Goal: Task Accomplishment & Management: Manage account settings

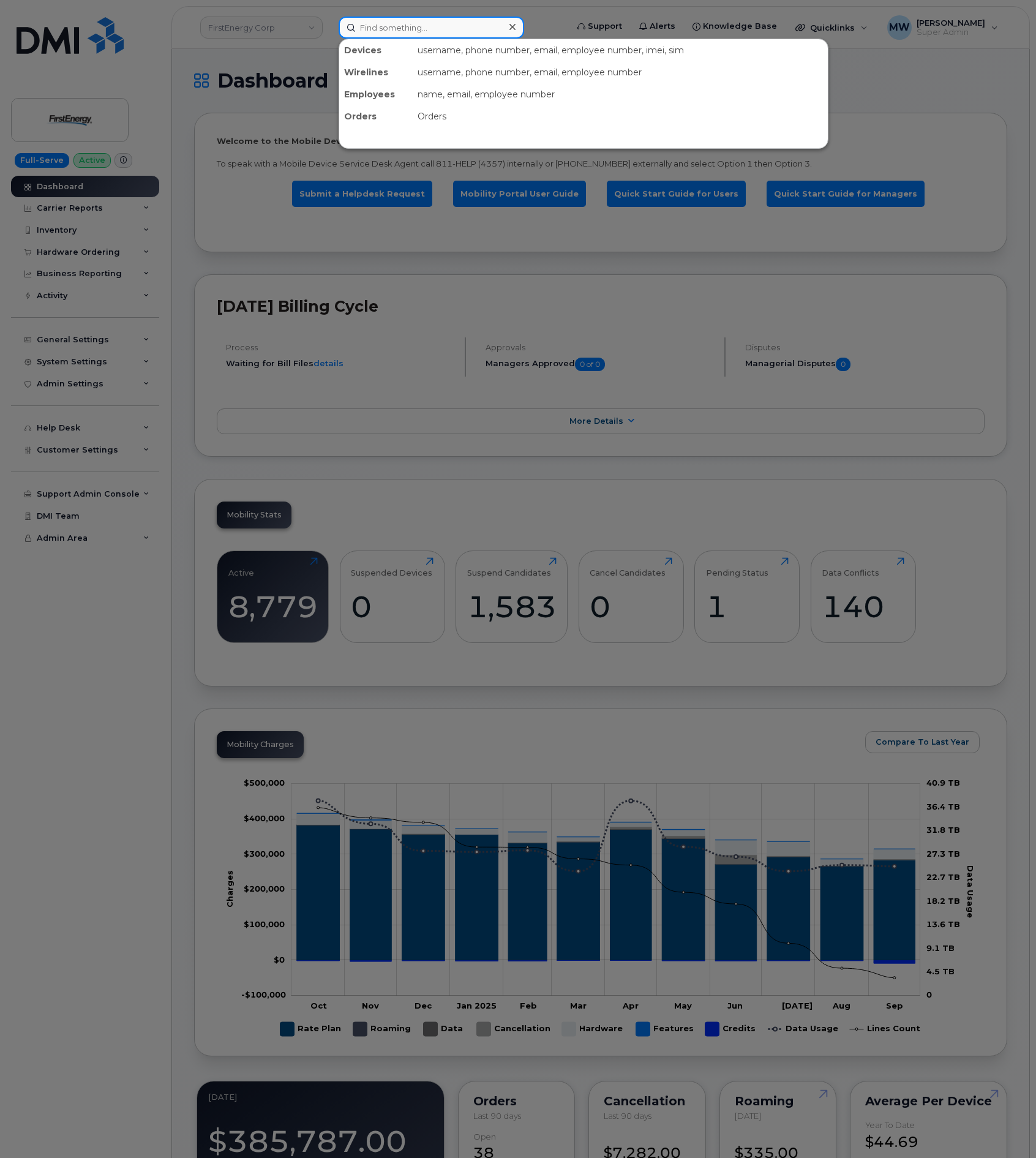
click at [513, 21] on div at bounding box center [431, 27] width 186 height 22
paste input "9175754058"
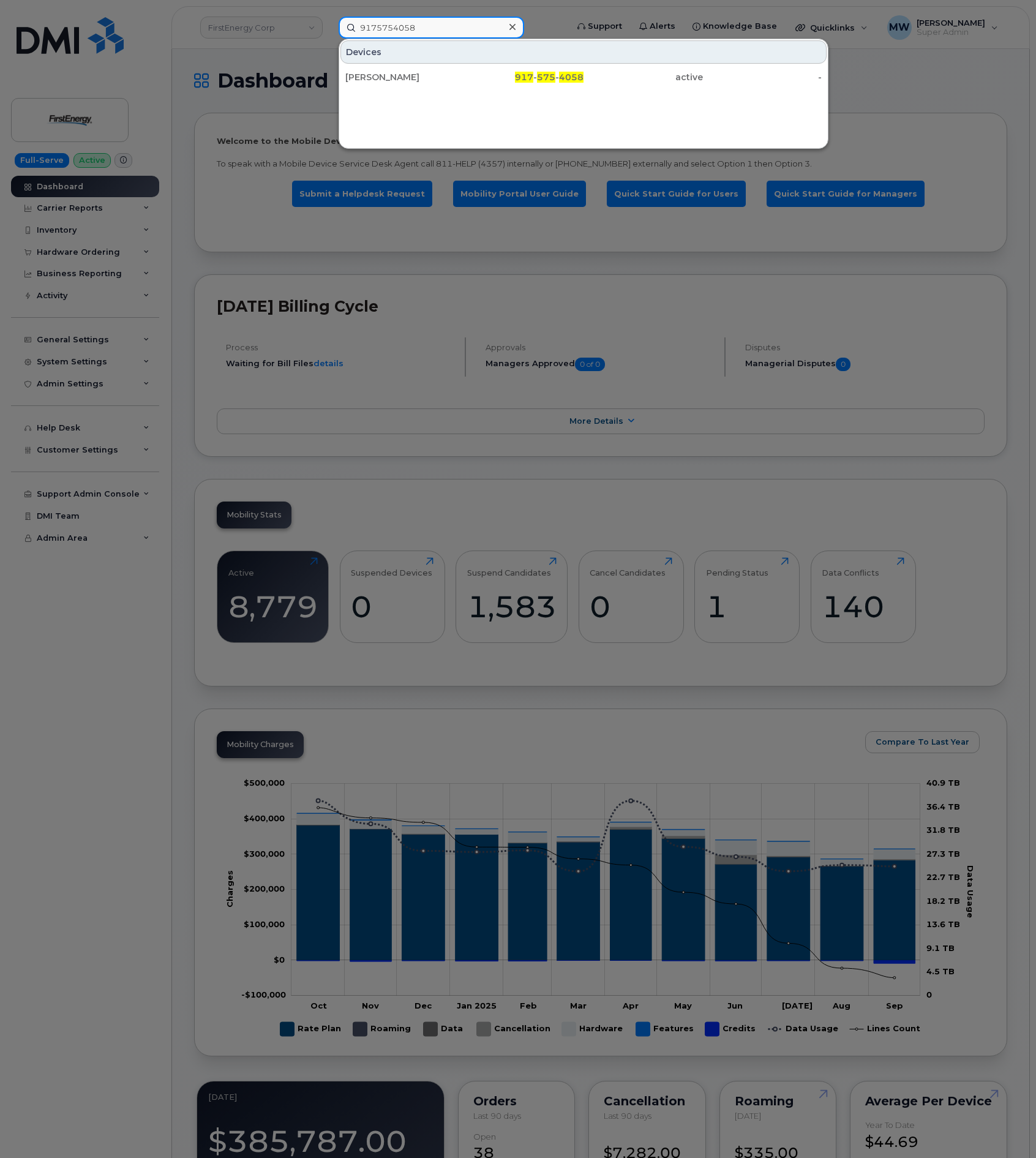
type input "9175754058"
drag, startPoint x: 502, startPoint y: 63, endPoint x: 507, endPoint y: 65, distance: 5.4
click at [507, 64] on div "Devices" at bounding box center [584, 52] width 486 height 23
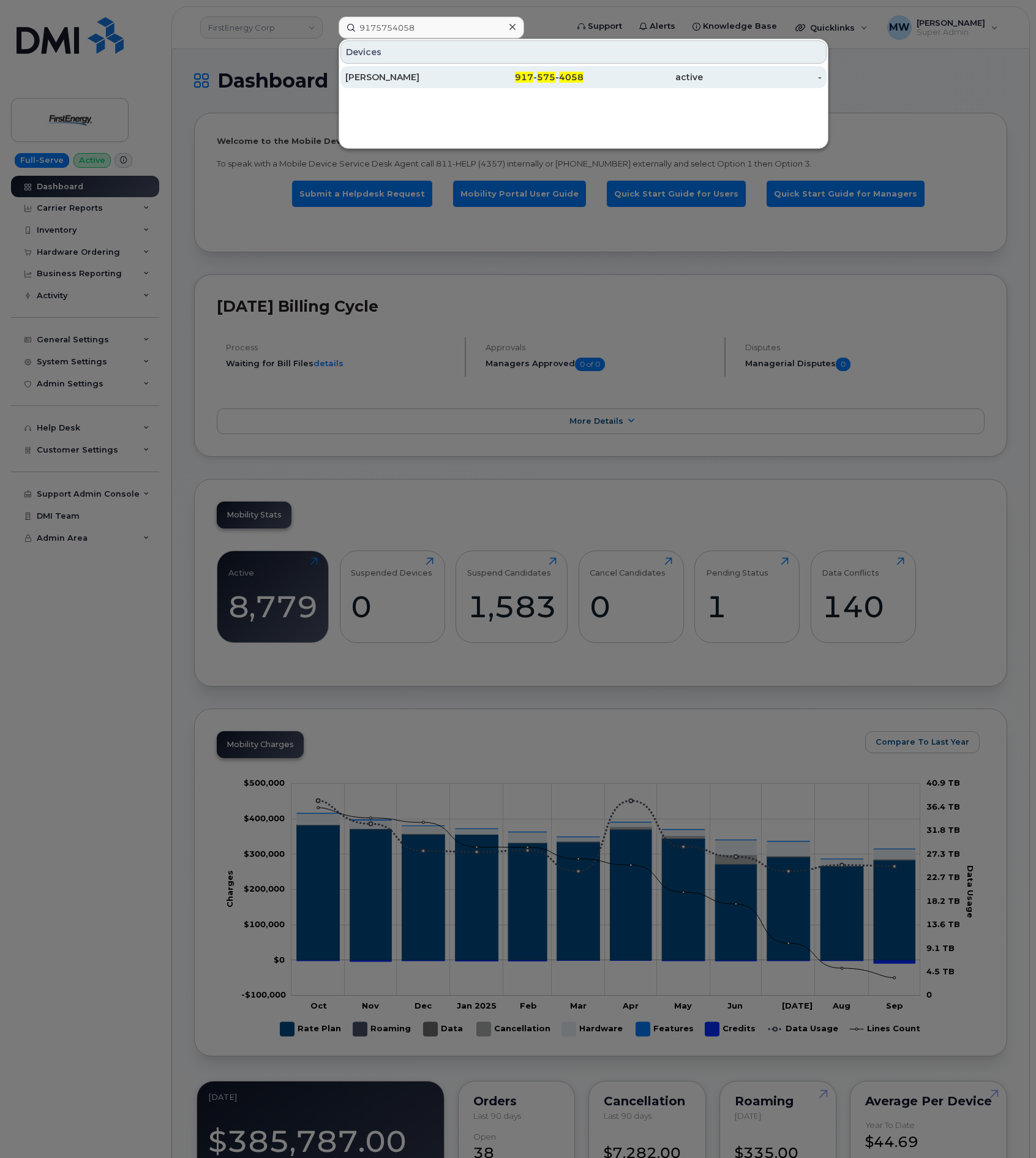
click at [516, 74] on div "917 - 575 - 4058" at bounding box center [524, 77] width 119 height 12
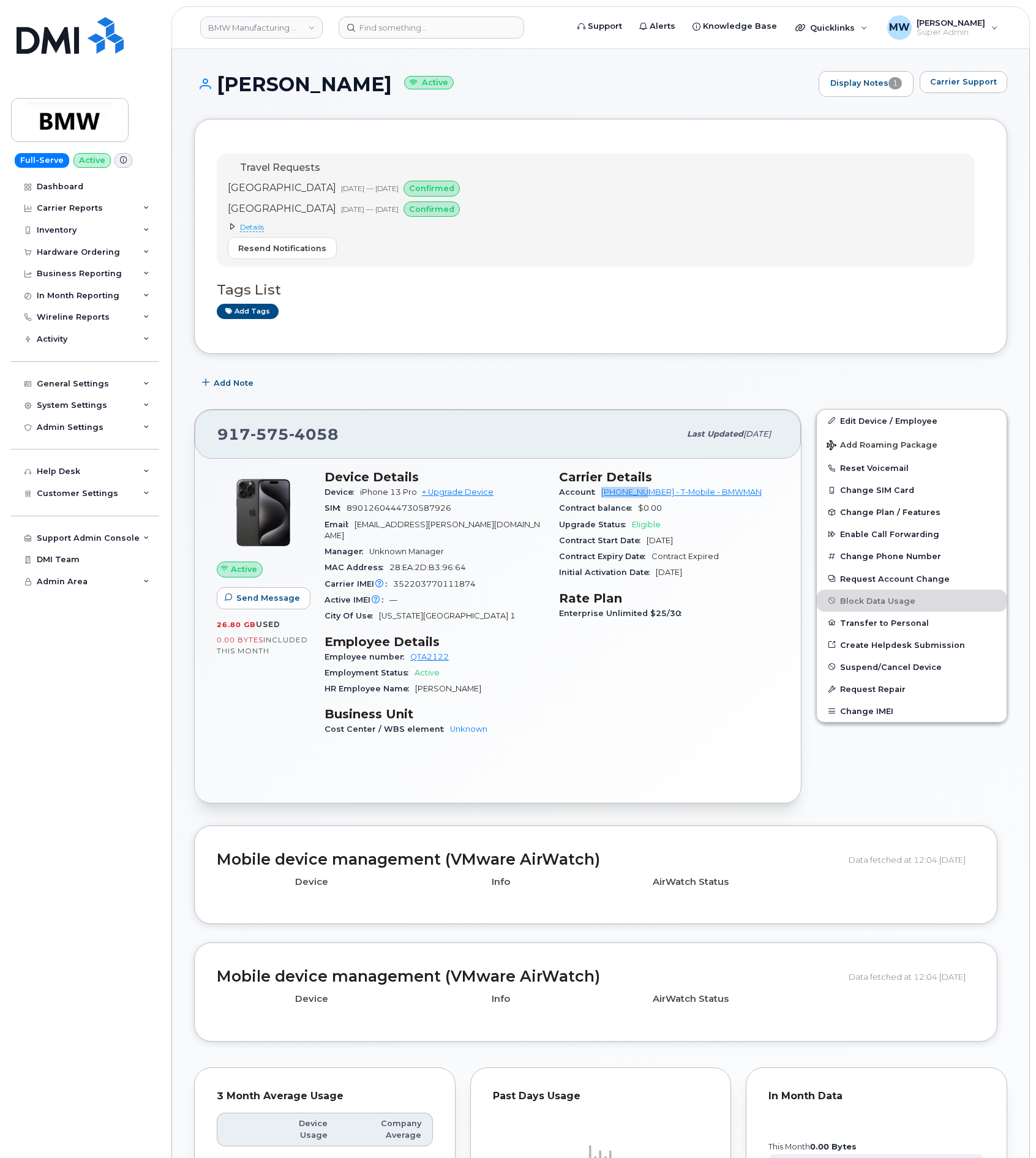
drag, startPoint x: 597, startPoint y: 494, endPoint x: 651, endPoint y: 499, distance: 54.2
click at [651, 499] on div "Account 973876507 - T-Mobile - BMWMAN" at bounding box center [669, 492] width 220 height 16
copy link "973876507"
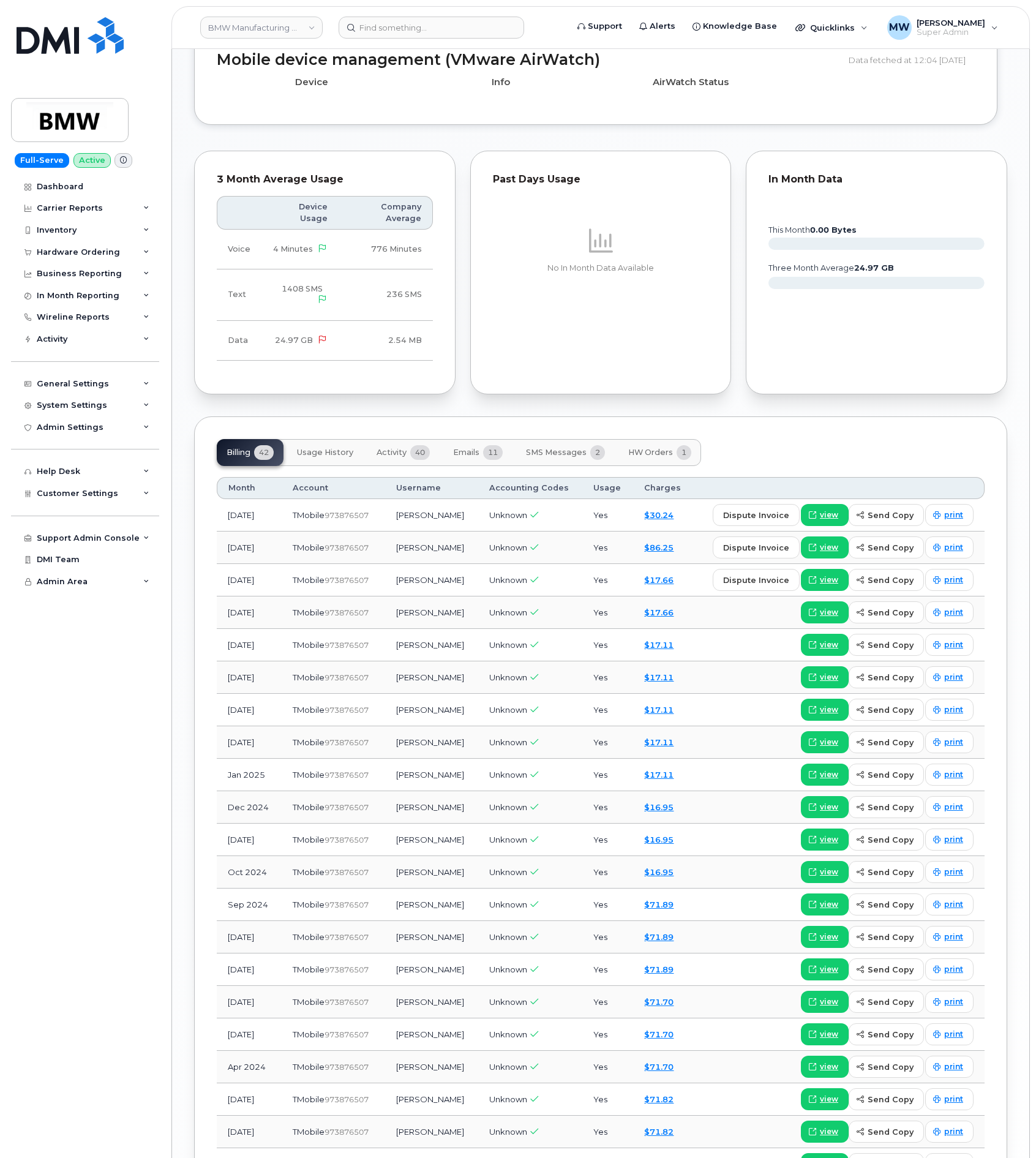
scroll to position [919, 0]
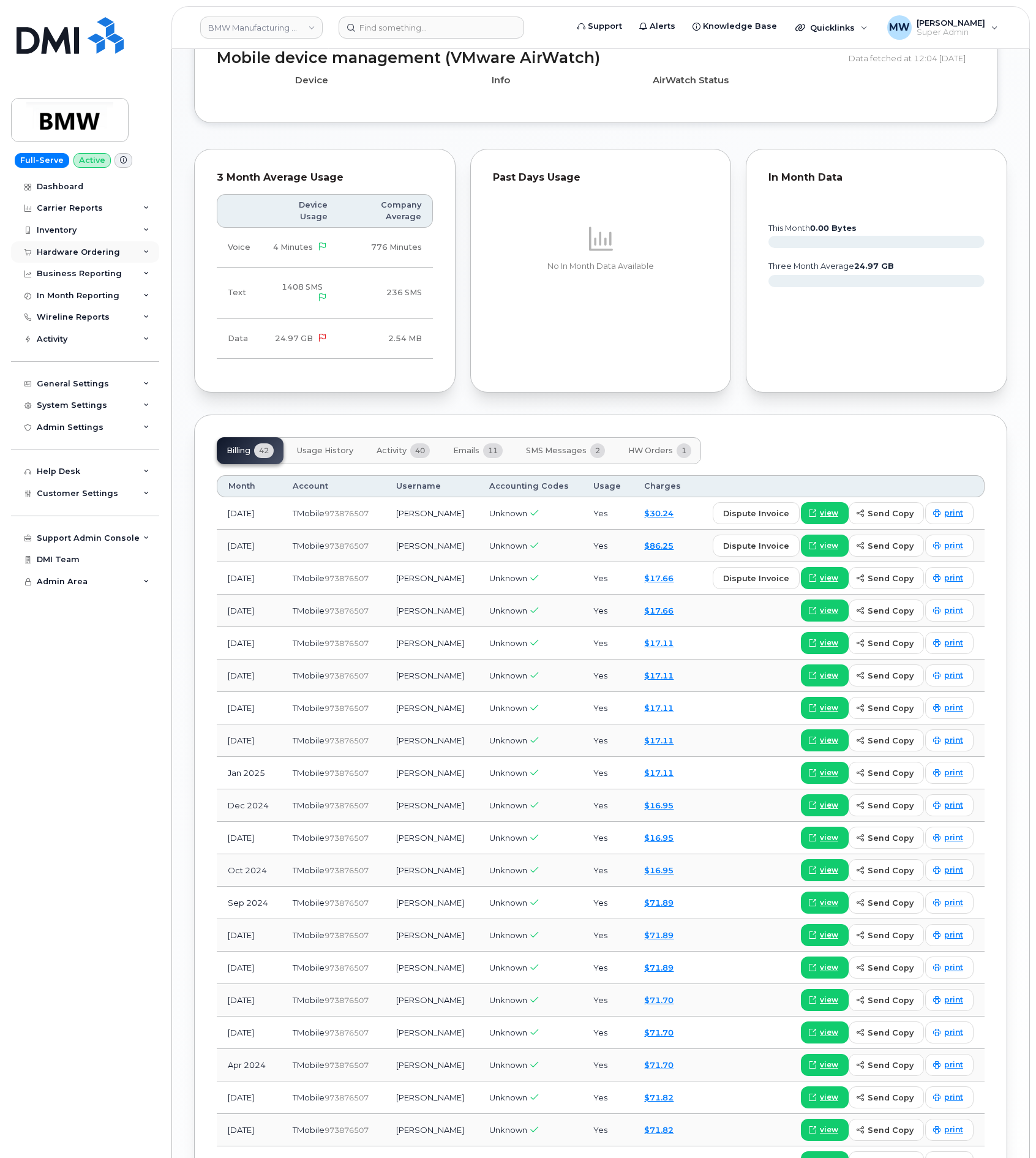
click at [61, 252] on div "Hardware Ordering" at bounding box center [78, 252] width 83 height 10
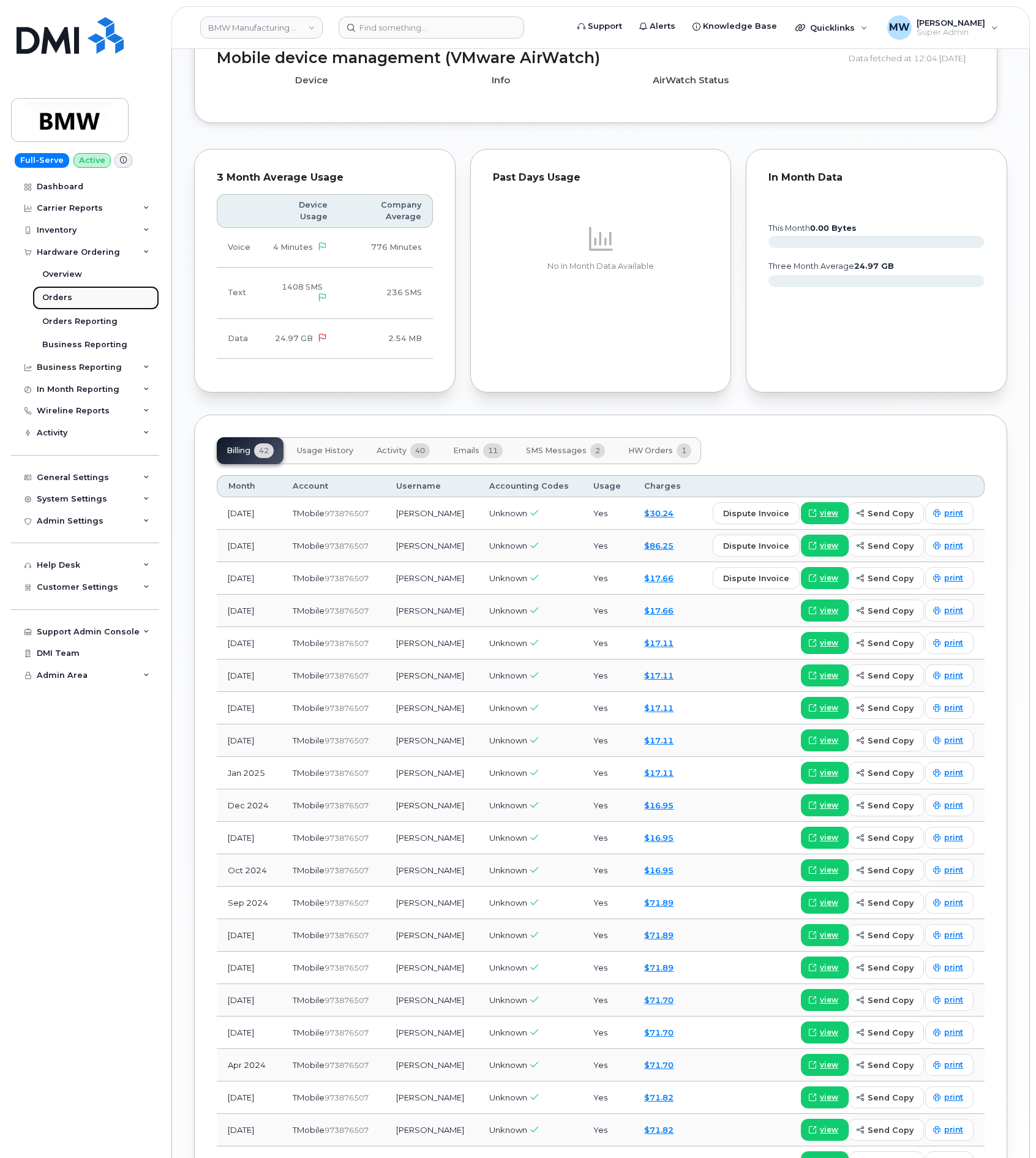
click at [62, 298] on div "Orders" at bounding box center [57, 297] width 30 height 11
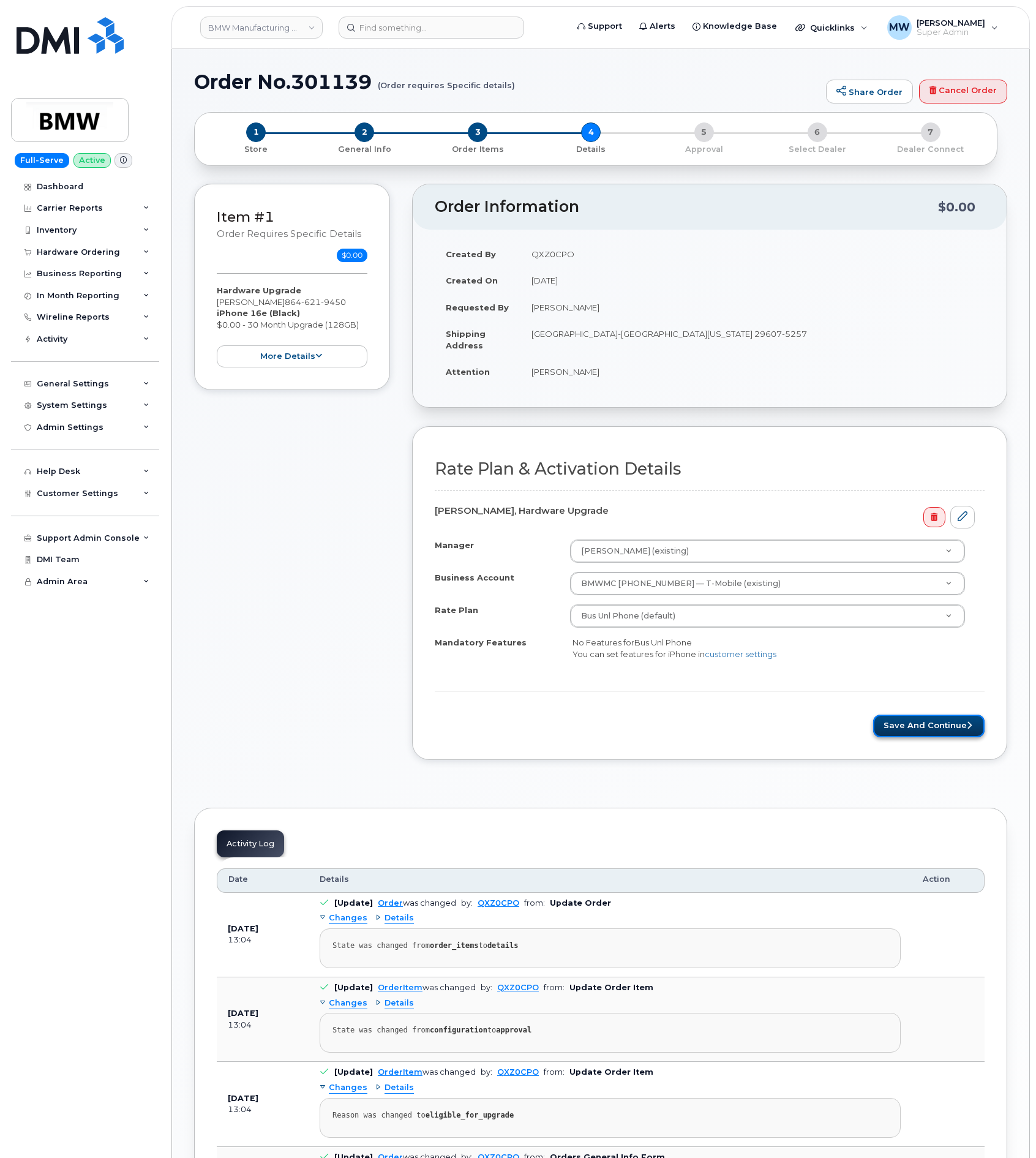
click at [939, 738] on button "Save and Continue" at bounding box center [929, 726] width 112 height 23
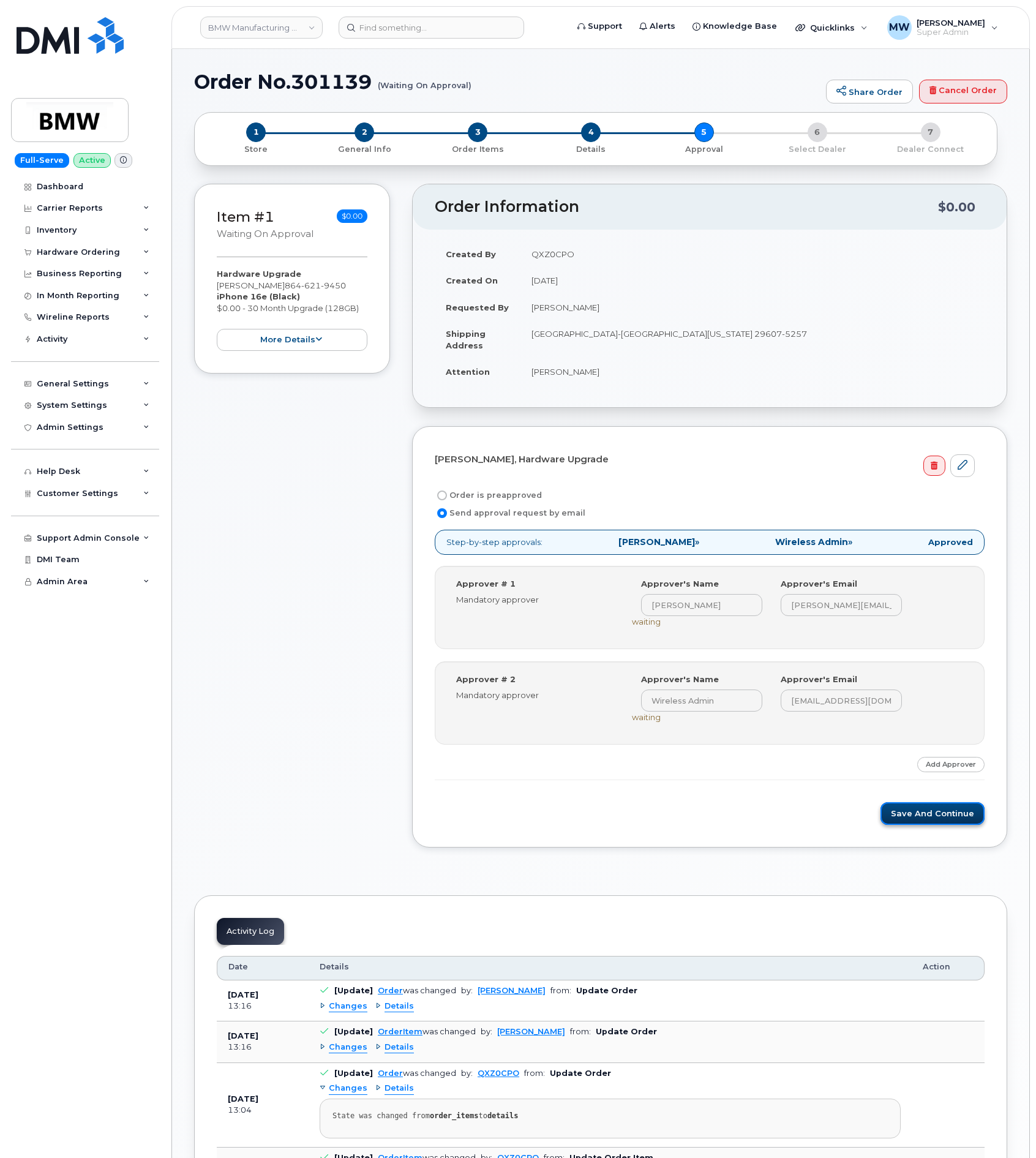
click at [937, 815] on button "Save and Continue" at bounding box center [933, 814] width 104 height 23
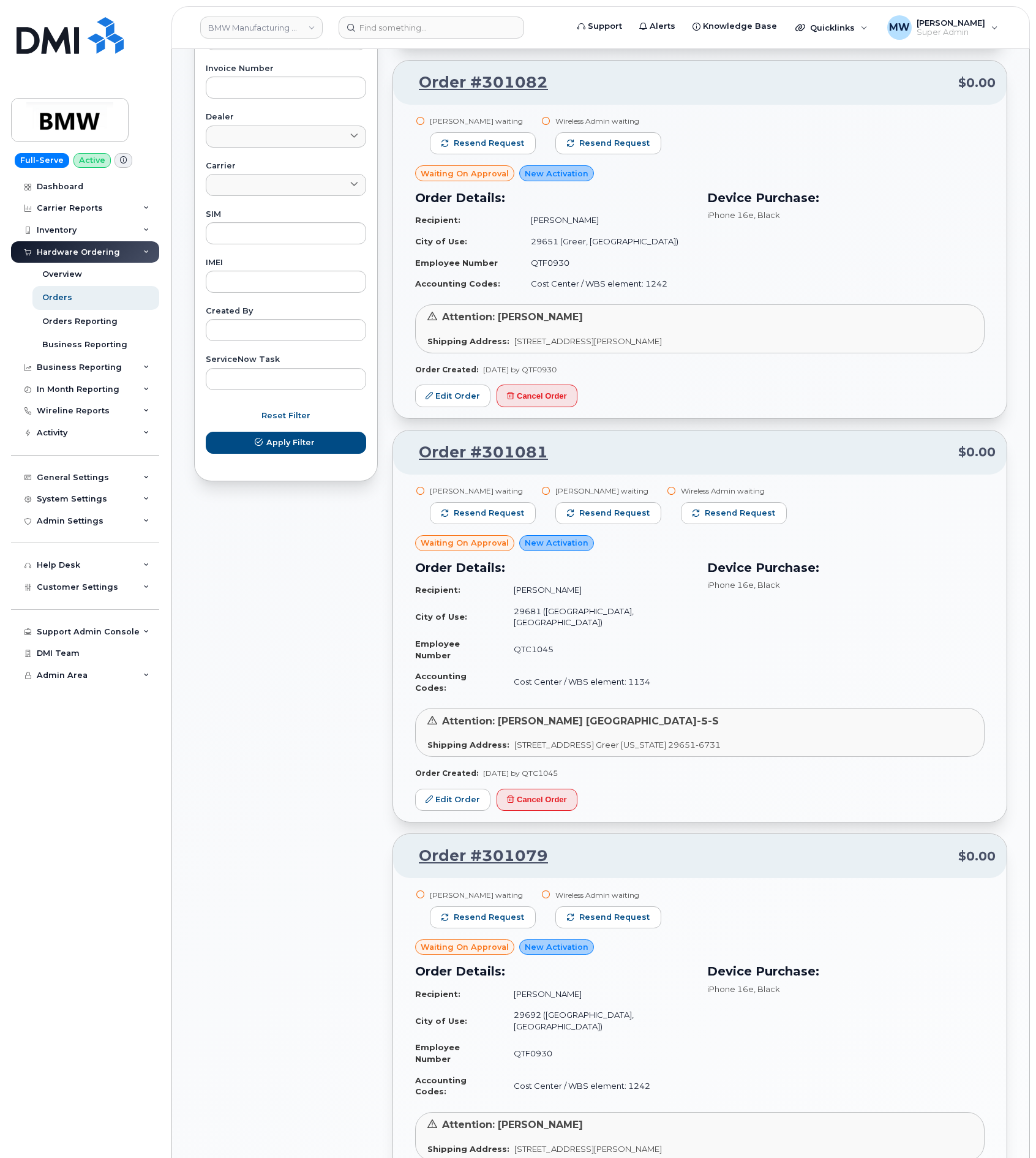
scroll to position [919, 0]
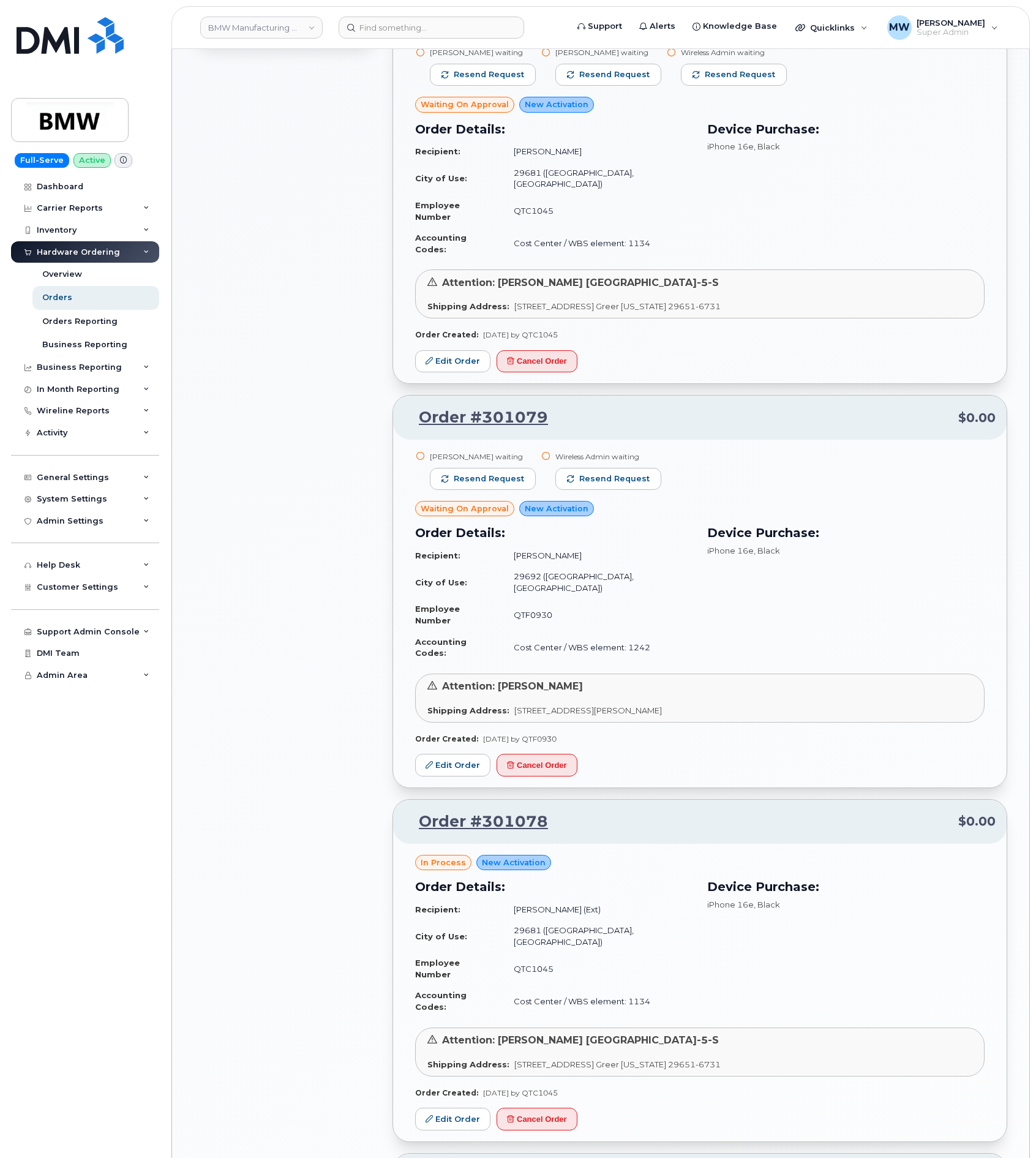
click at [333, 960] on div "All Orders 4966 Open Orders 24 Processed Orders 4 Closed Orders 2784 Cancelled …" at bounding box center [286, 712] width 199 height 3046
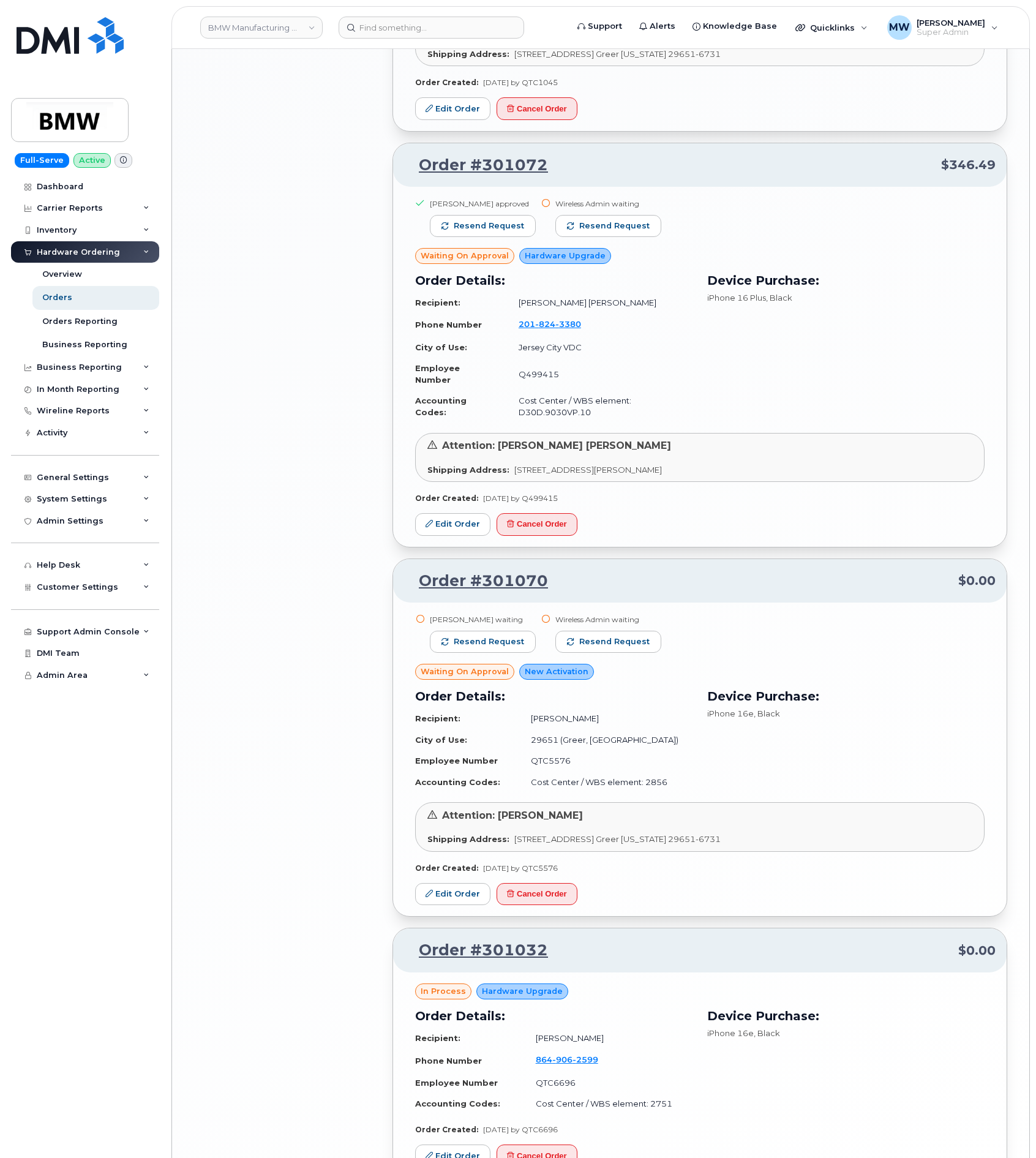
scroll to position [1964, 0]
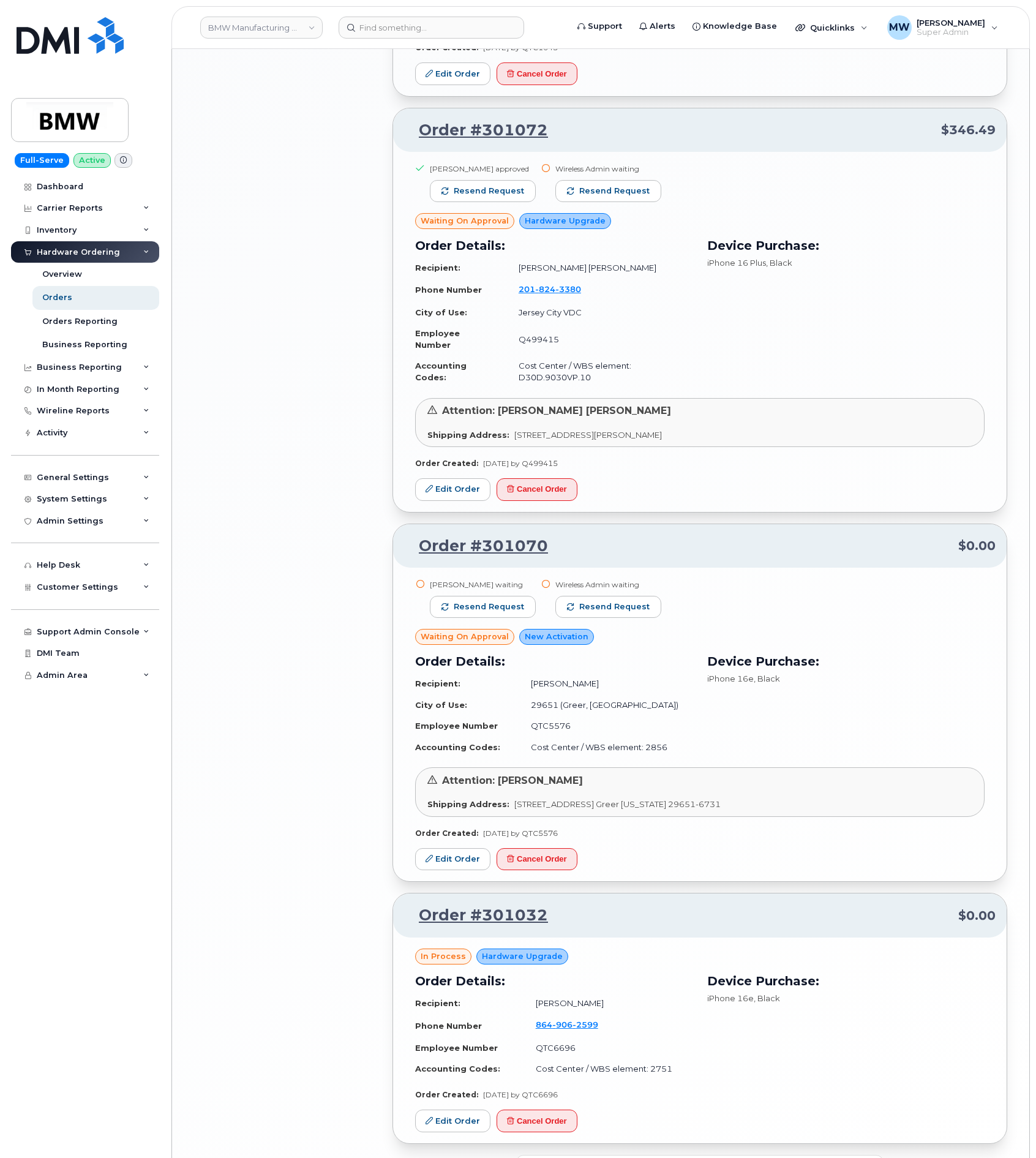
click at [786, 1156] on button "Load more" at bounding box center [700, 1166] width 368 height 22
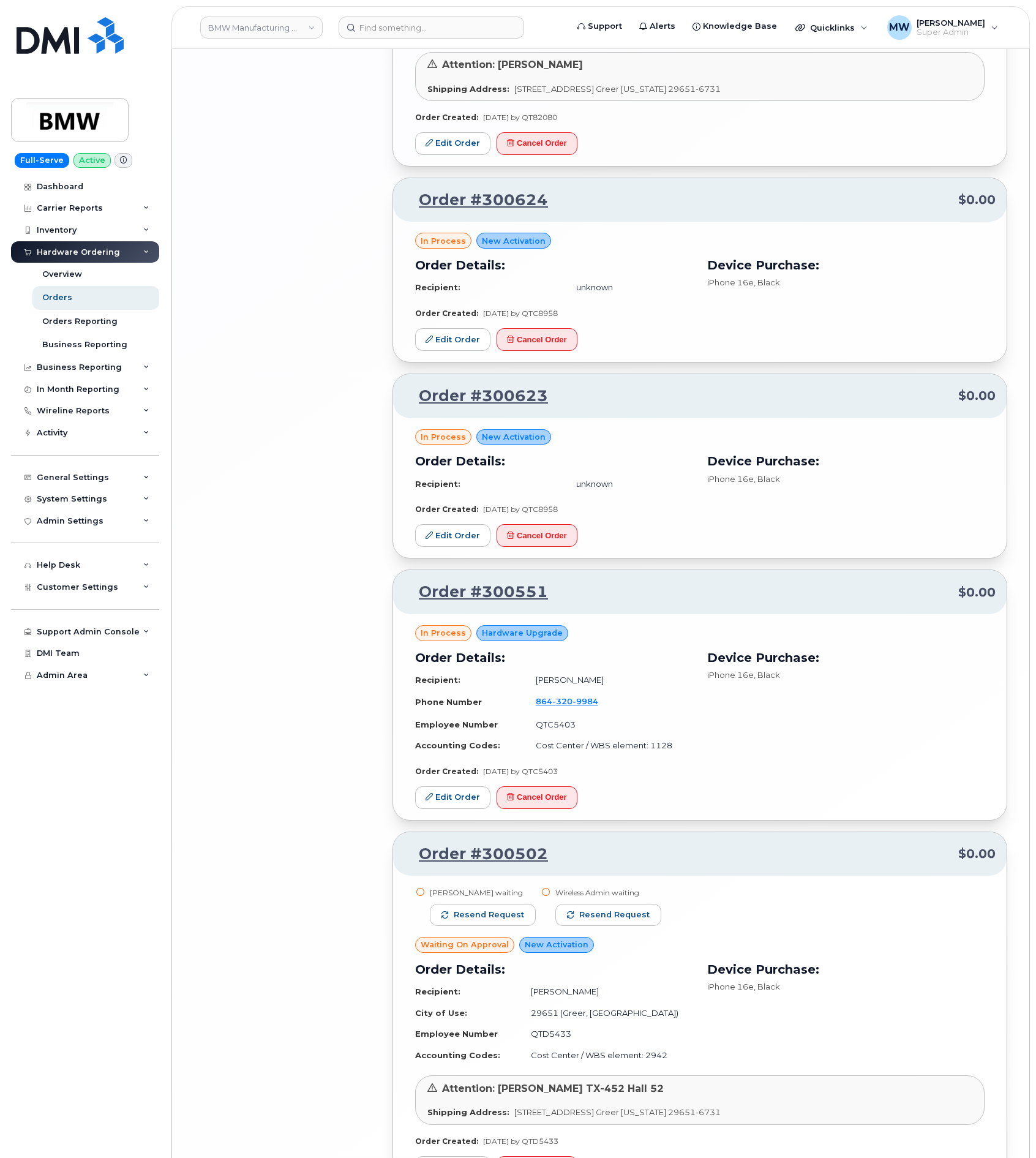
scroll to position [4262, 0]
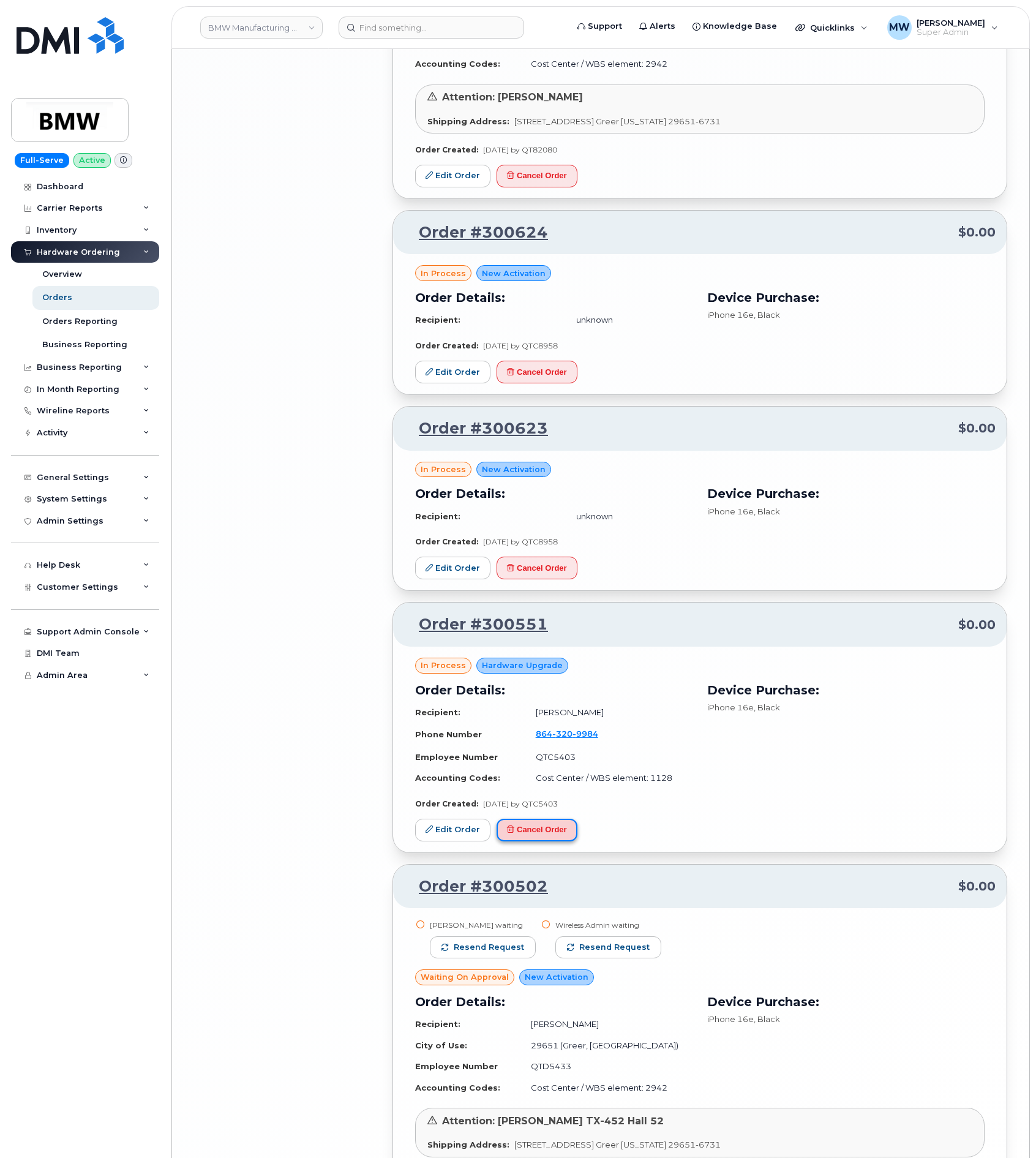
click at [536, 819] on button "Cancel Order" at bounding box center [537, 830] width 80 height 23
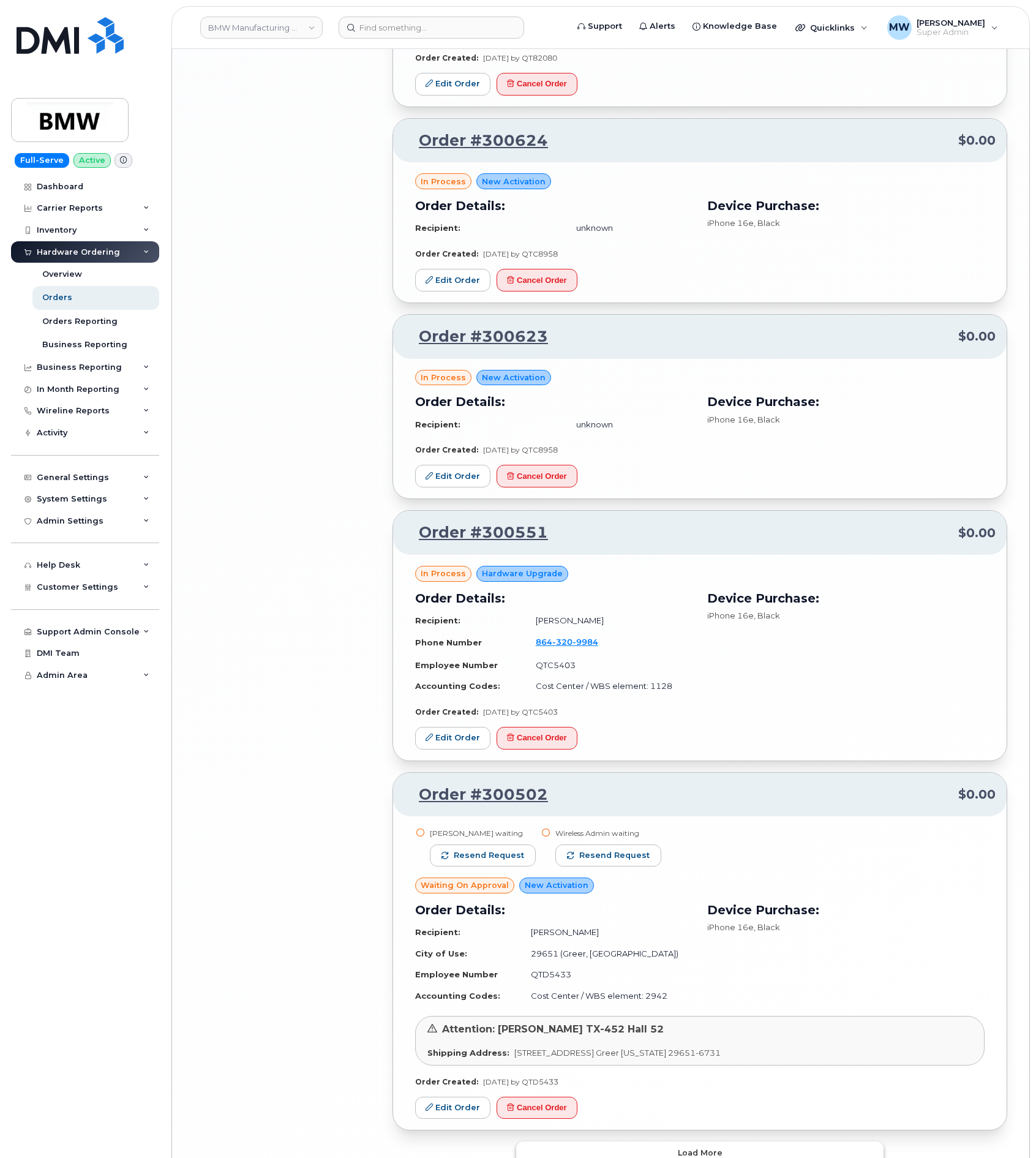
click at [722, 1142] on button "Load more" at bounding box center [700, 1152] width 368 height 22
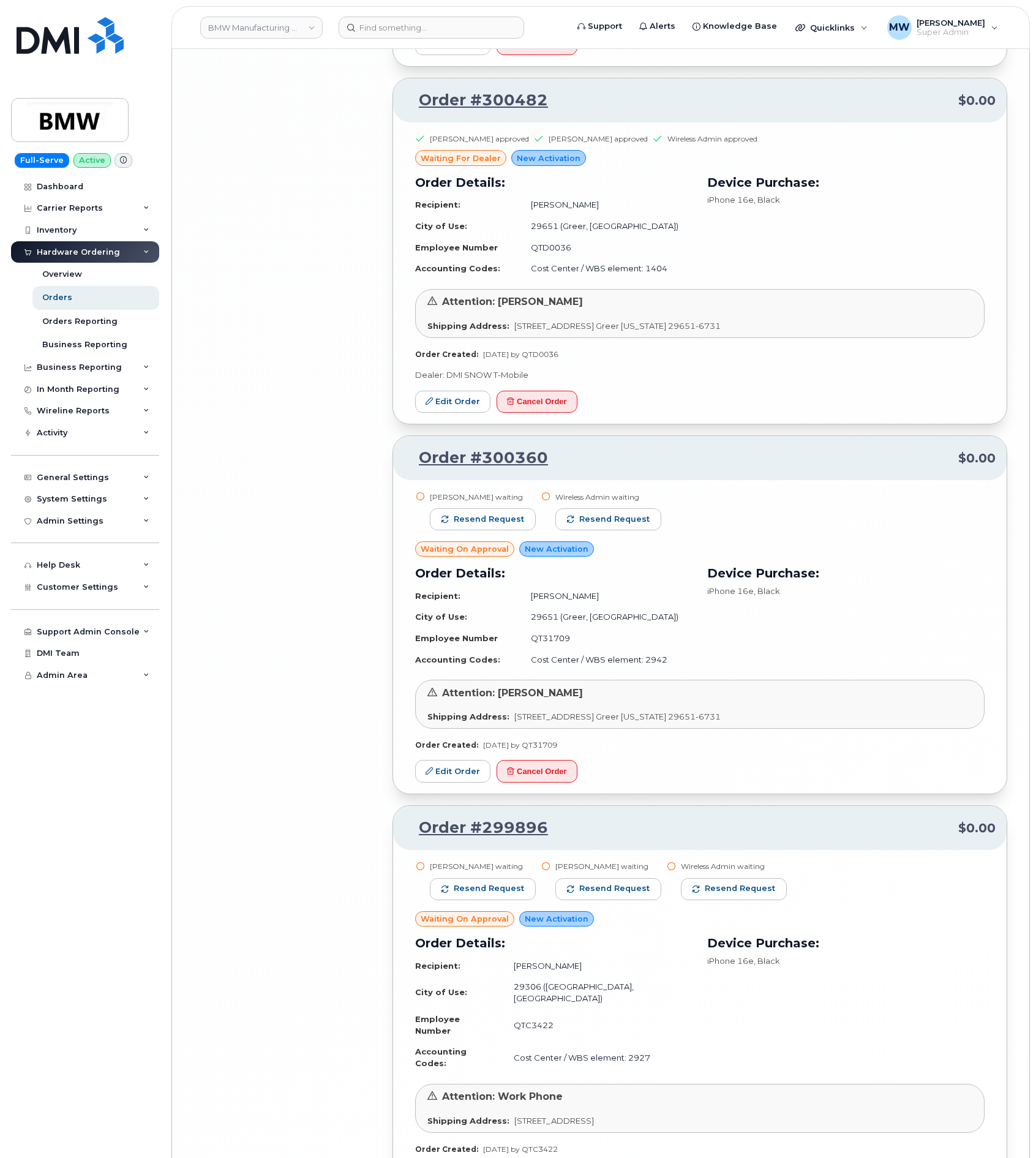
scroll to position [6927, 0]
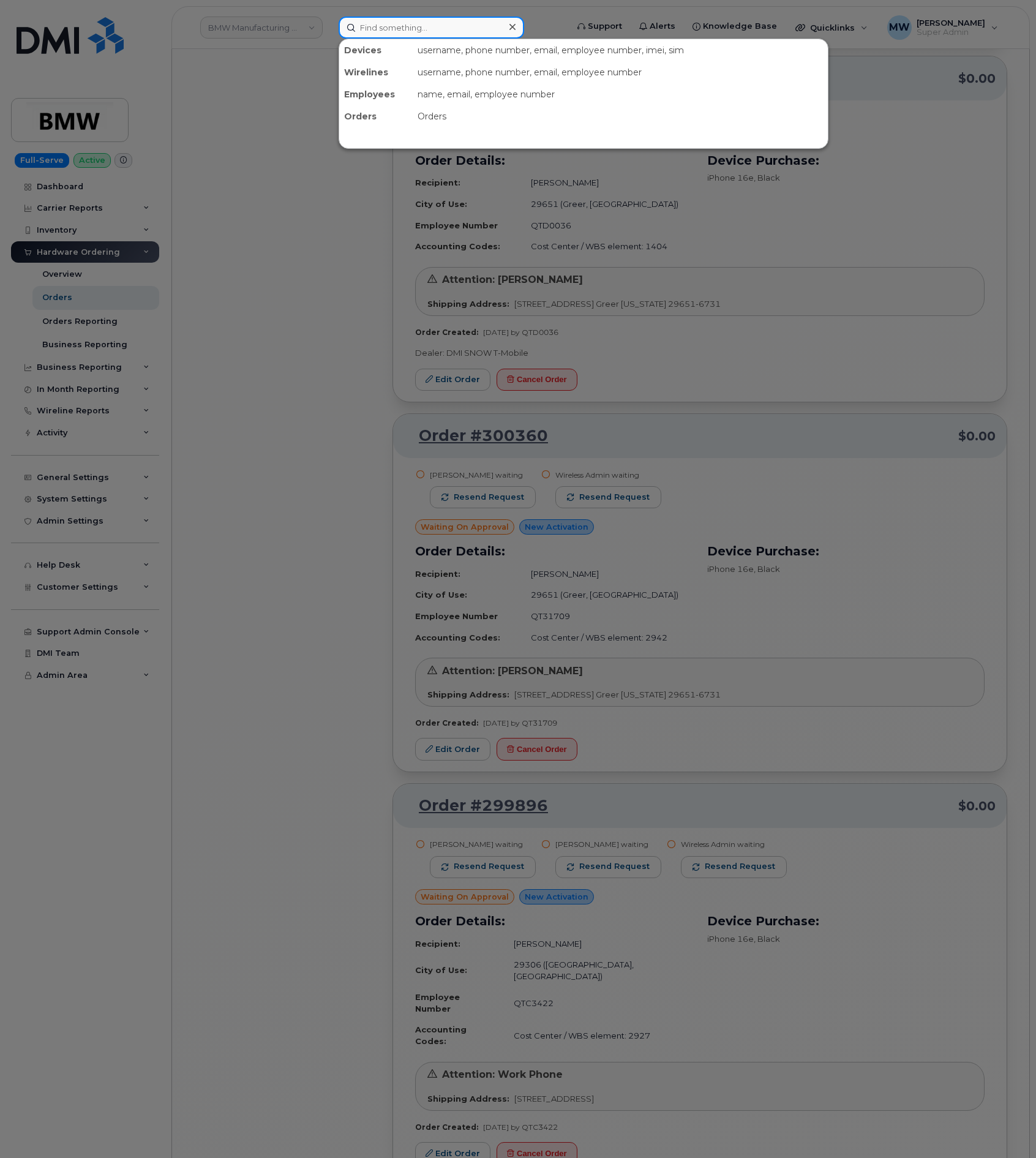
click at [392, 30] on input at bounding box center [431, 27] width 186 height 22
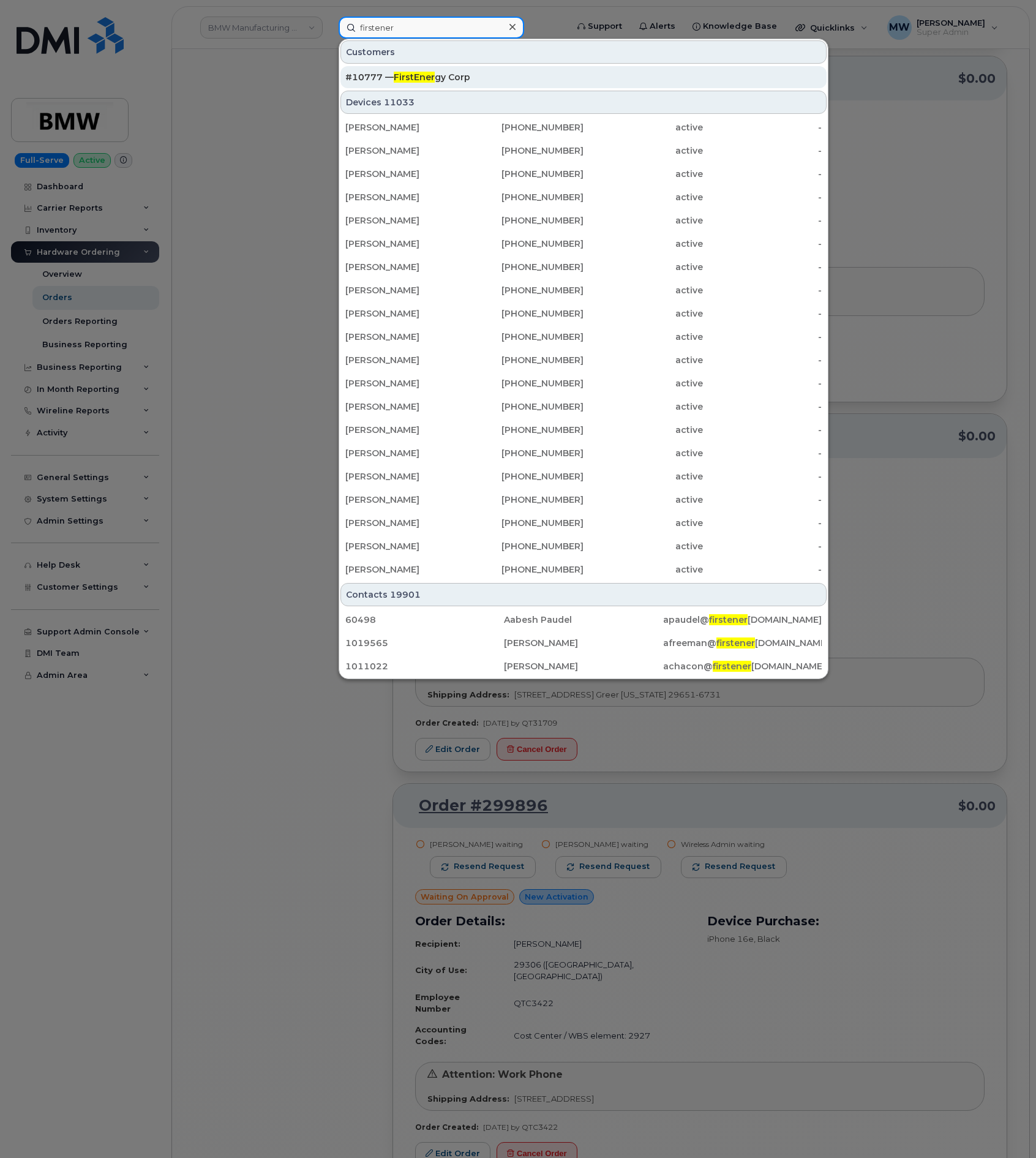
type input "firstener"
click at [409, 78] on span "FirstEner" at bounding box center [415, 76] width 41 height 11
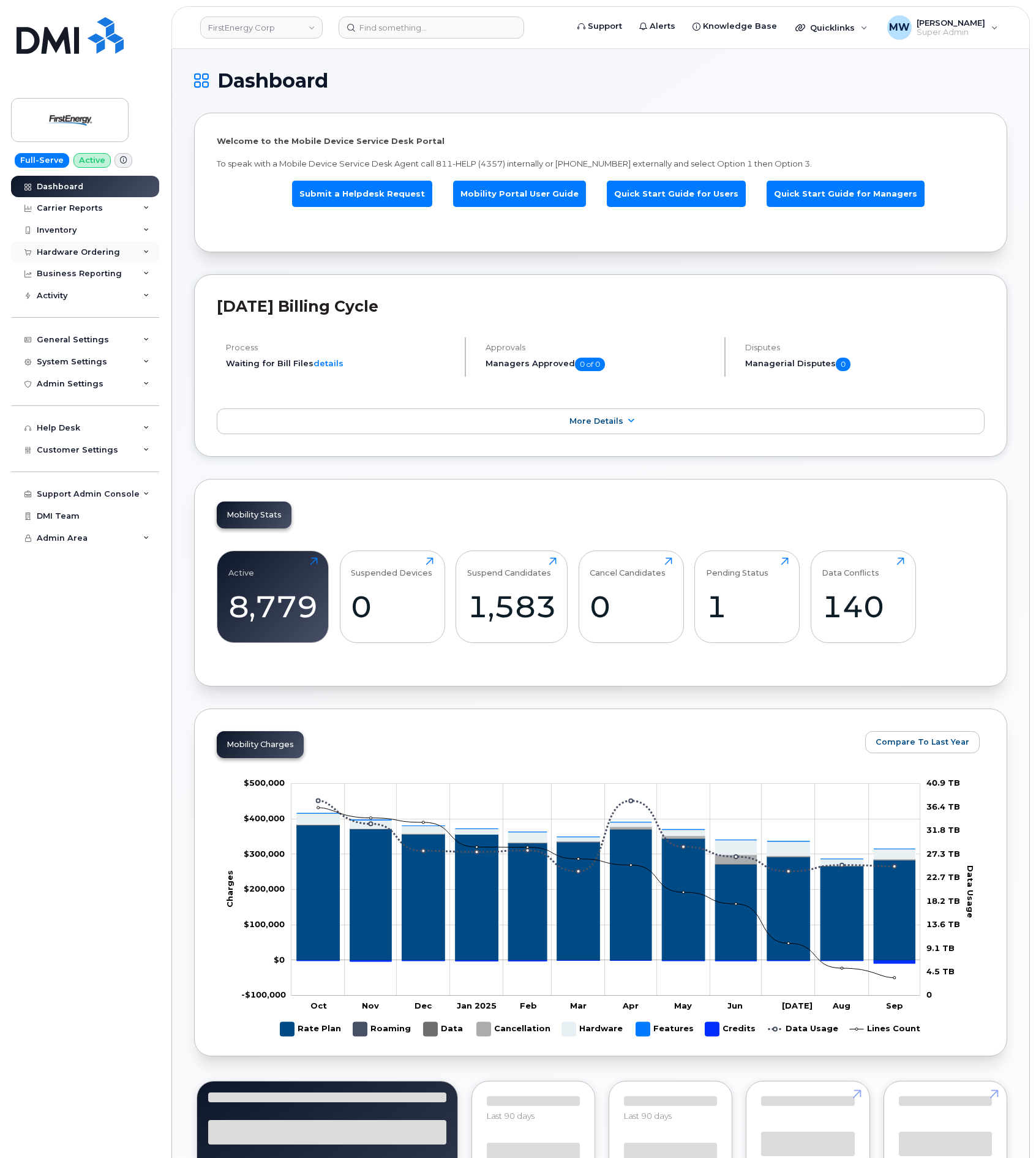
click at [110, 246] on div "Hardware Ordering" at bounding box center [85, 252] width 149 height 22
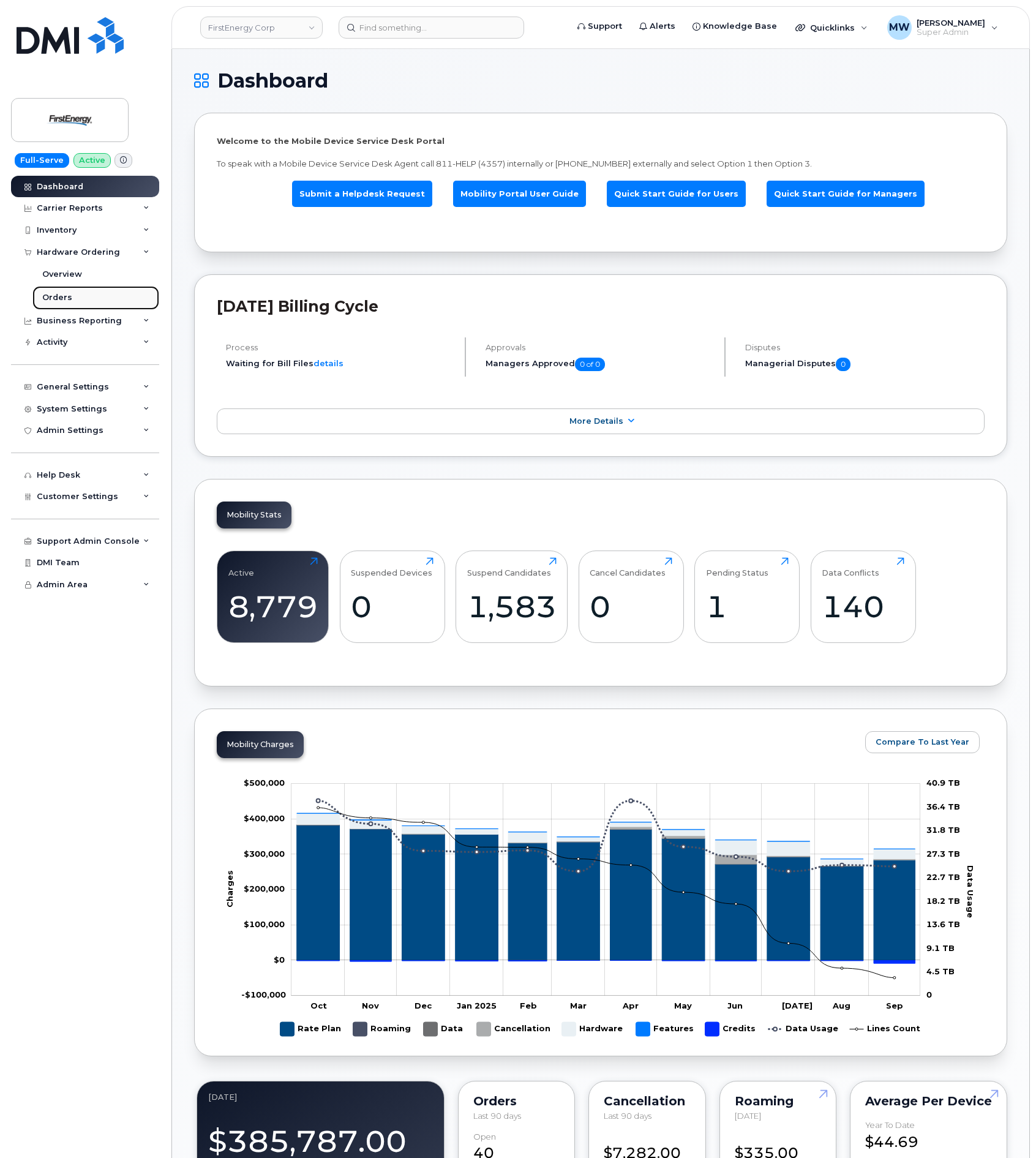
click at [74, 291] on link "Orders" at bounding box center [96, 297] width 126 height 23
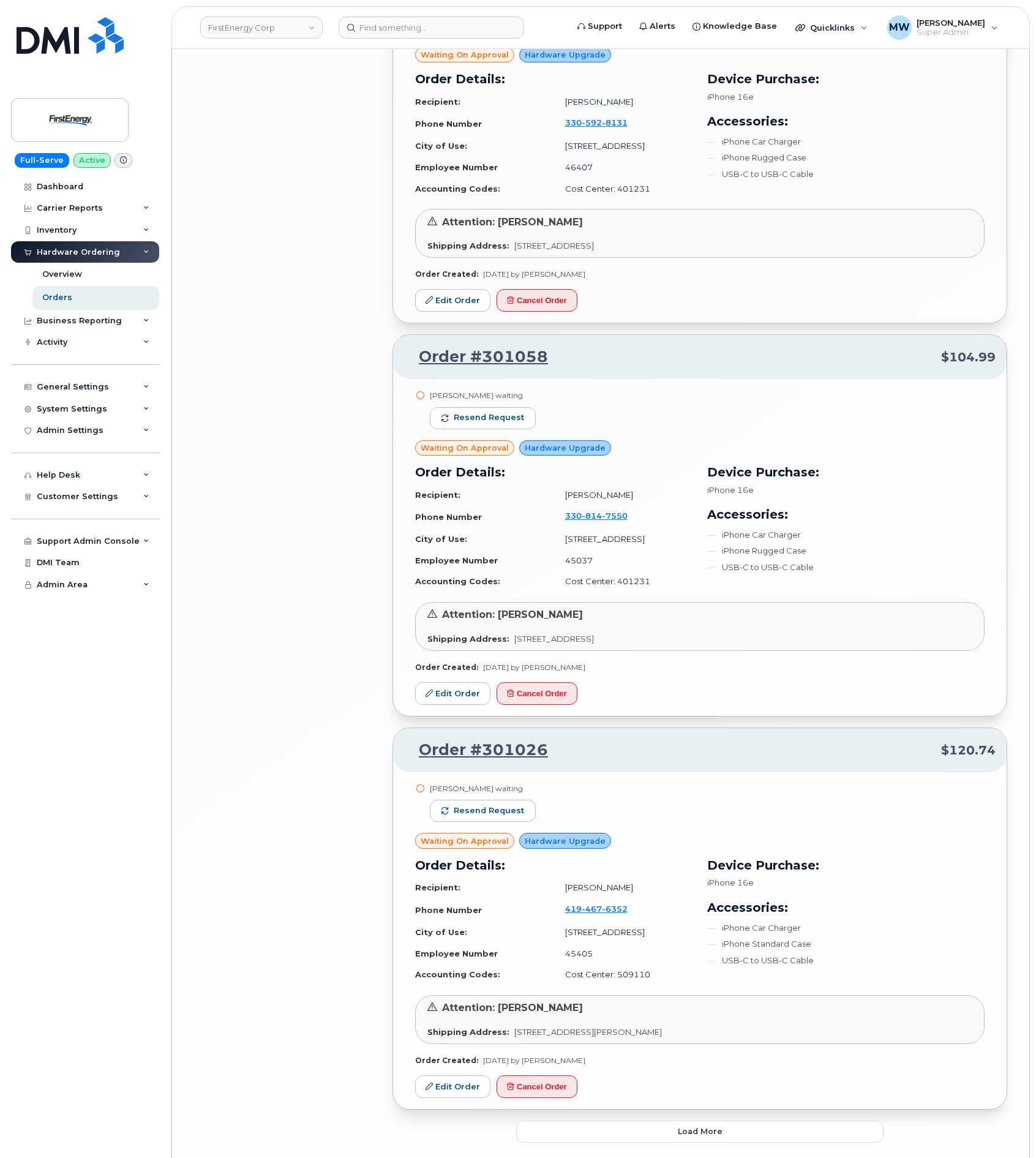
scroll to position [2007, 0]
click at [671, 1120] on button "Load more" at bounding box center [700, 1131] width 368 height 22
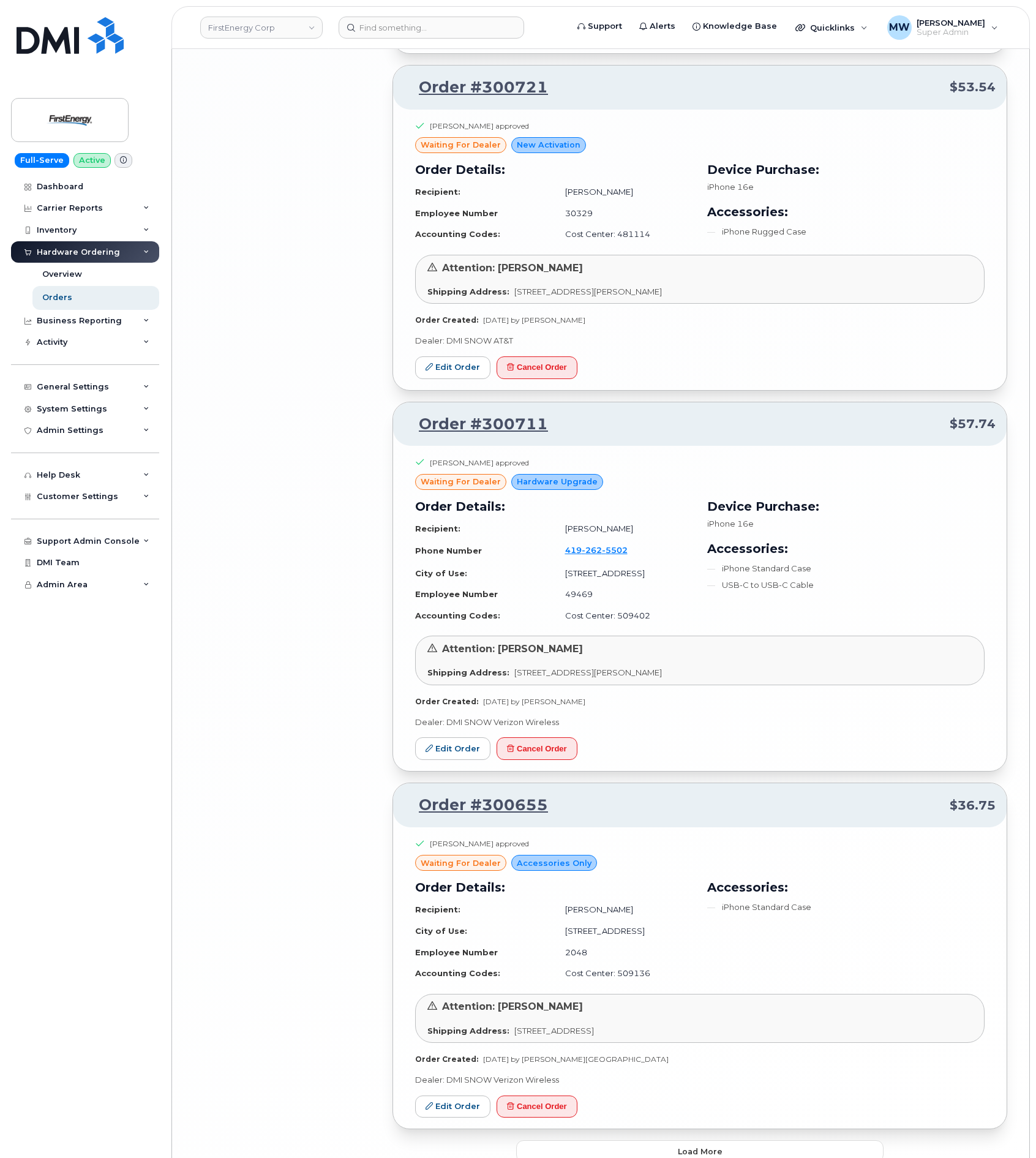
scroll to position [4996, 0]
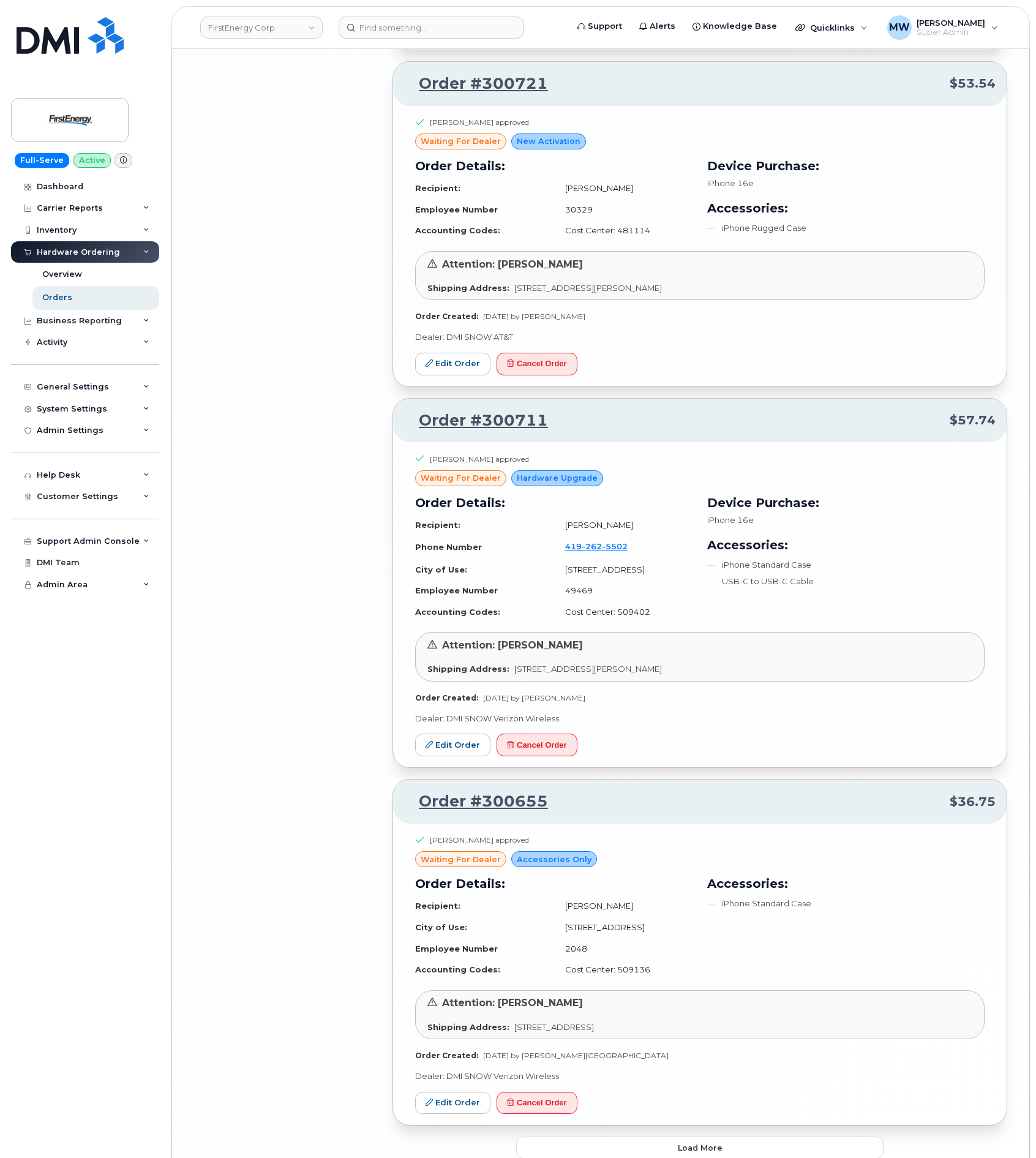
click at [678, 1142] on span "Load more" at bounding box center [700, 1148] width 44 height 11
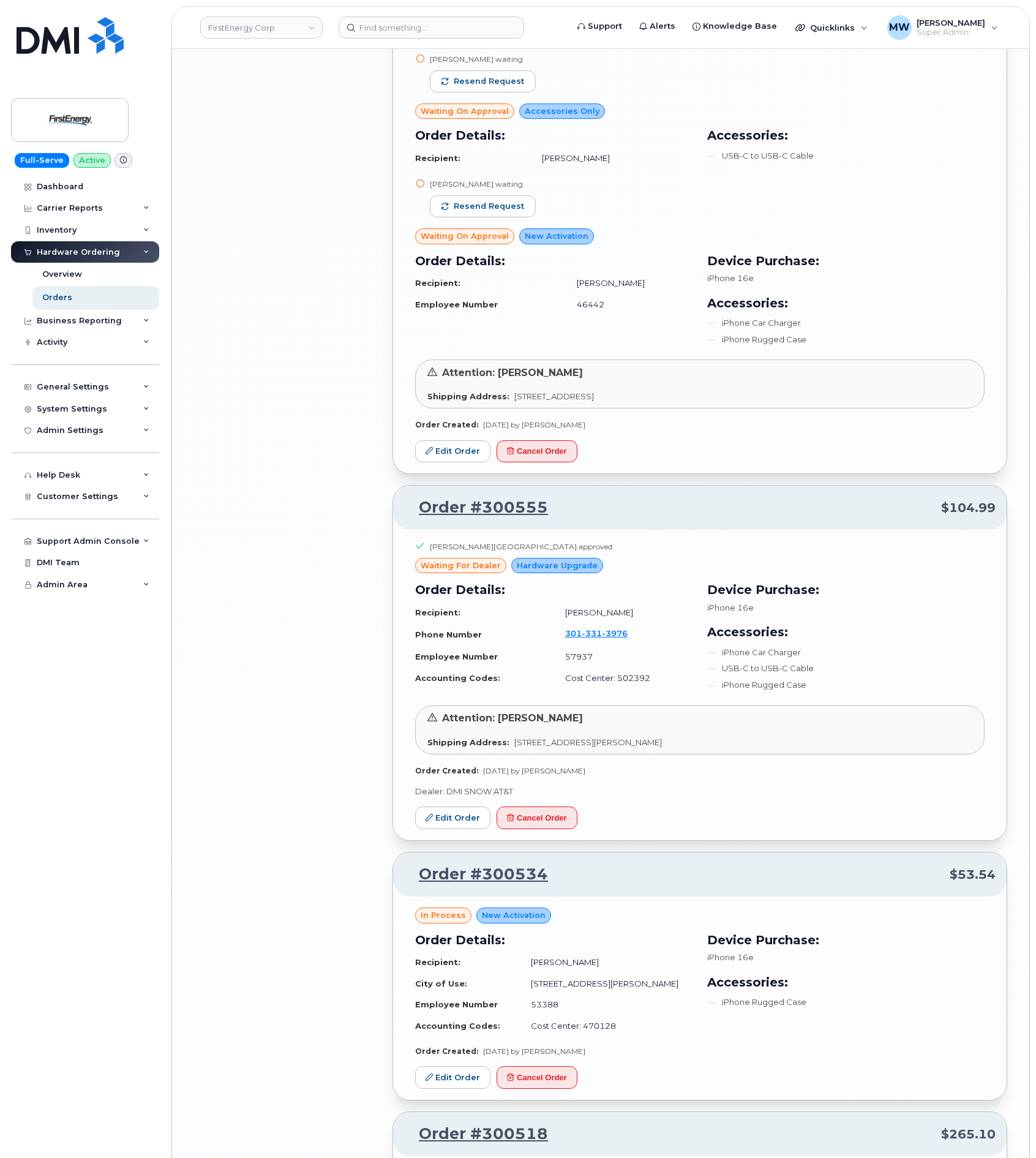
scroll to position [6282, 0]
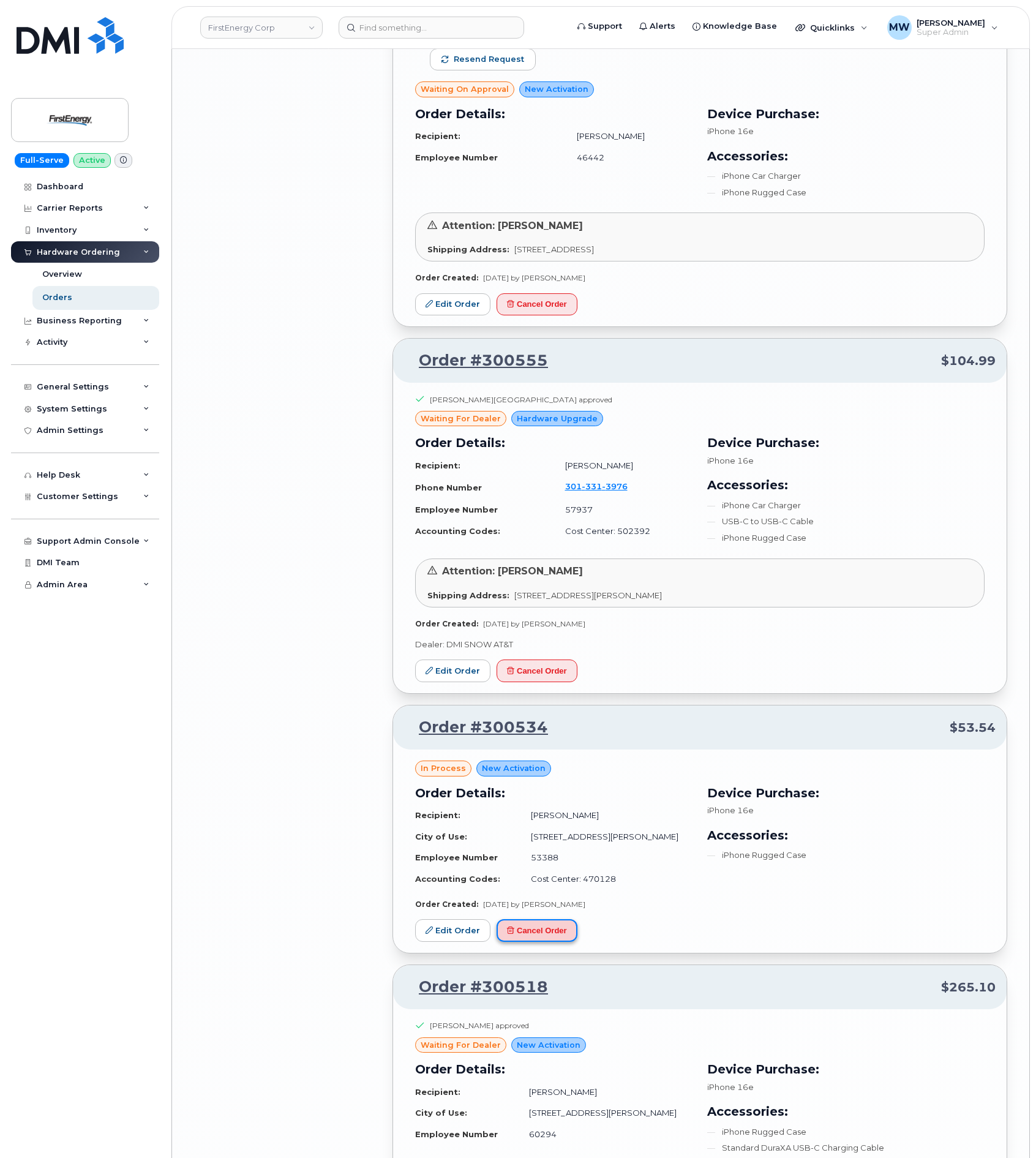
click at [544, 920] on button "Cancel Order" at bounding box center [537, 931] width 80 height 23
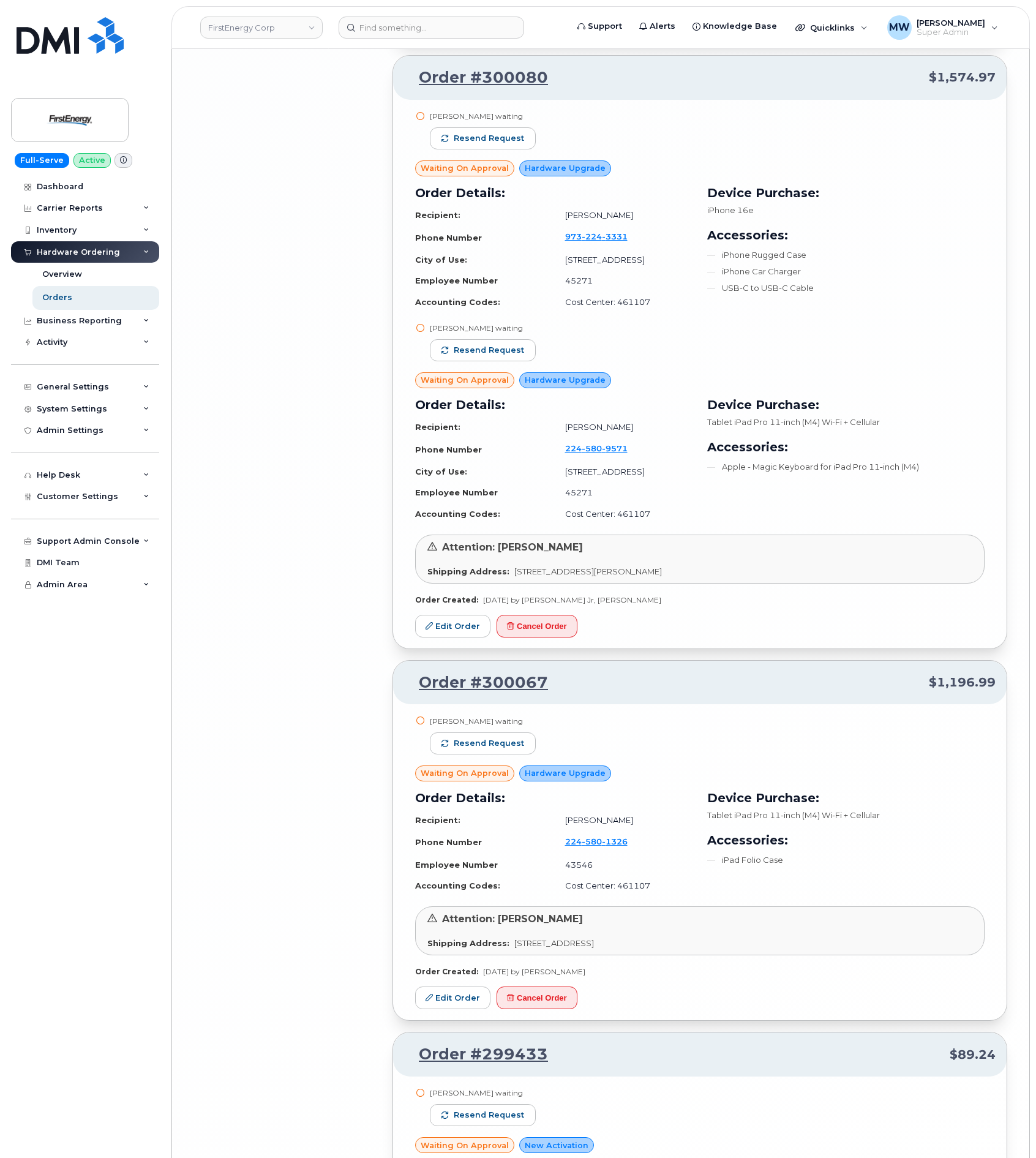
scroll to position [8210, 0]
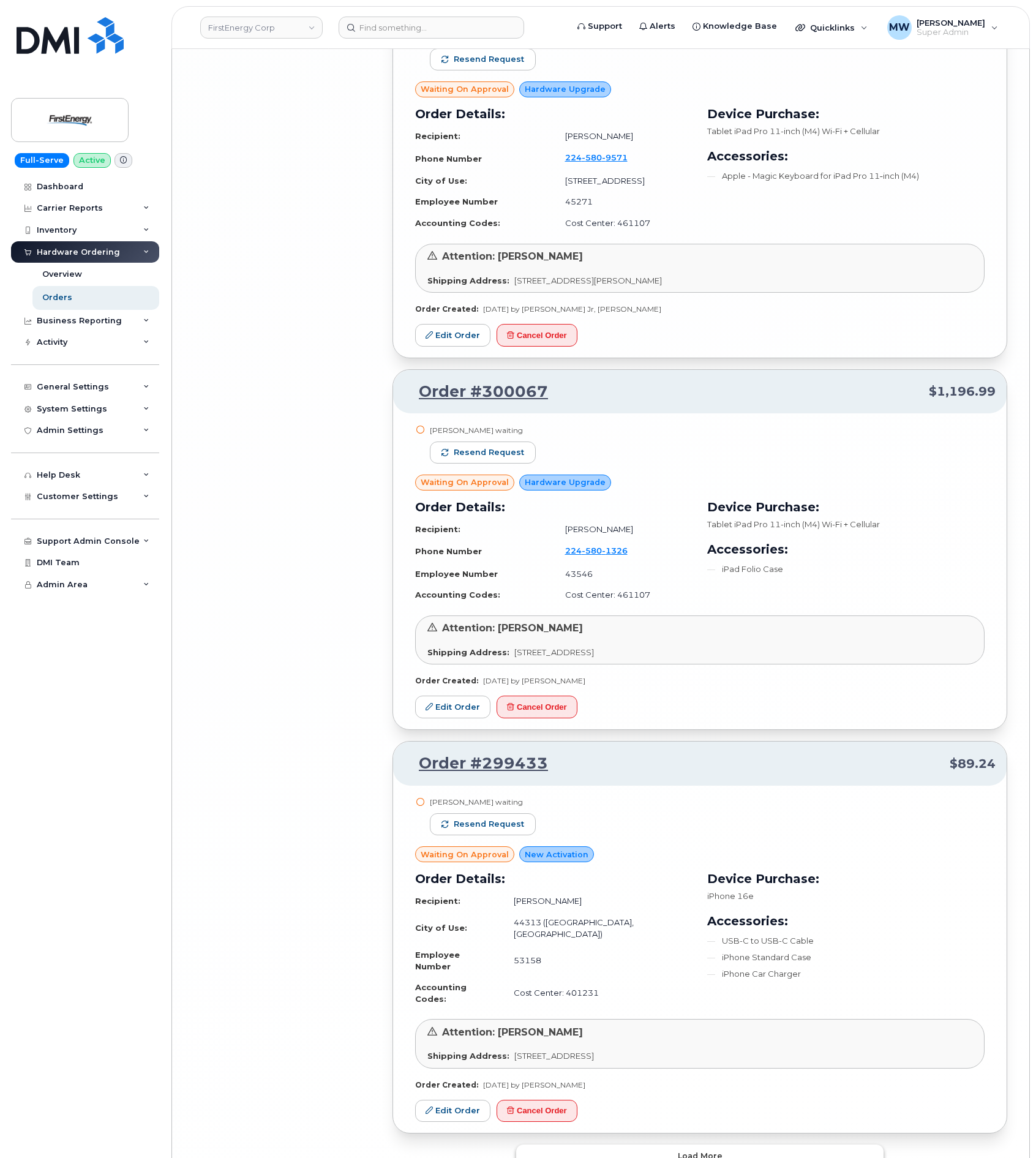
click at [700, 1151] on span "Load more" at bounding box center [700, 1156] width 44 height 11
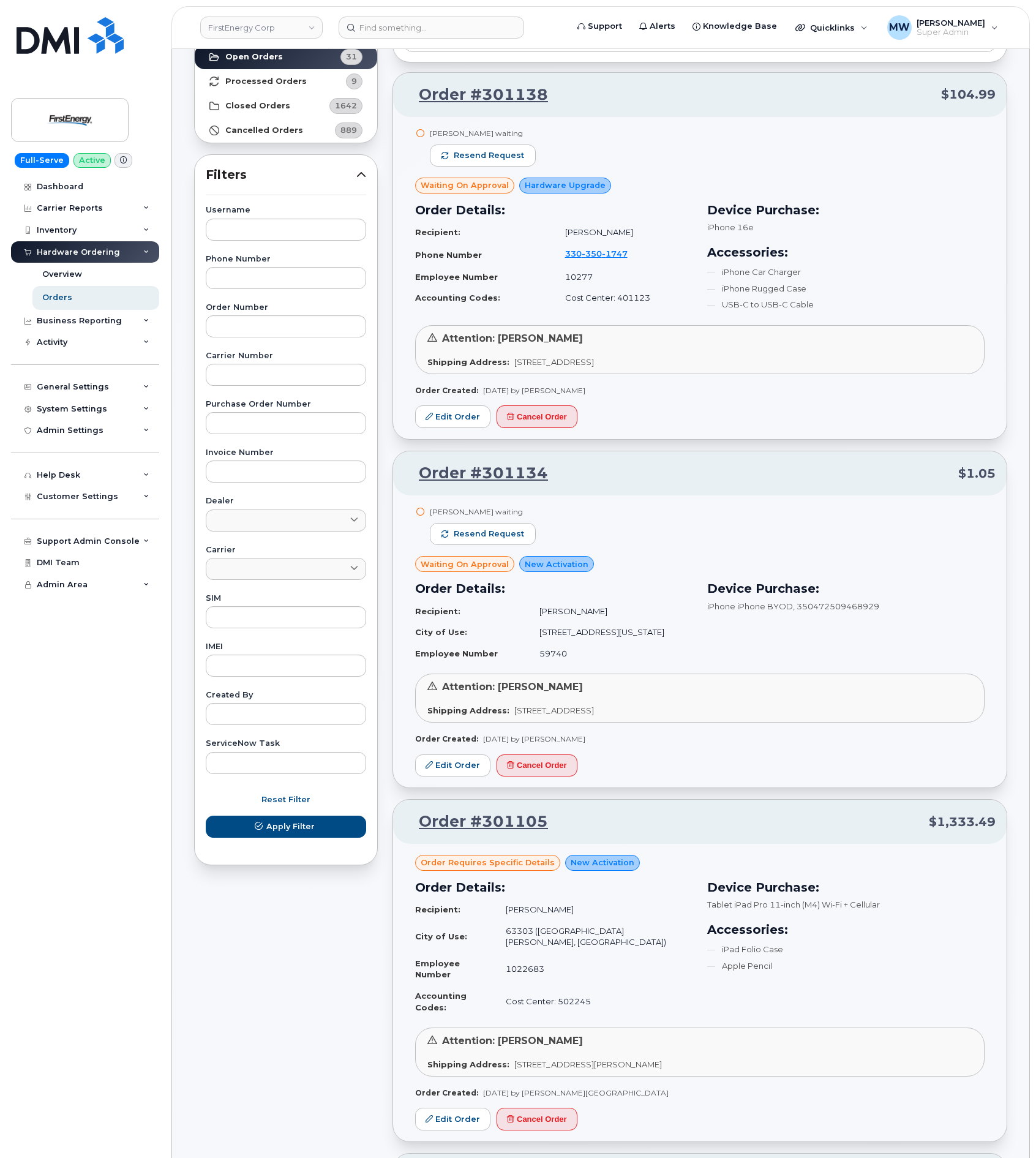
scroll to position [0, 0]
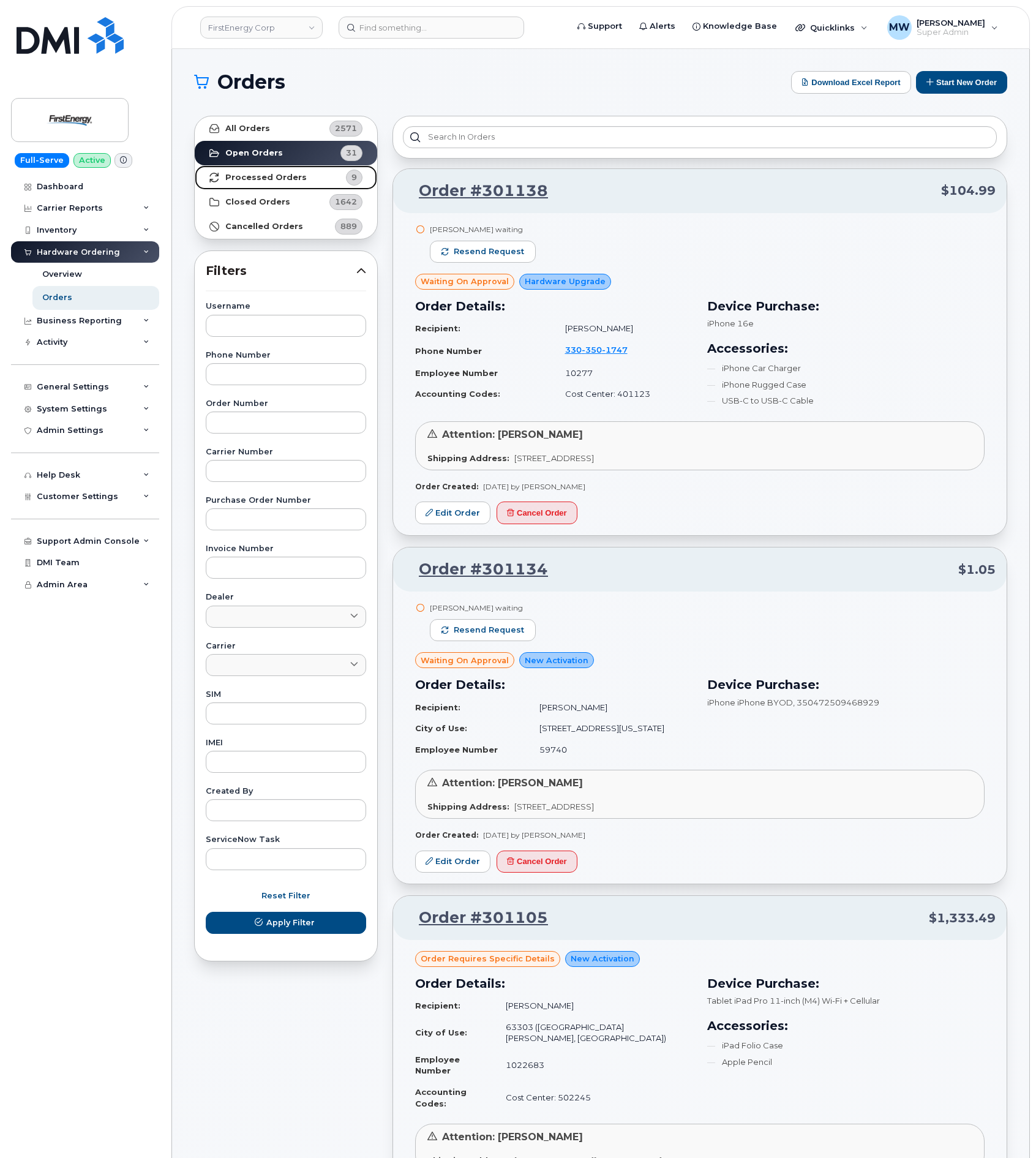
click at [287, 181] on strong "Processed Orders" at bounding box center [265, 177] width 81 height 10
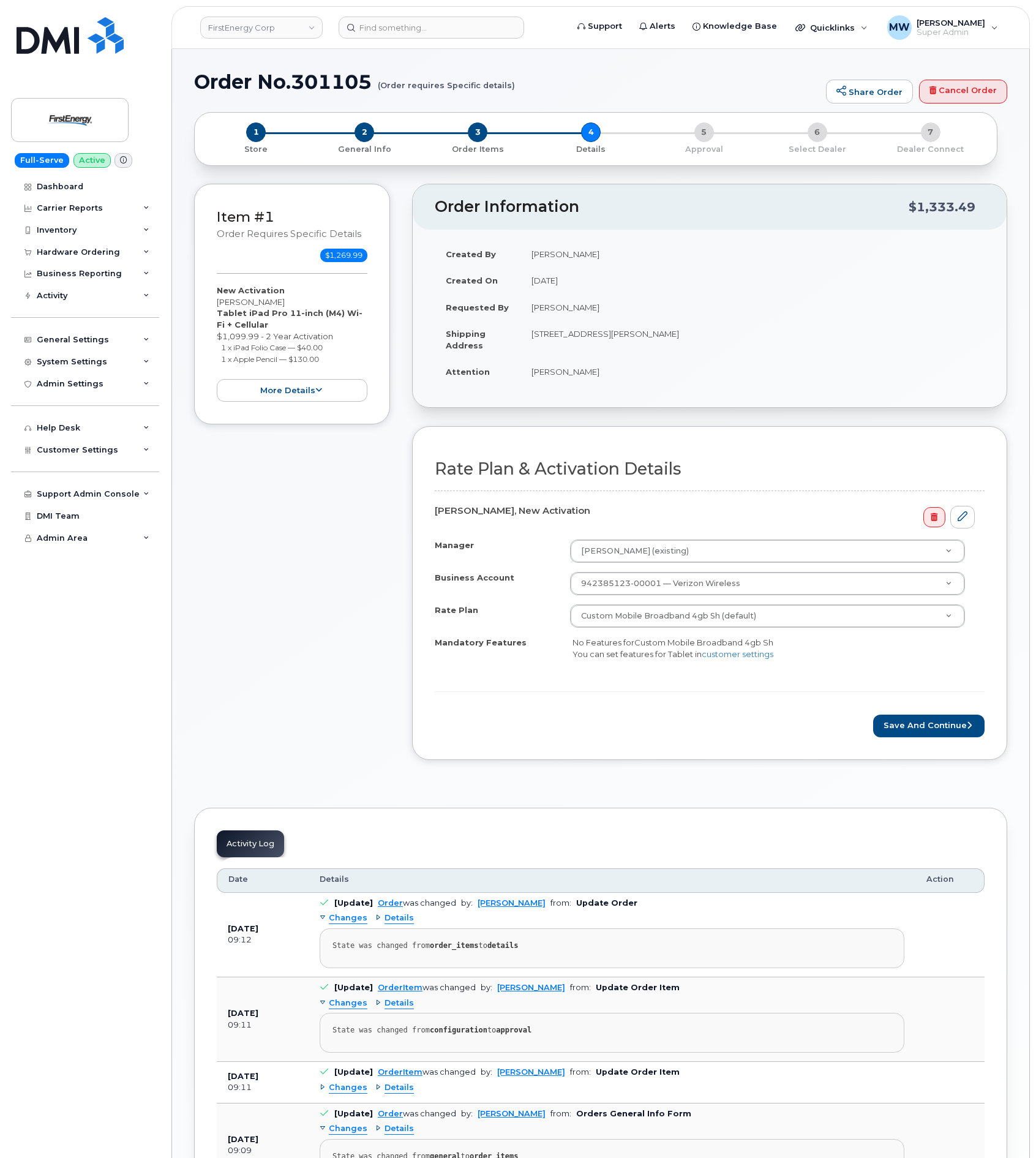
click at [888, 745] on div "Rate Plan & Activation Details Kishore Koduri, New Activation Manager Mark A An…" at bounding box center [709, 593] width 595 height 333
click at [887, 732] on button "Save and Continue" at bounding box center [929, 726] width 112 height 23
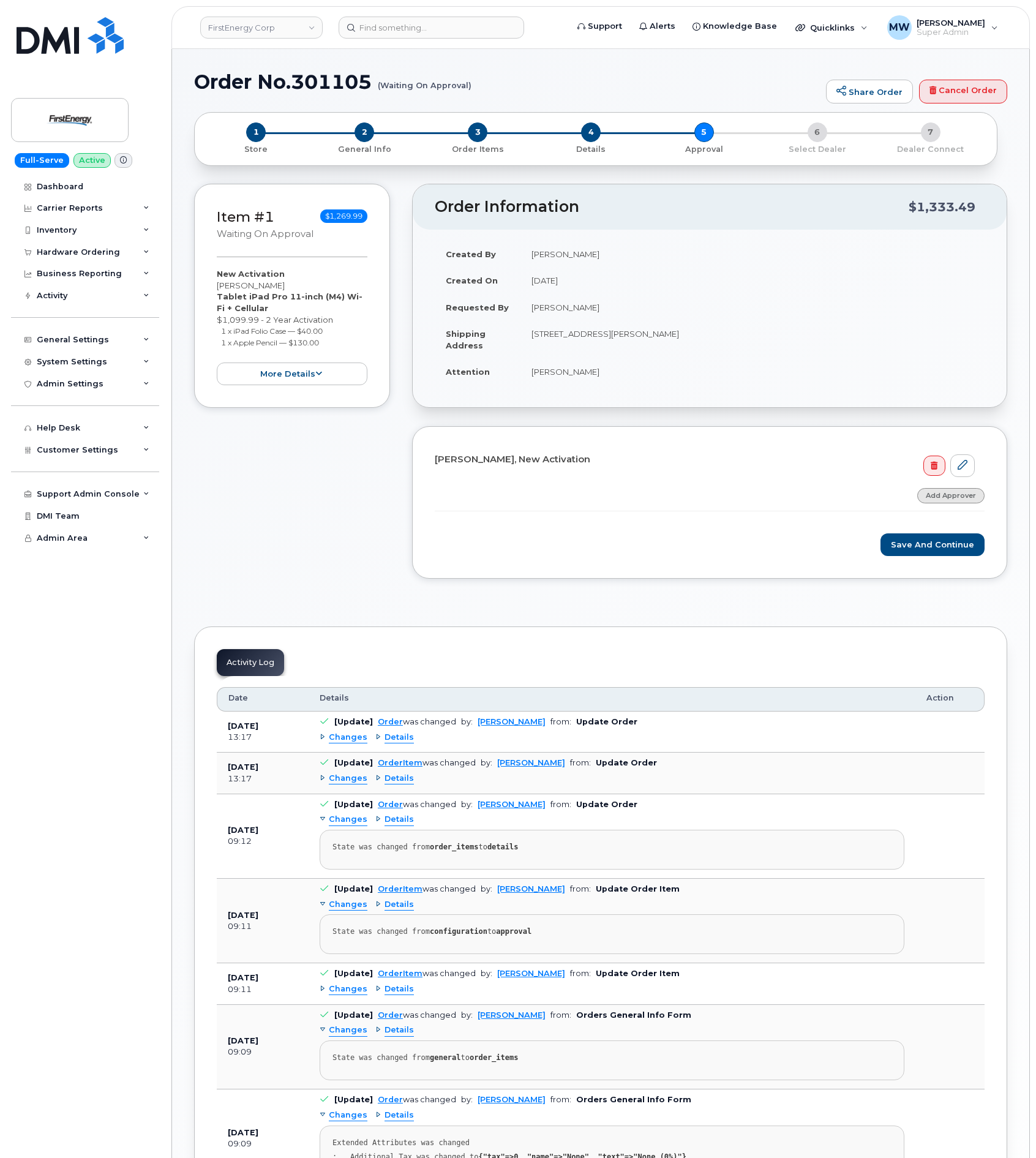
click at [978, 494] on link "Add Approver" at bounding box center [951, 495] width 67 height 16
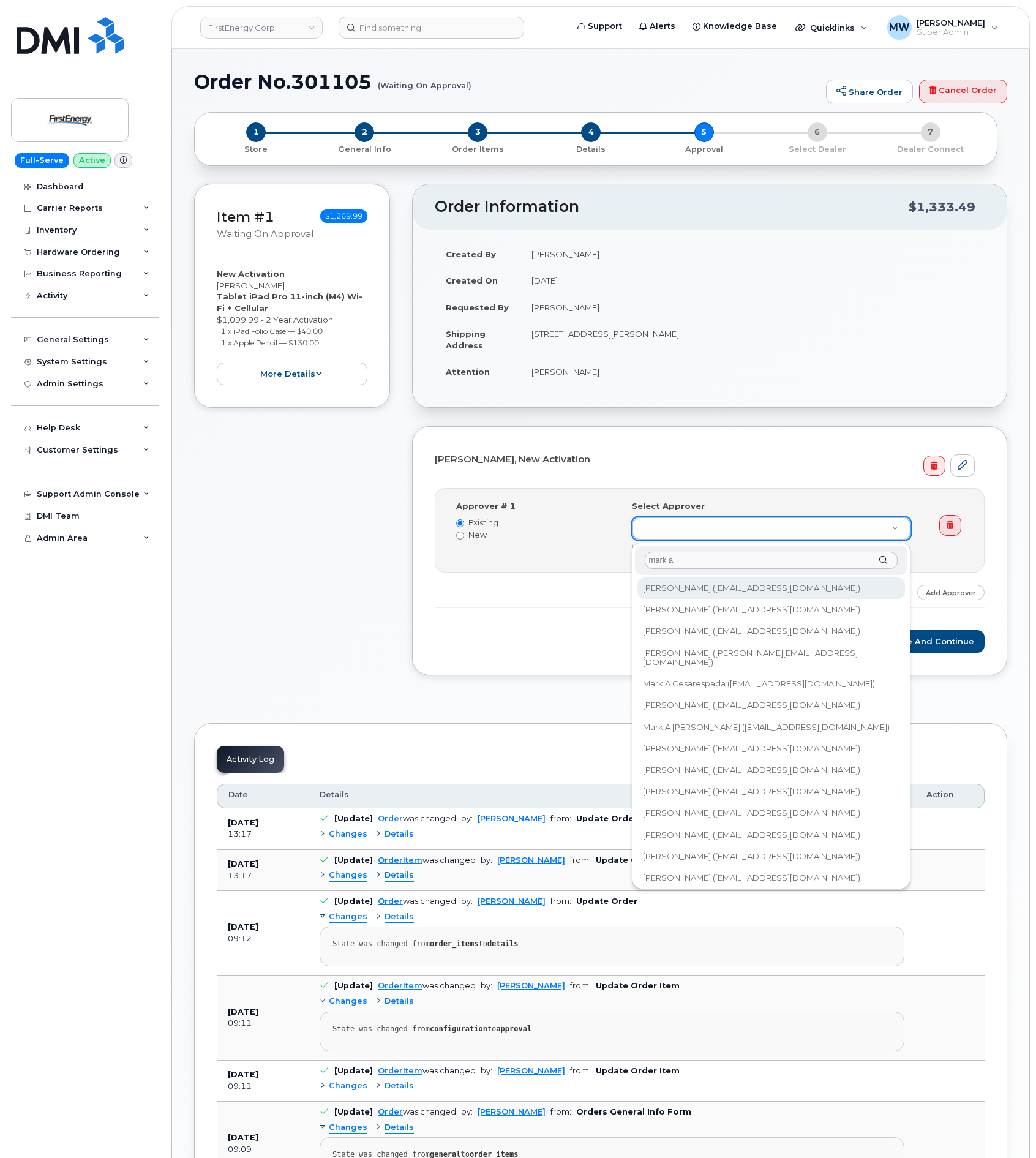
type input "mark a"
type input "2376613"
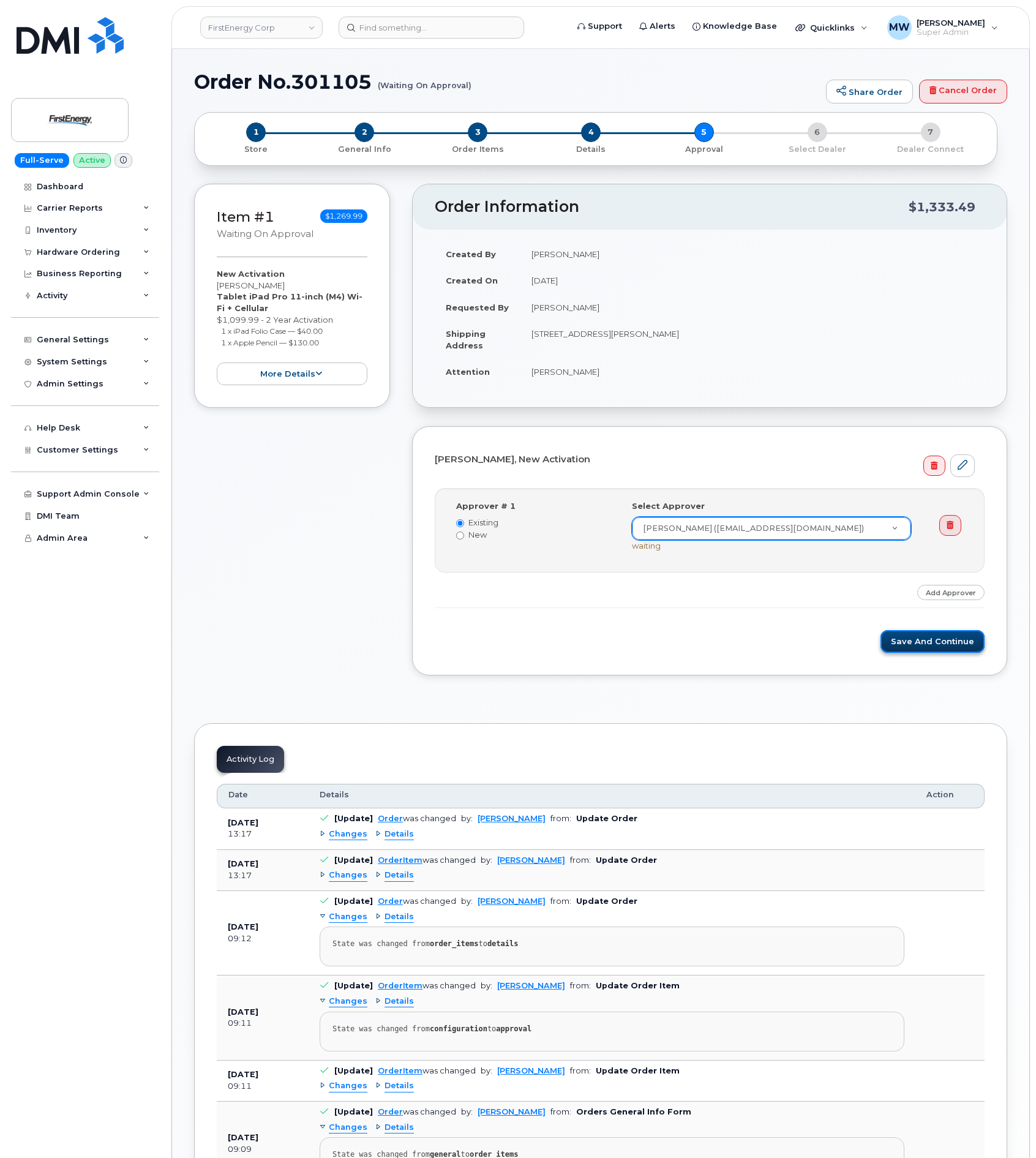
click at [941, 643] on button "Save and Continue" at bounding box center [933, 642] width 104 height 23
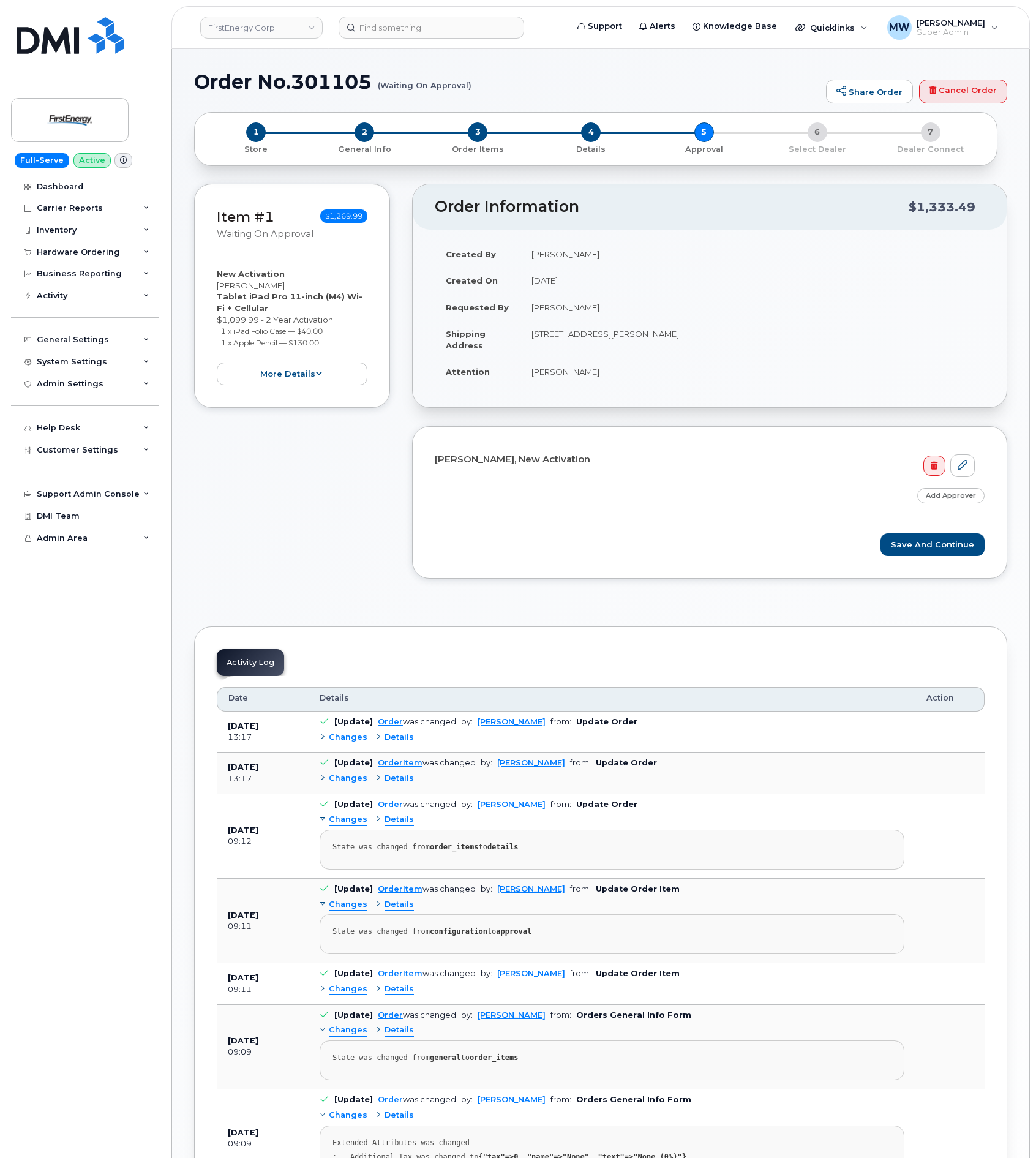
click at [353, 135] on div "2 General Info" at bounding box center [364, 139] width 113 height 33
click at [481, 129] on span "3" at bounding box center [478, 132] width 20 height 20
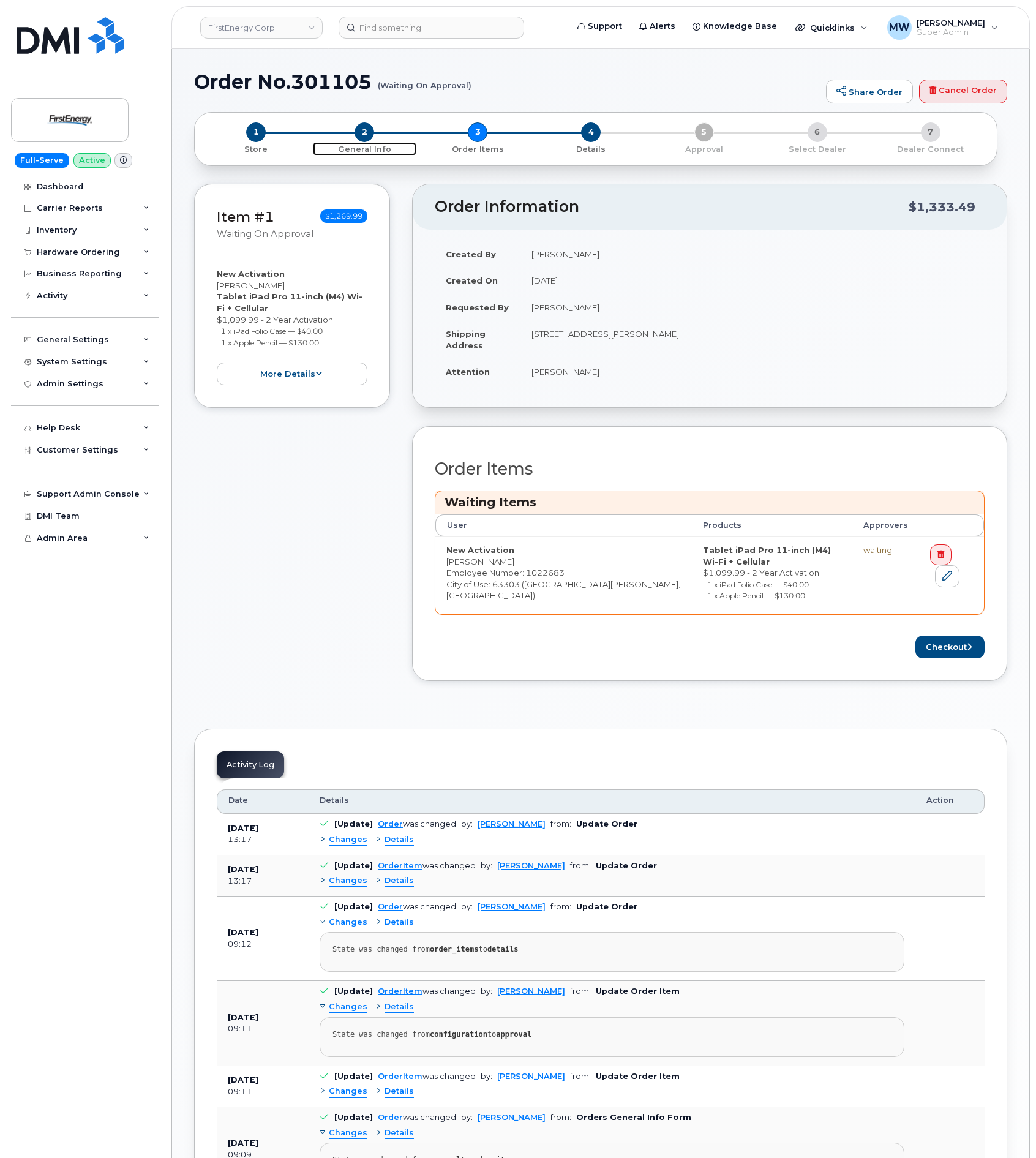
click at [371, 138] on span "2" at bounding box center [364, 132] width 20 height 20
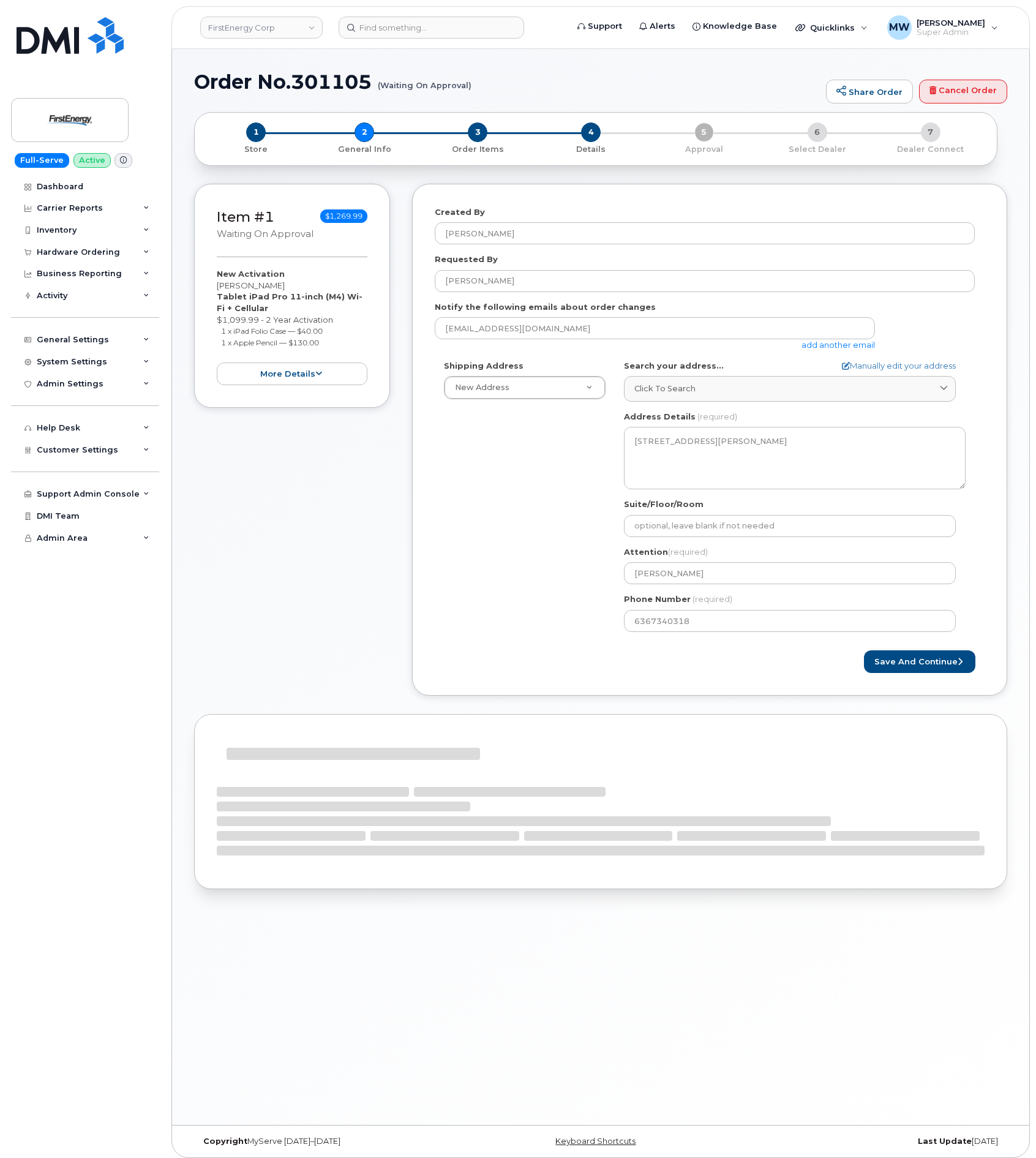
select select
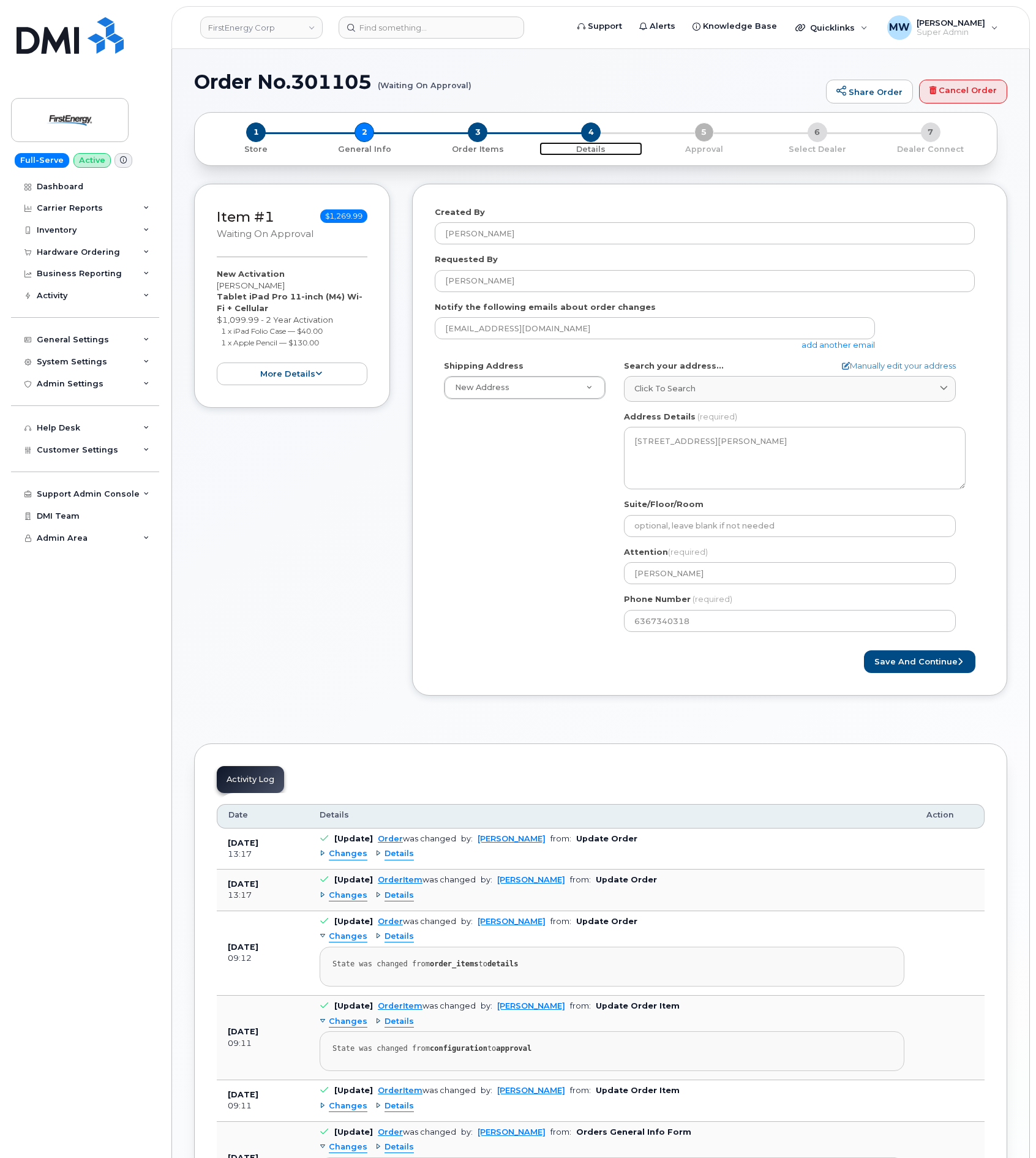
click at [587, 139] on span "4" at bounding box center [591, 132] width 20 height 20
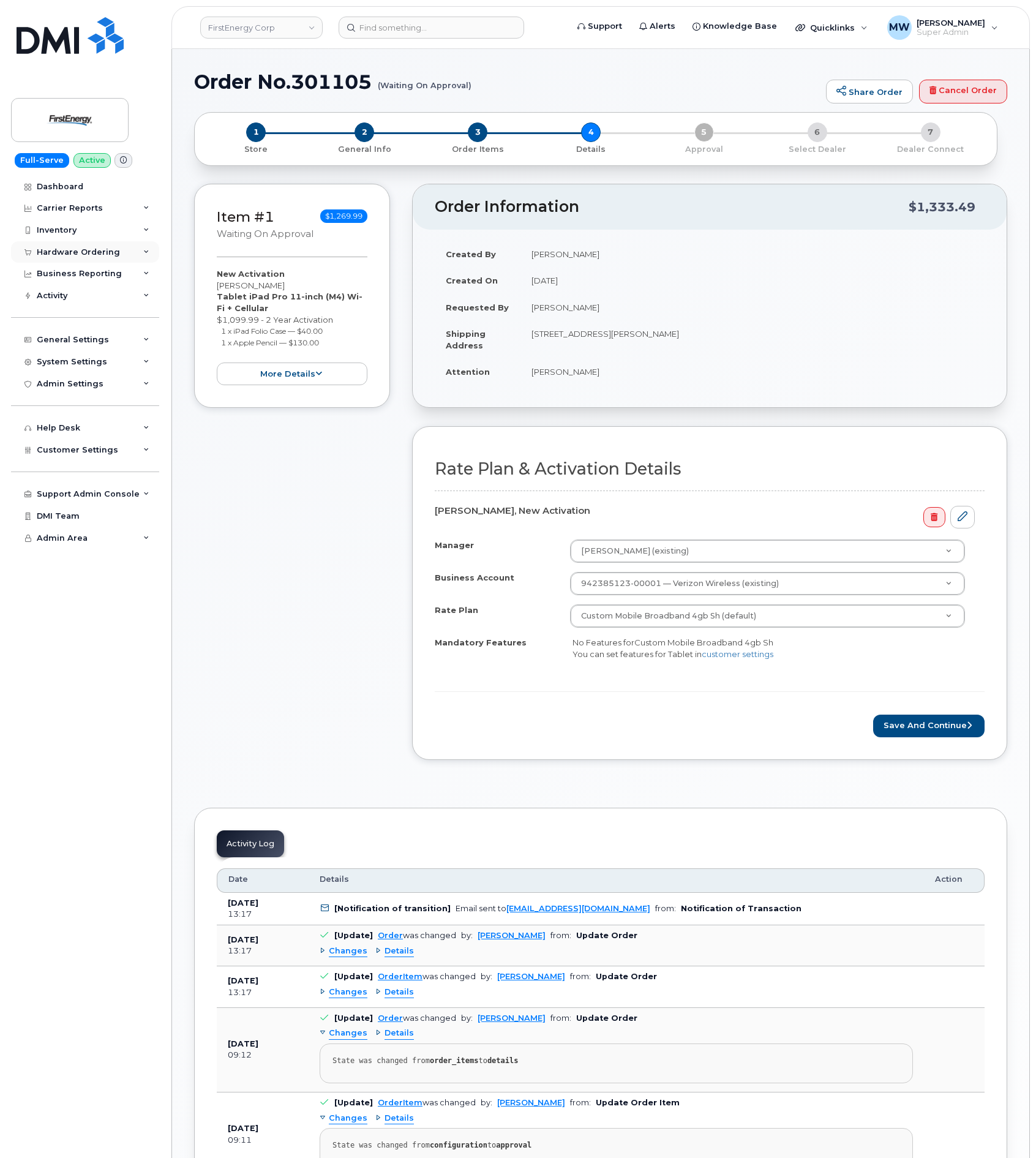
click at [68, 254] on div "Hardware Ordering" at bounding box center [78, 252] width 83 height 10
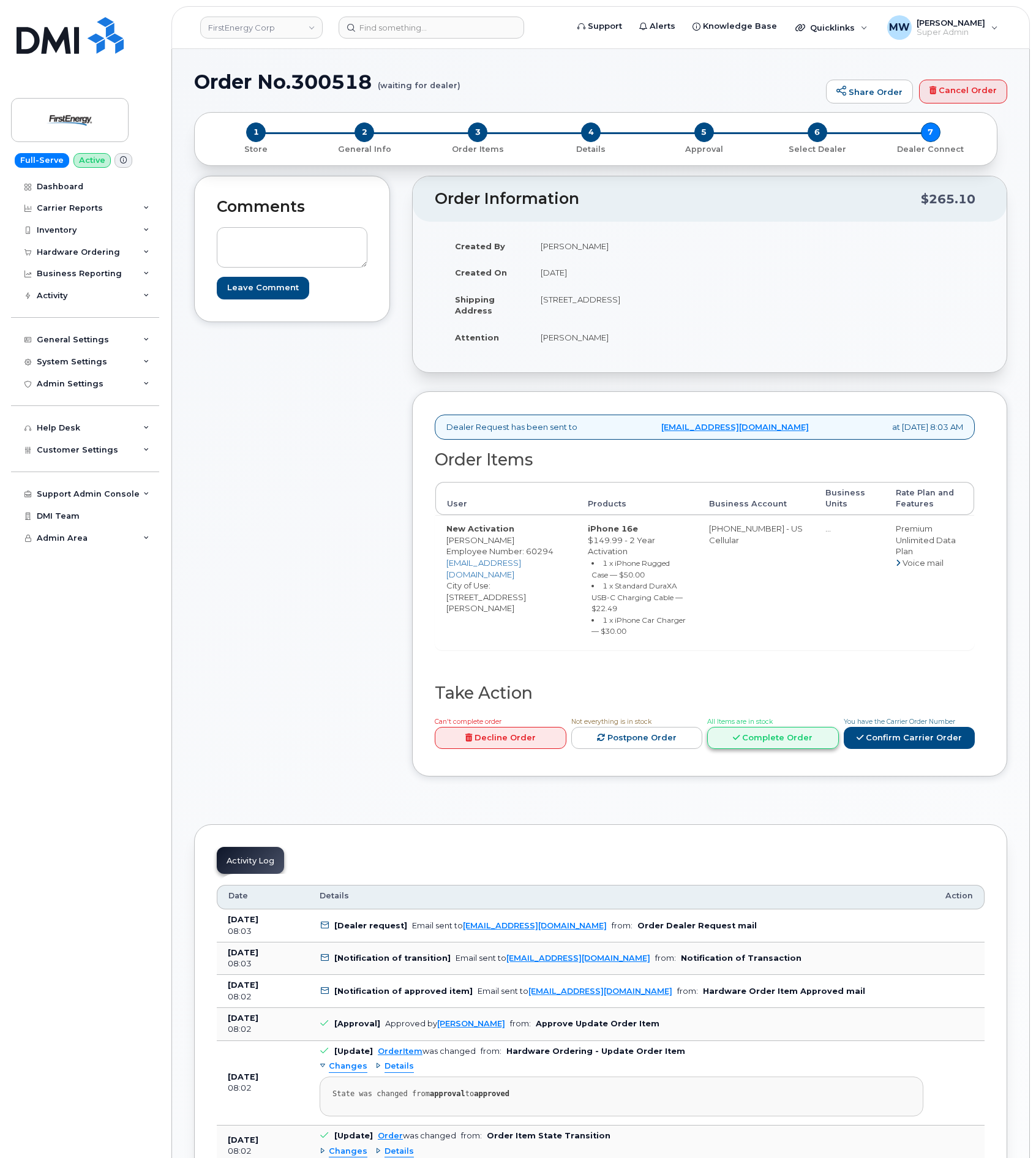
click at [772, 728] on link "Complete Order" at bounding box center [773, 738] width 131 height 23
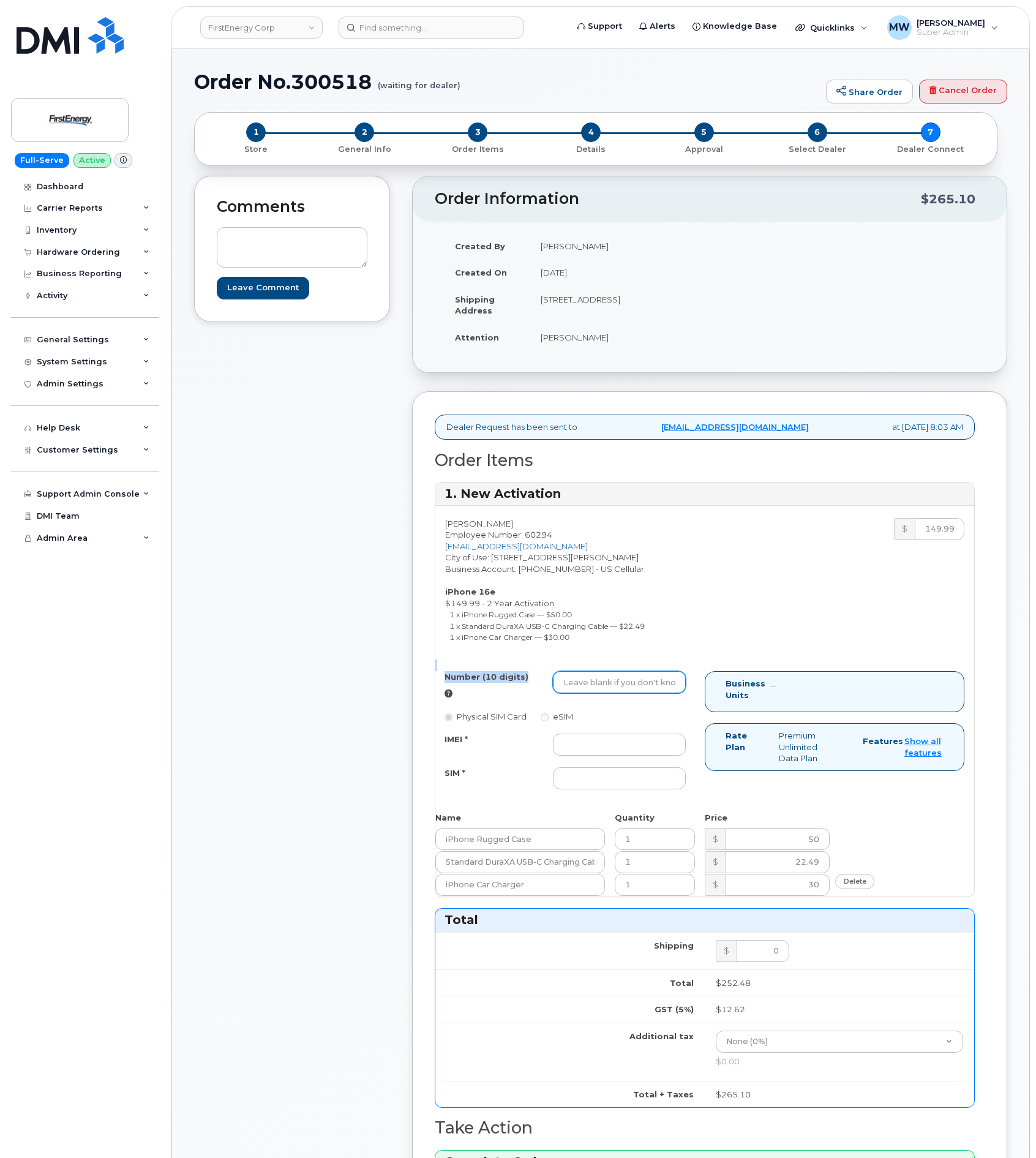
drag, startPoint x: 599, startPoint y: 671, endPoint x: 608, endPoint y: 684, distance: 15.8
click at [603, 682] on div "[PERSON_NAME] Employee Number: 60294 [EMAIL_ADDRESS][DOMAIN_NAME] City of Use: …" at bounding box center [704, 701] width 539 height 391
drag, startPoint x: 612, startPoint y: 689, endPoint x: 736, endPoint y: 641, distance: 133.0
click at [612, 689] on input "Number (10 digits)" at bounding box center [620, 682] width 133 height 22
paste input "301) 707-9379"
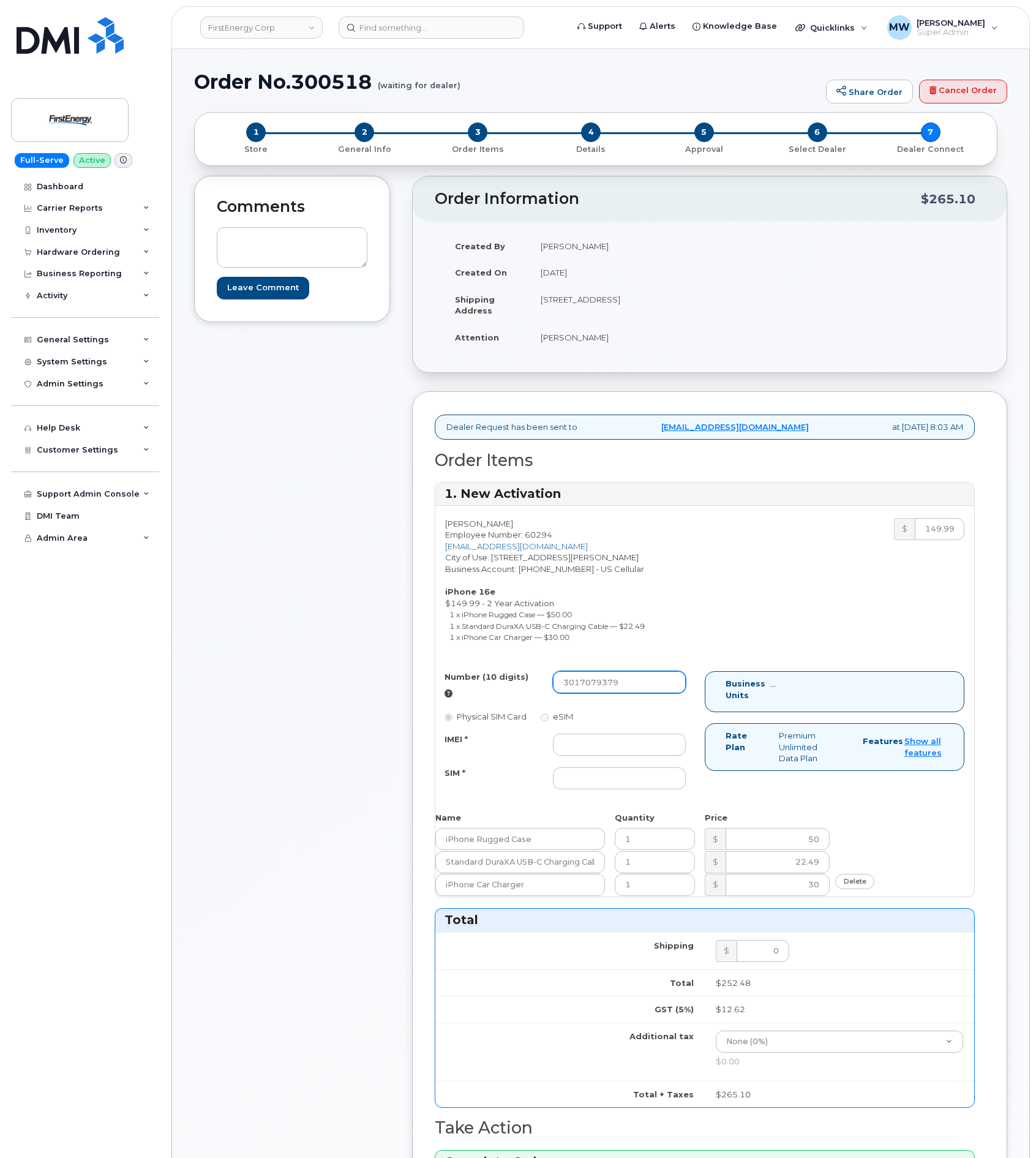
type input "3017079379"
drag, startPoint x: 558, startPoint y: 744, endPoint x: 567, endPoint y: 747, distance: 9.5
click at [559, 744] on input "IMEI *" at bounding box center [620, 745] width 133 height 22
paste input "358017324574898"
type input "358017324574898"
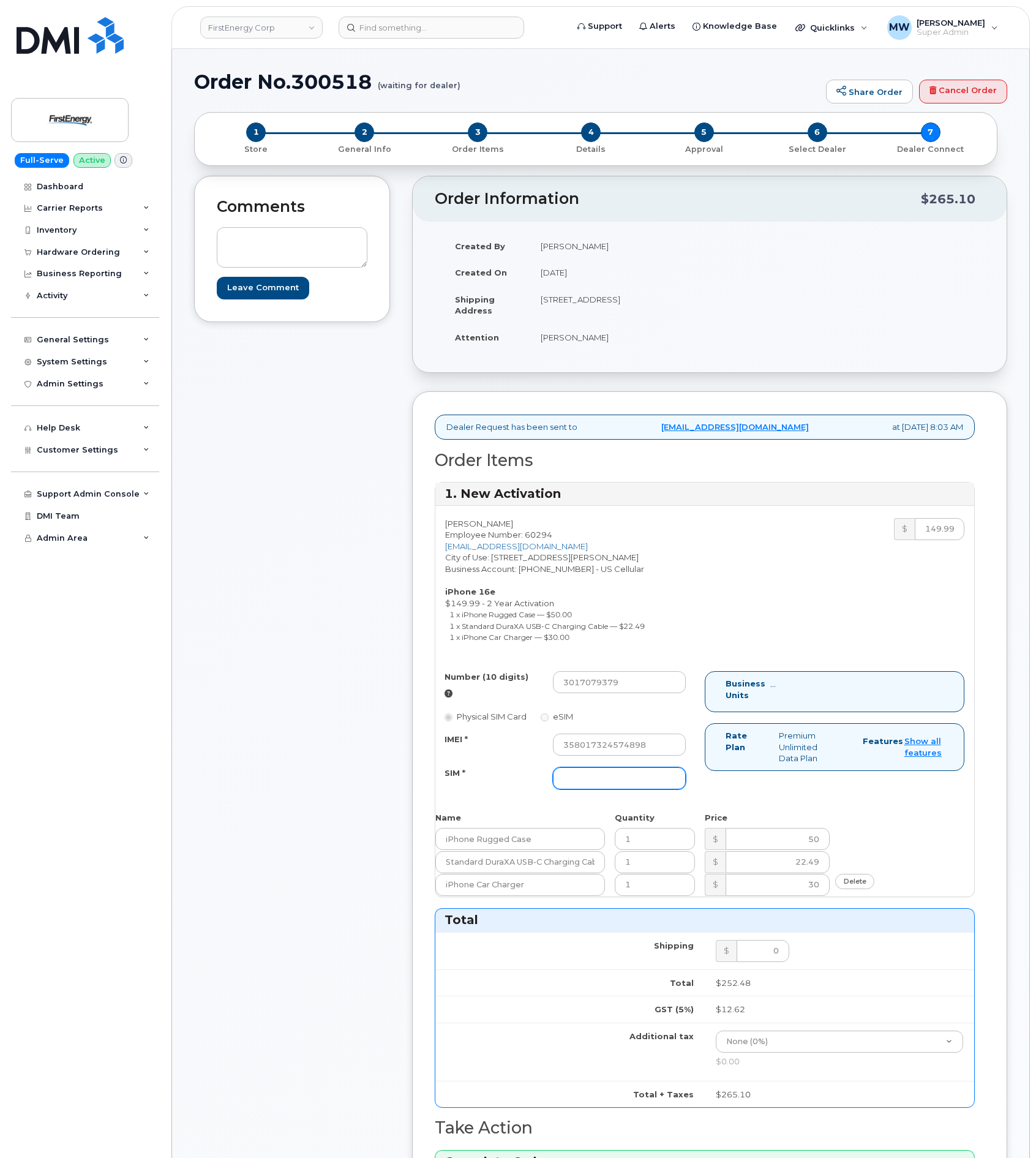
click at [582, 769] on input "SIM *" at bounding box center [620, 779] width 133 height 22
paste input "89015808800073620493"
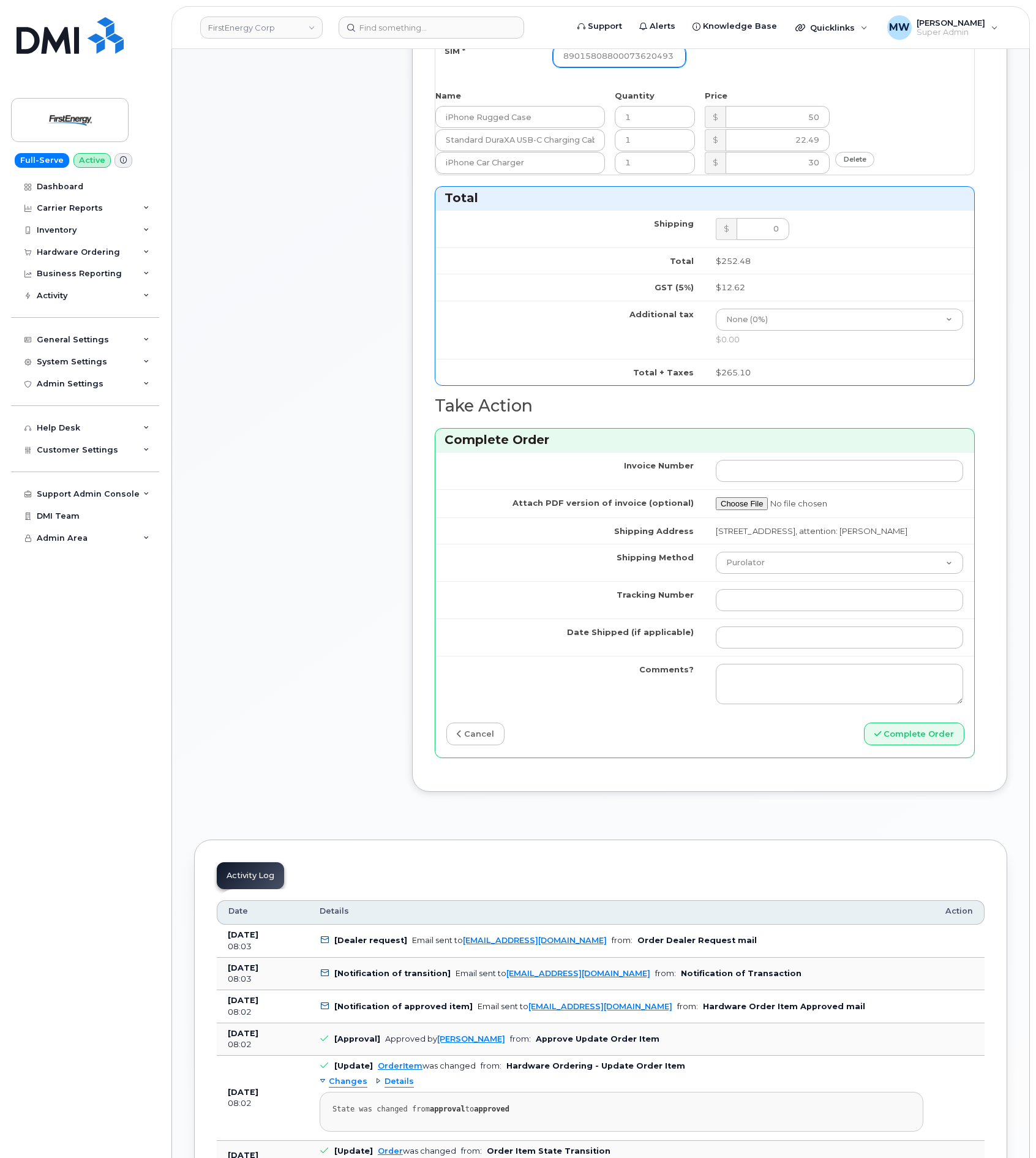
scroll to position [735, 0]
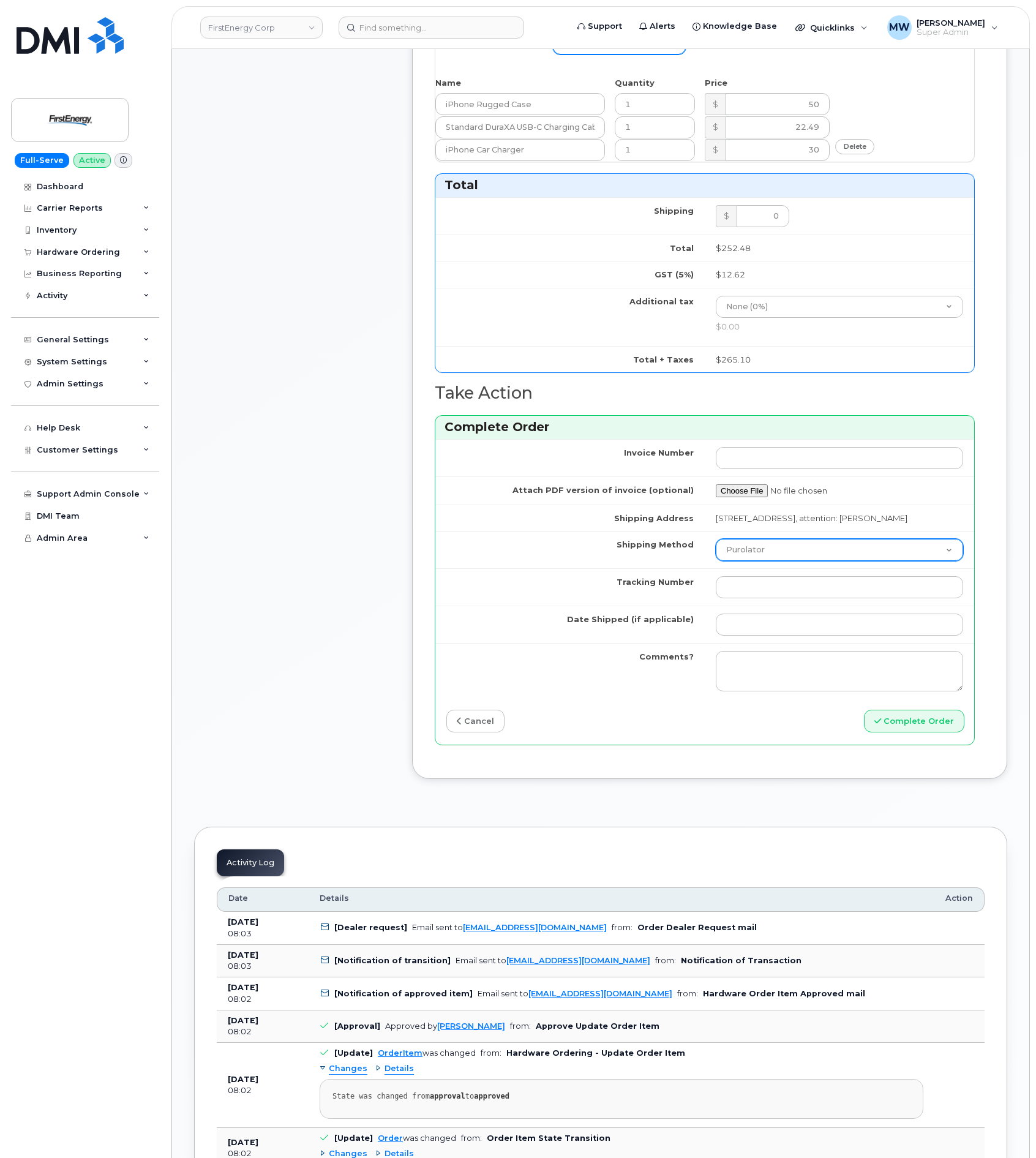
type input "89015808800073620493"
drag, startPoint x: 791, startPoint y: 557, endPoint x: 782, endPoint y: 561, distance: 9.8
click at [791, 557] on select "Purolator UPS FedEx Canada Post Courier Other Drop Off Pick Up" at bounding box center [839, 549] width 247 height 22
select select "UPS"
click at [716, 552] on select "Purolator UPS FedEx Canada Post Courier Other Drop Off Pick Up" at bounding box center [839, 549] width 247 height 22
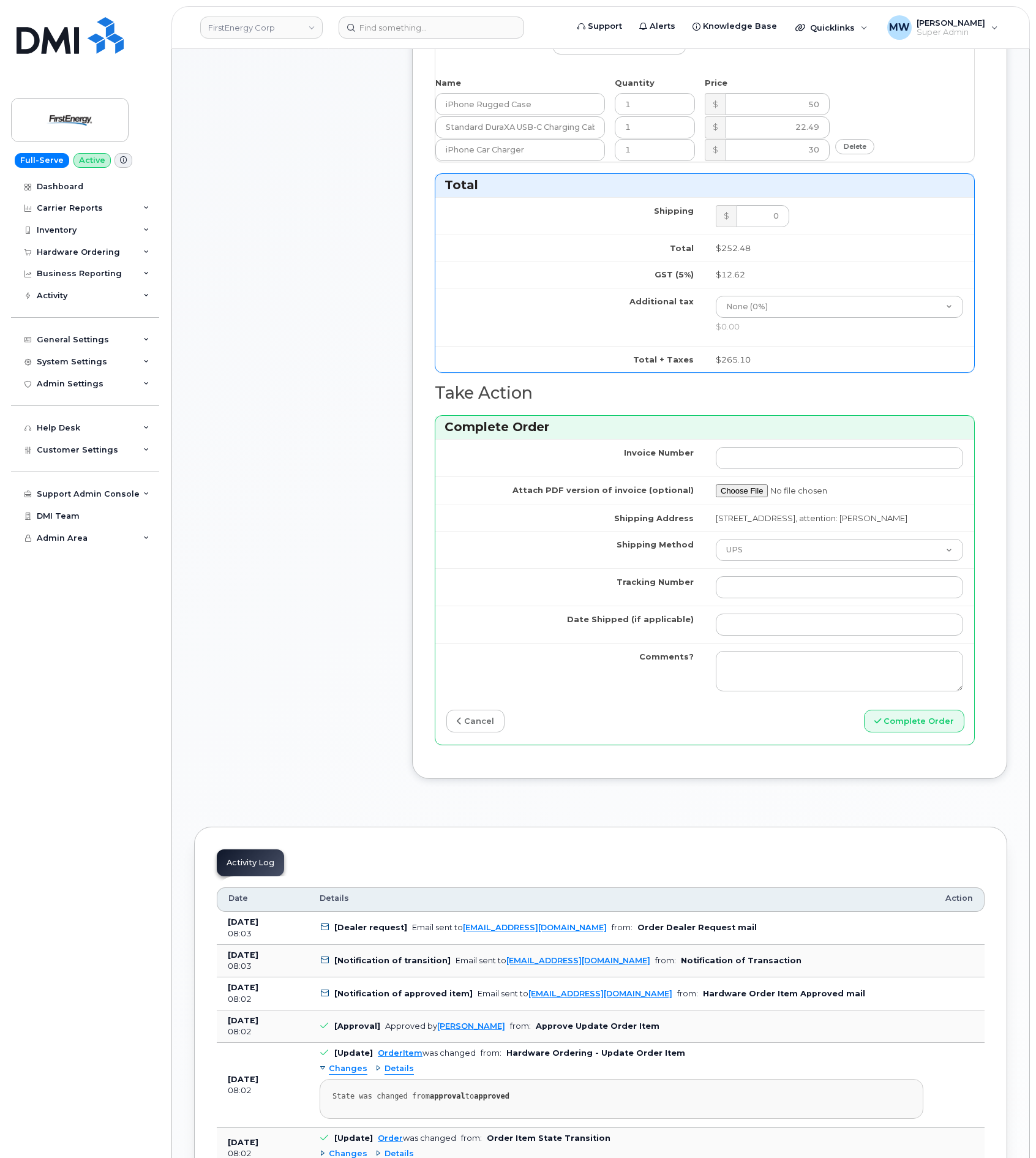
click at [800, 606] on td at bounding box center [840, 586] width 269 height 37
click at [799, 598] on input "Tracking Number" at bounding box center [839, 587] width 247 height 22
paste input "1Z633RA80353542169"
type input "1Z633RA80353542169"
click at [806, 625] on td at bounding box center [840, 624] width 269 height 37
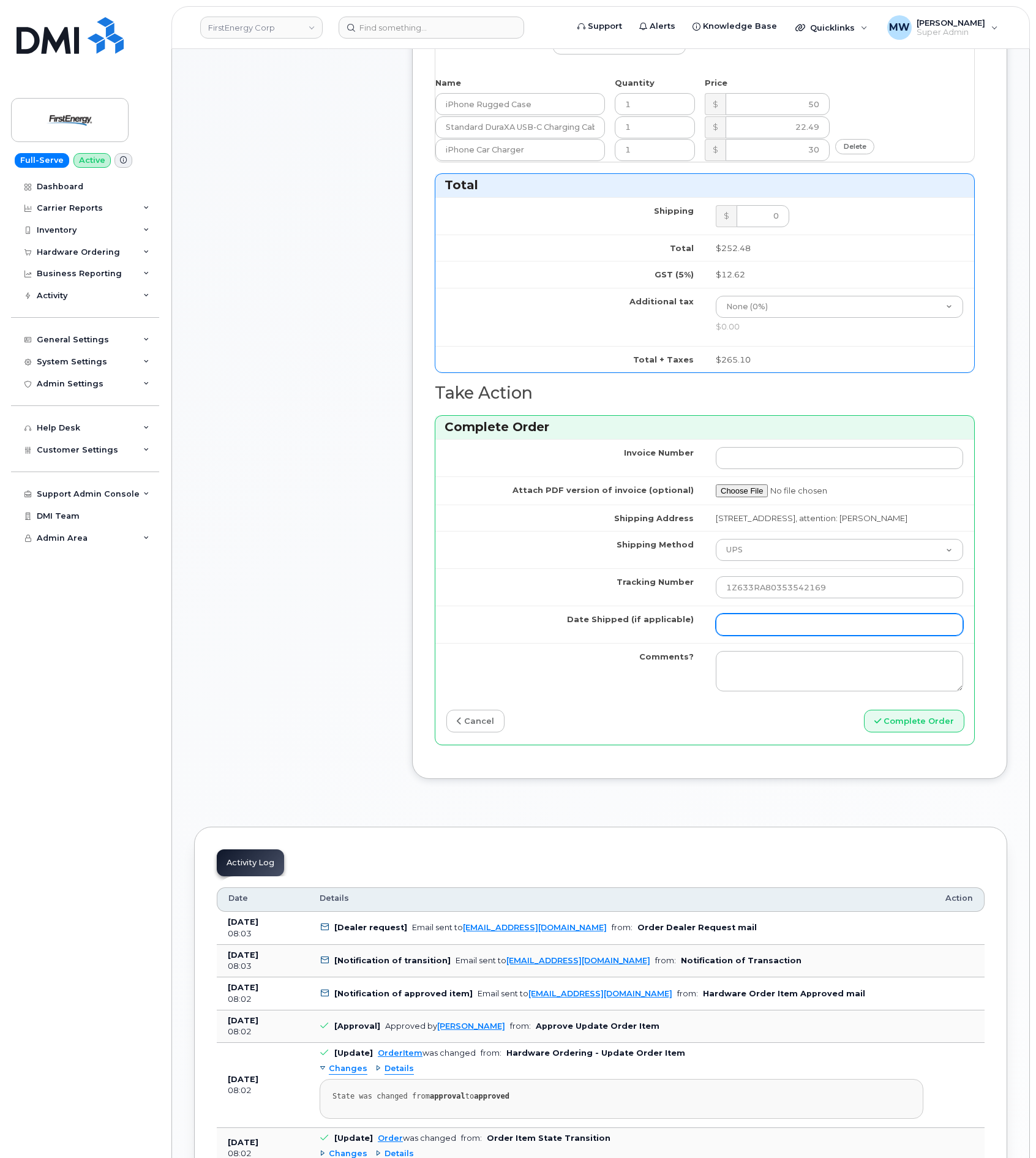
click at [809, 636] on input "Date Shipped (if applicable)" at bounding box center [839, 624] width 247 height 22
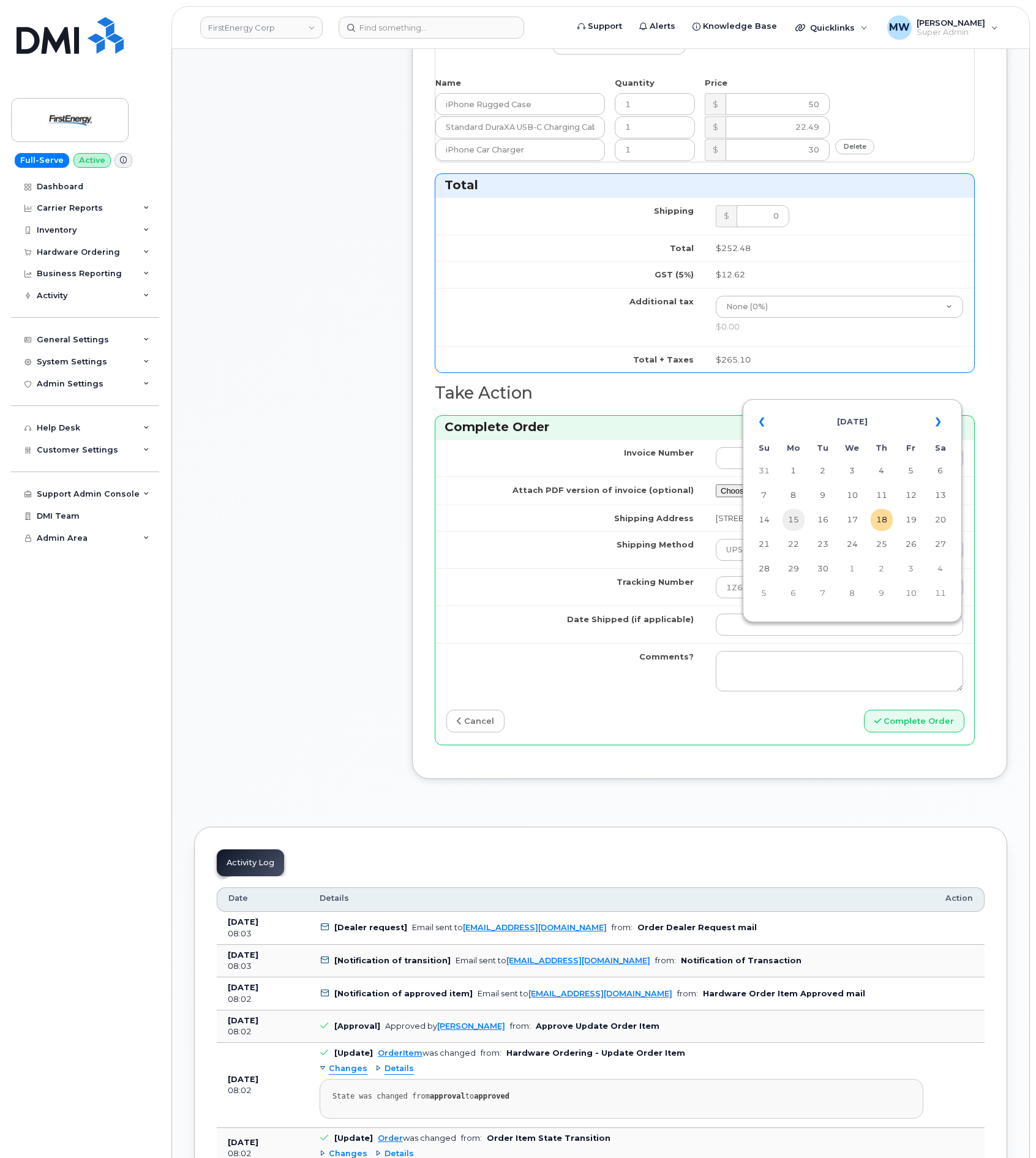
click at [792, 527] on td "15" at bounding box center [793, 520] width 22 height 22
type input "2025-09-15"
click at [917, 733] on button "Complete Order" at bounding box center [914, 721] width 100 height 23
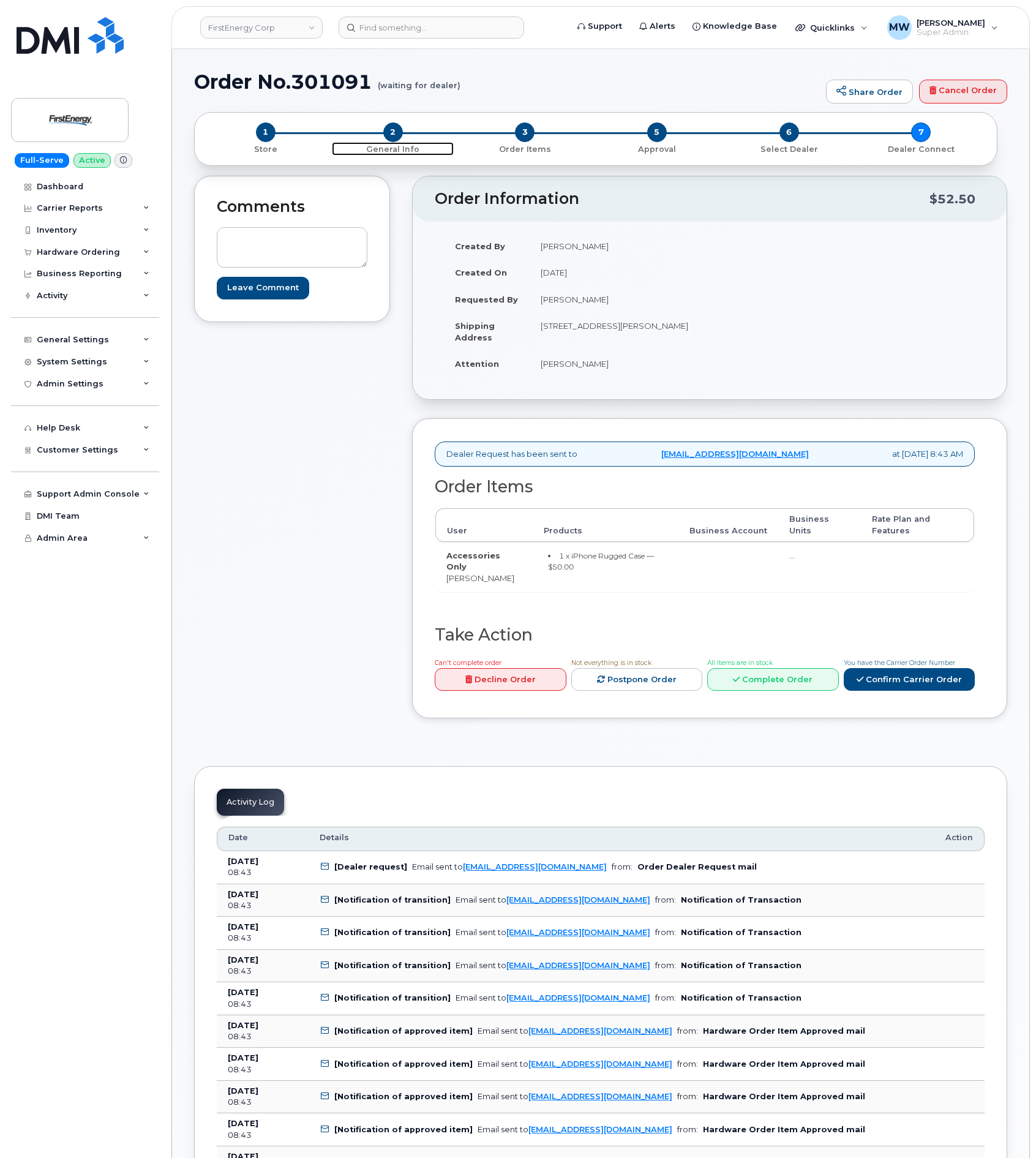
click at [389, 144] on span "General Info" at bounding box center [392, 149] width 122 height 13
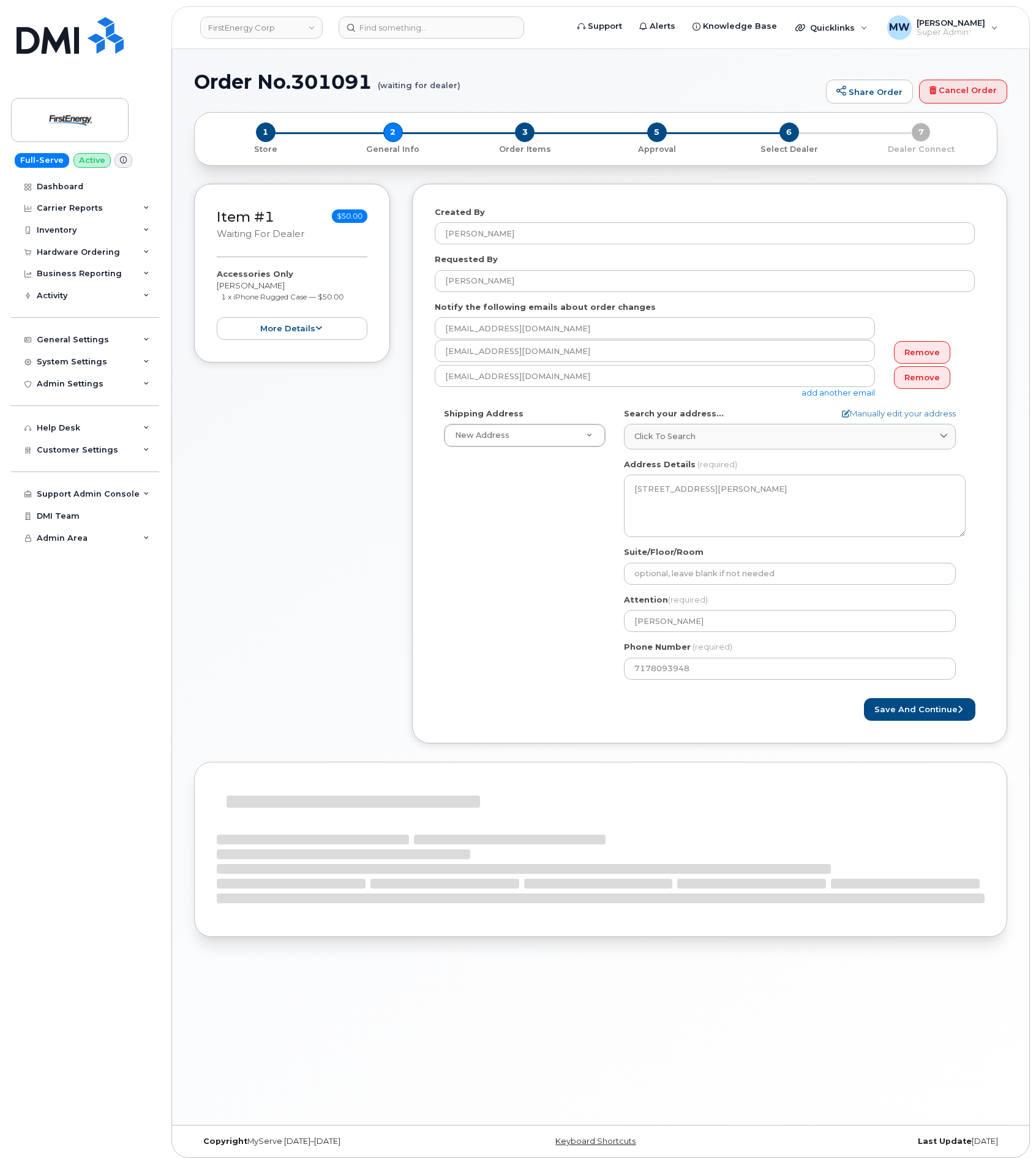
select select
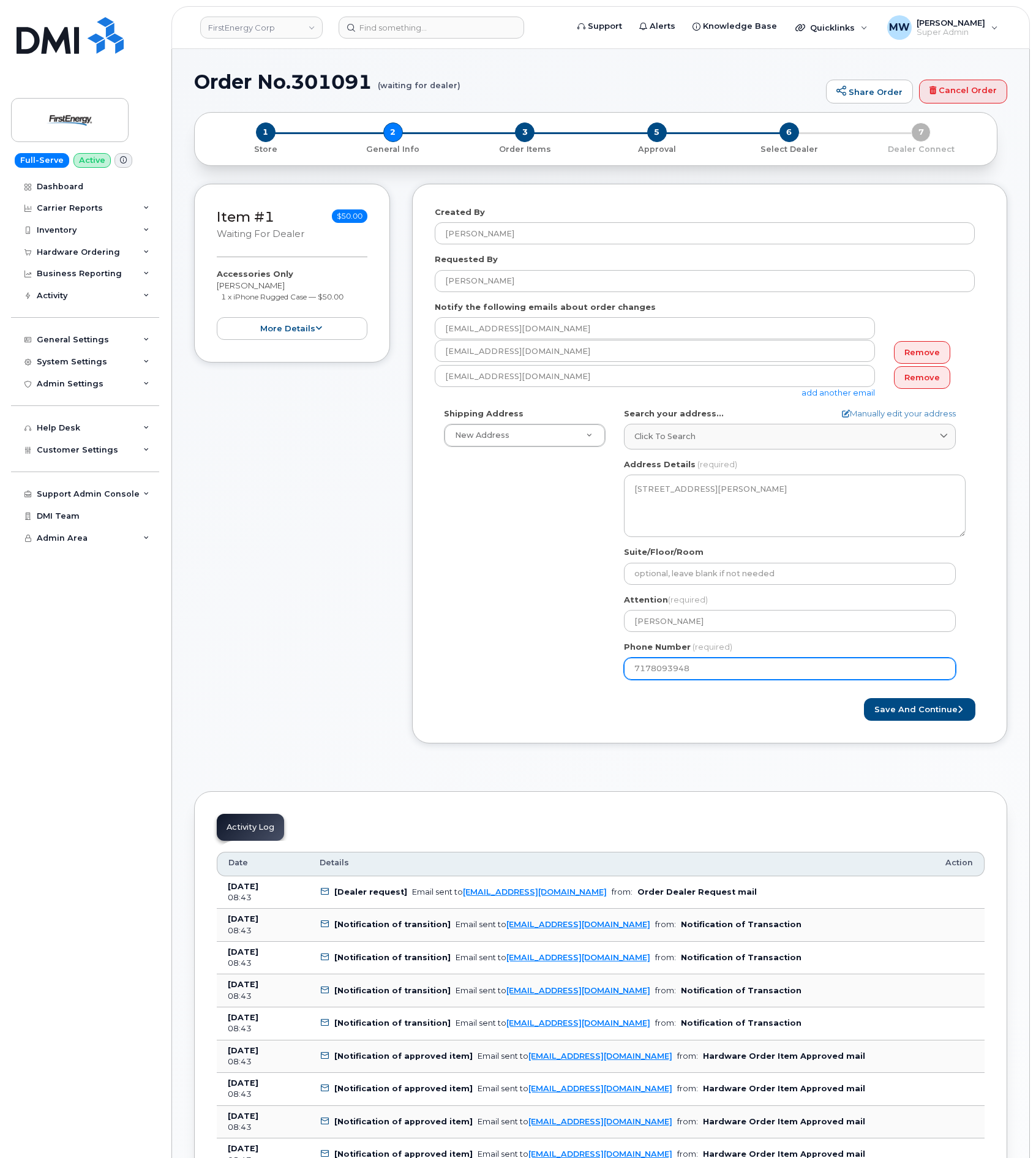
click at [658, 669] on input "7178093948" at bounding box center [790, 669] width 332 height 22
click at [659, 669] on input "7178093948" at bounding box center [790, 669] width 332 height 22
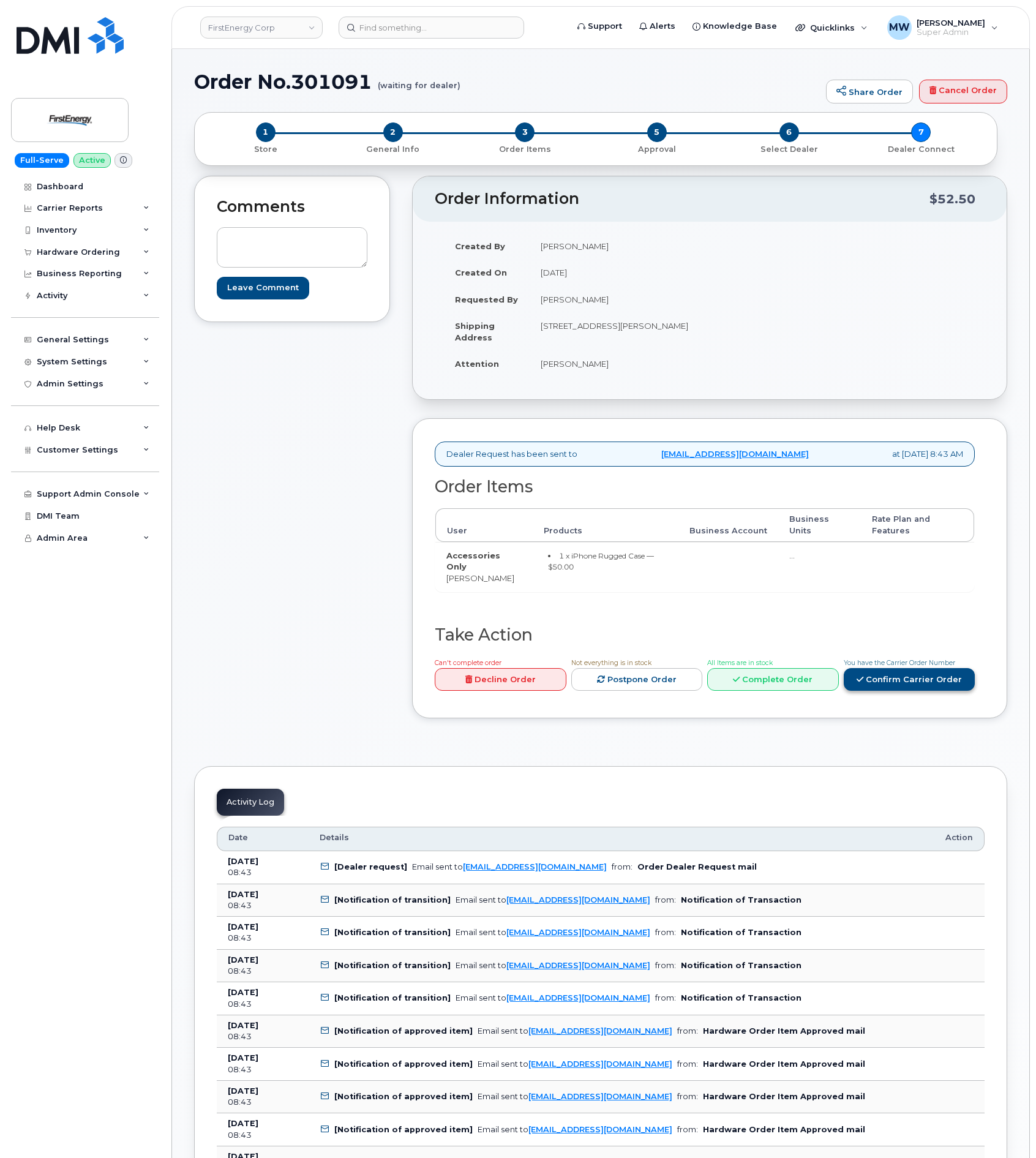
click at [921, 688] on link "Confirm Carrier Order" at bounding box center [910, 680] width 131 height 23
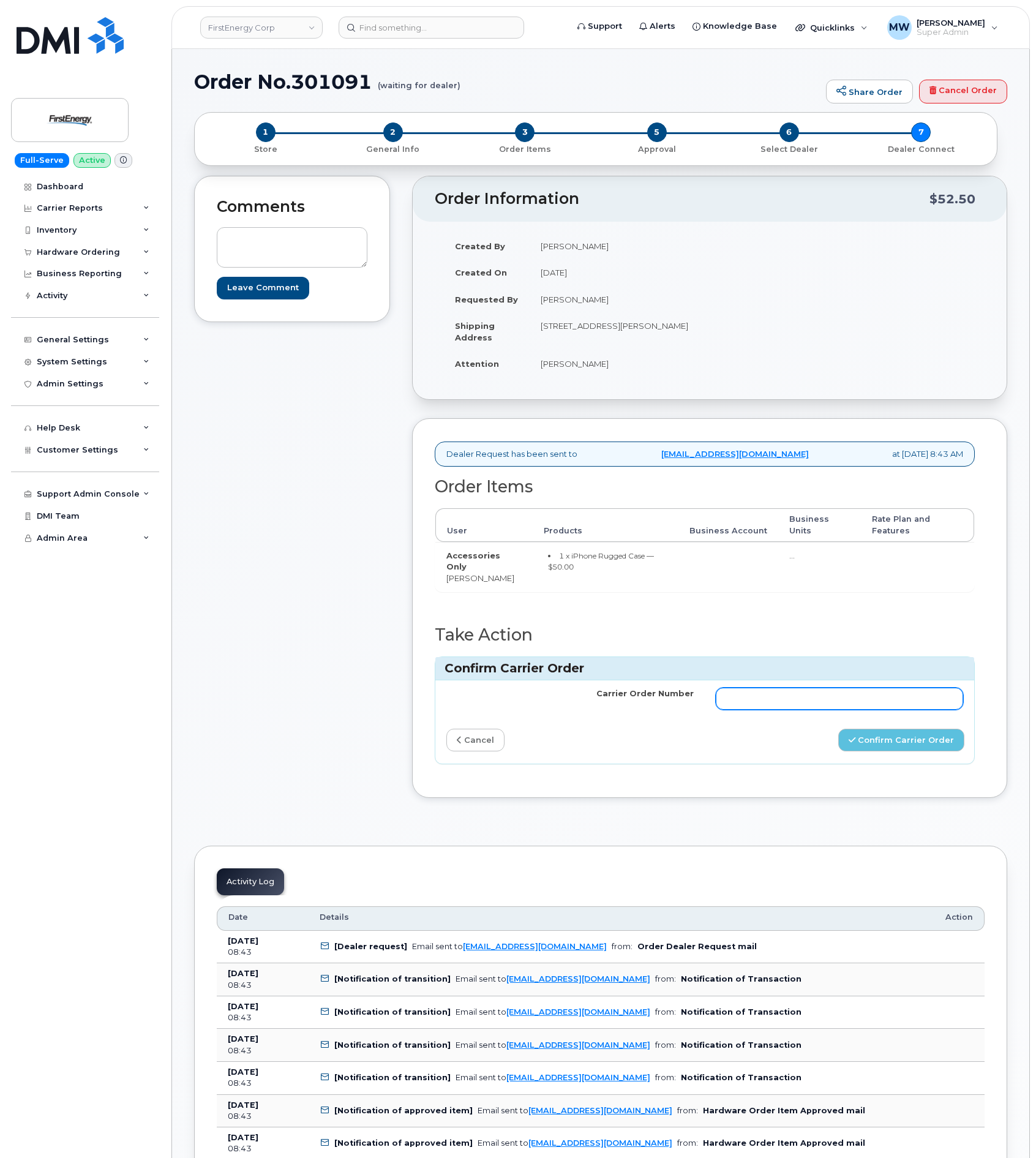
click at [906, 705] on input "Carrier Order Number" at bounding box center [839, 699] width 247 height 22
paste input "MB1000502388223"
type input "MB1000502388223"
click at [896, 751] on button "Confirm Carrier Order" at bounding box center [901, 741] width 126 height 23
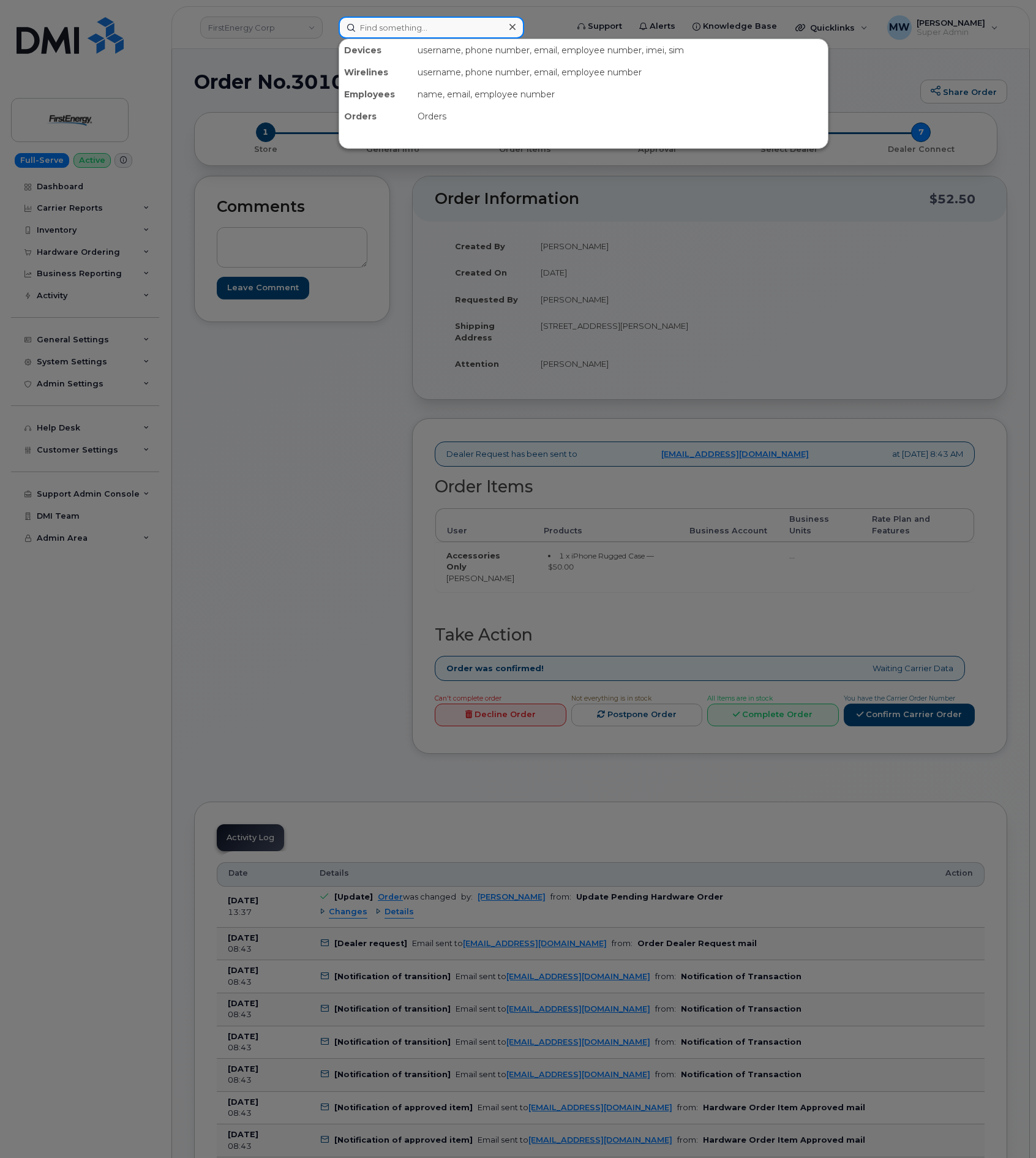
click at [423, 28] on input at bounding box center [431, 27] width 186 height 22
paste input "2345670000"
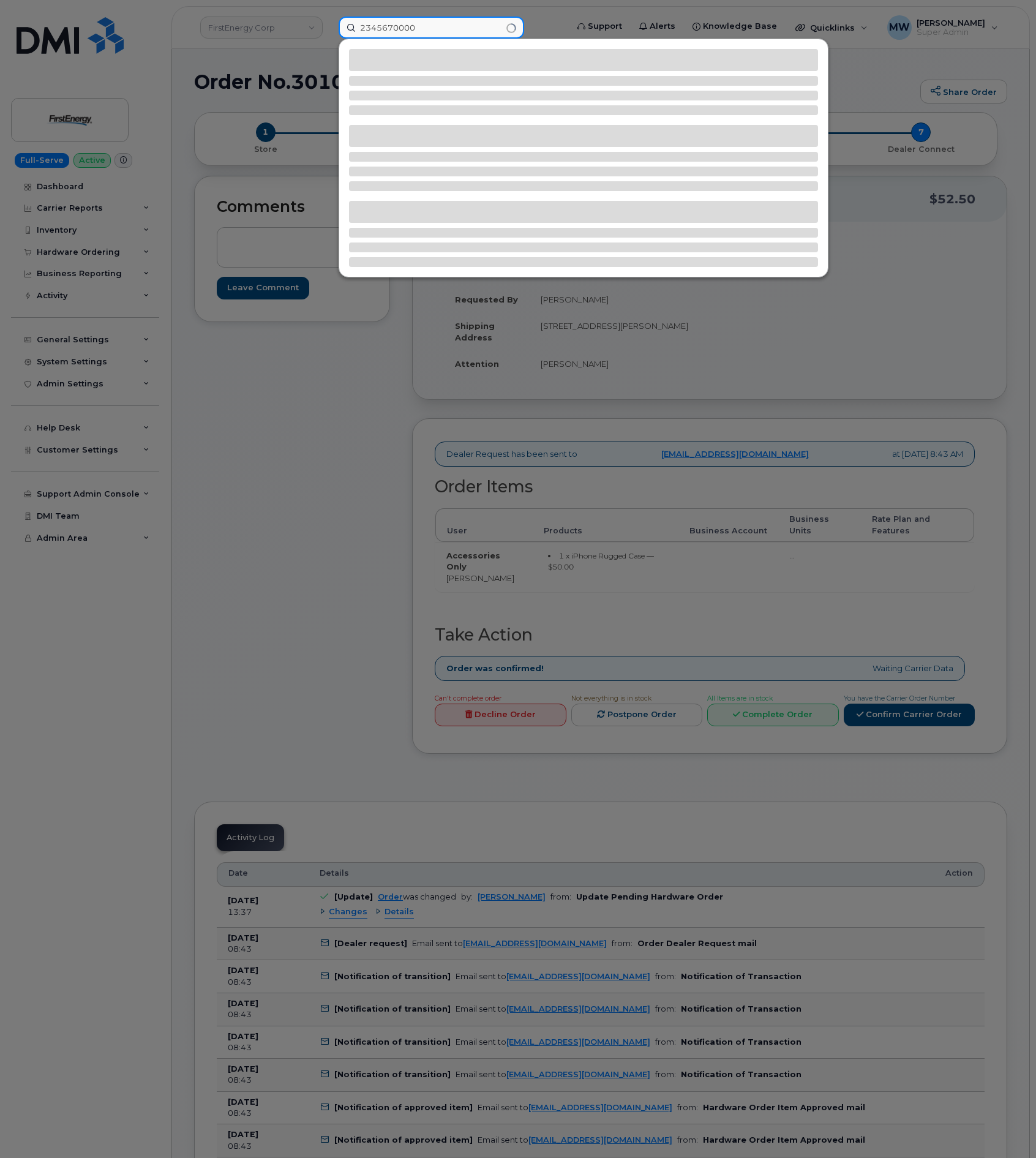
type input "2345670000"
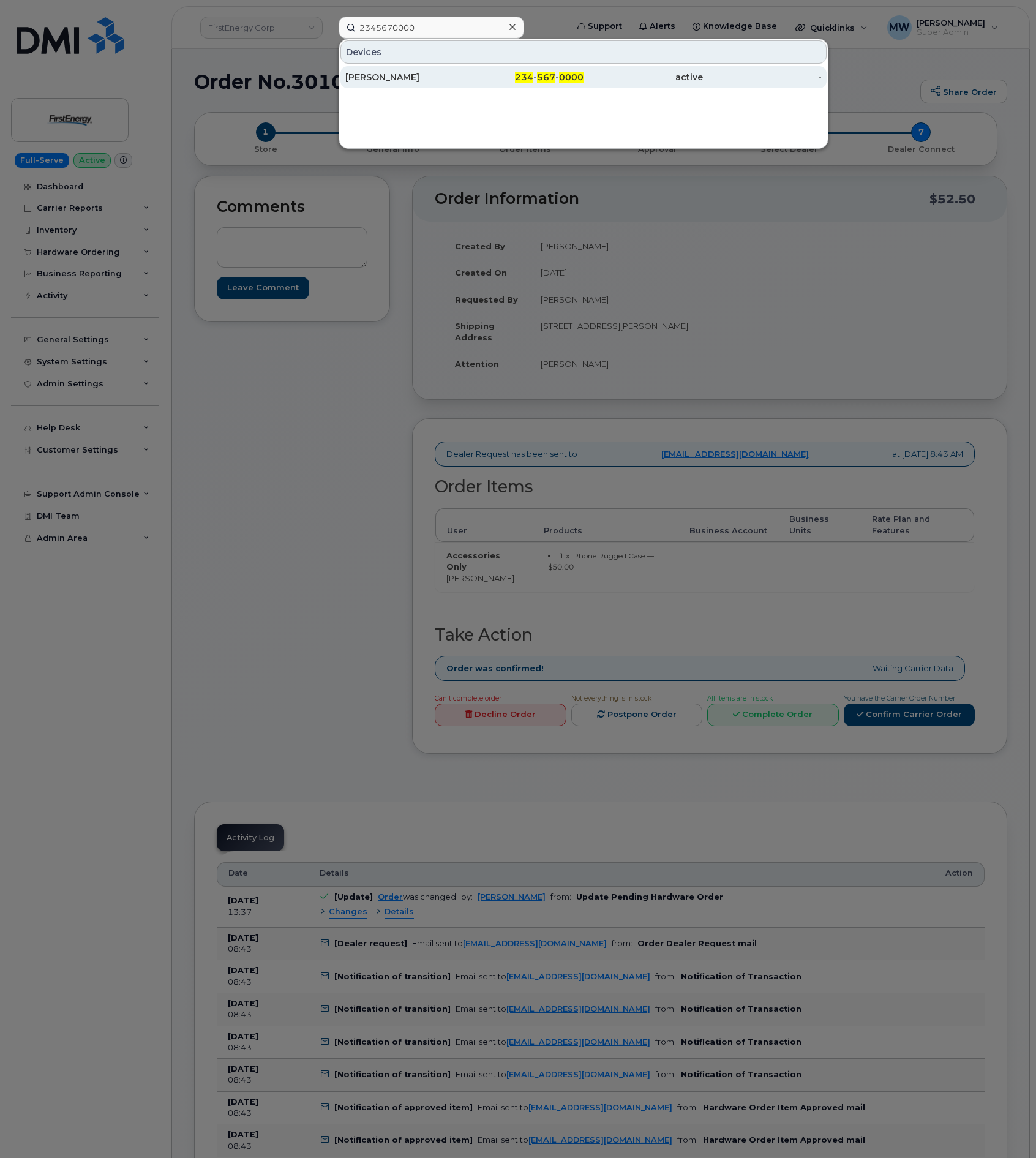
click at [445, 83] on div "KELI A DOYLE" at bounding box center [405, 77] width 119 height 12
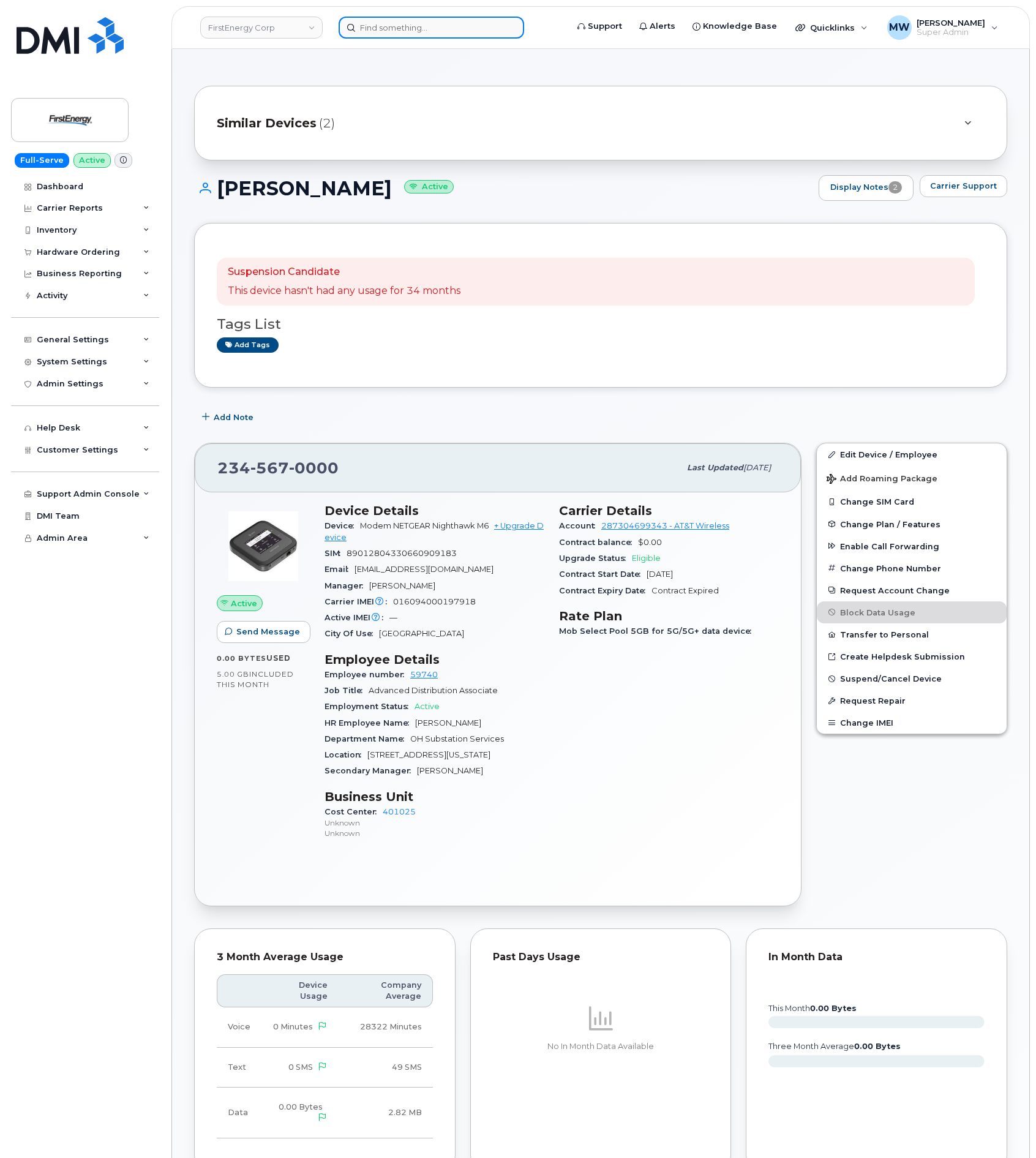
click at [412, 30] on input at bounding box center [431, 27] width 186 height 22
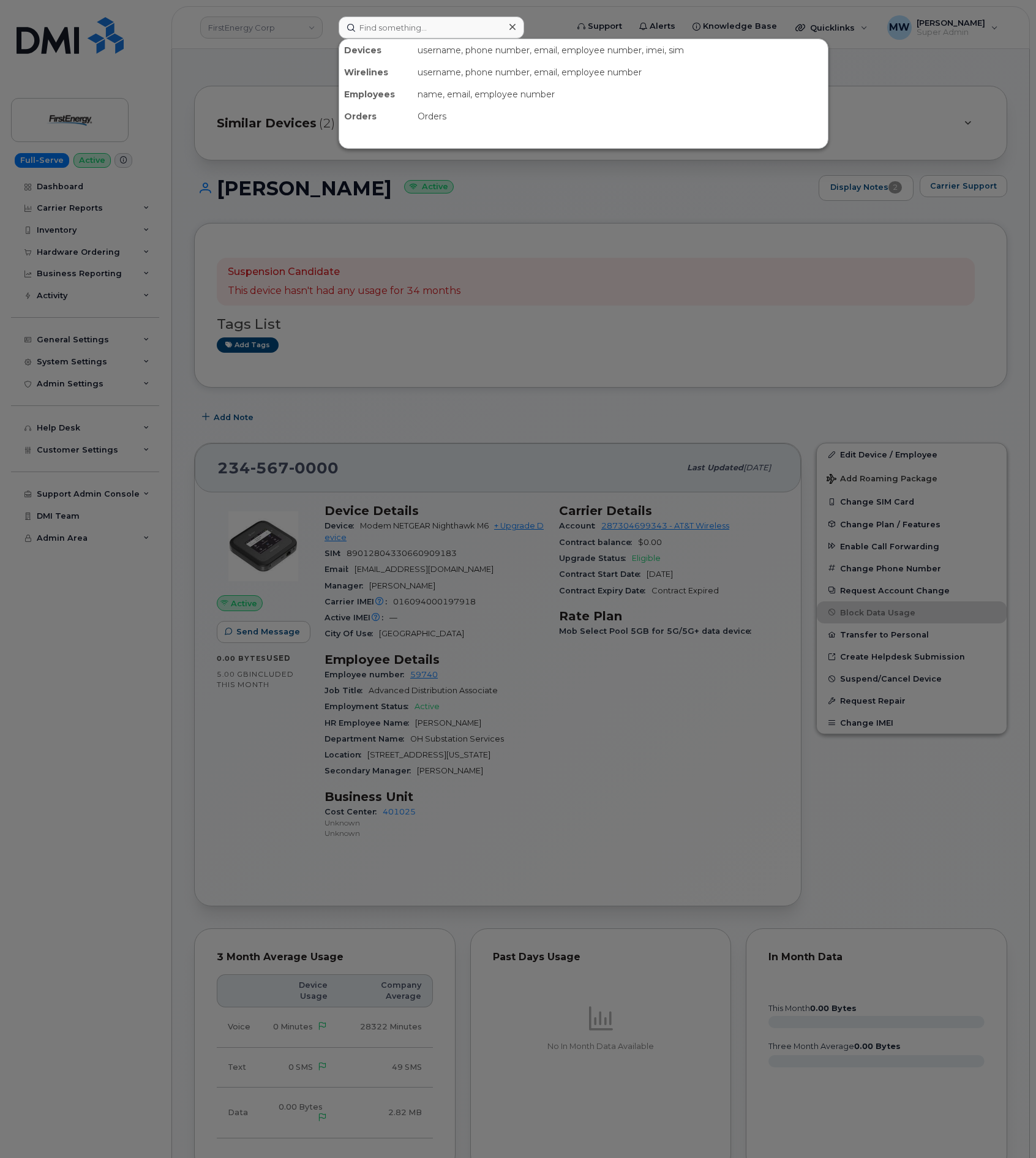
click at [217, 81] on div at bounding box center [518, 579] width 1036 height 1158
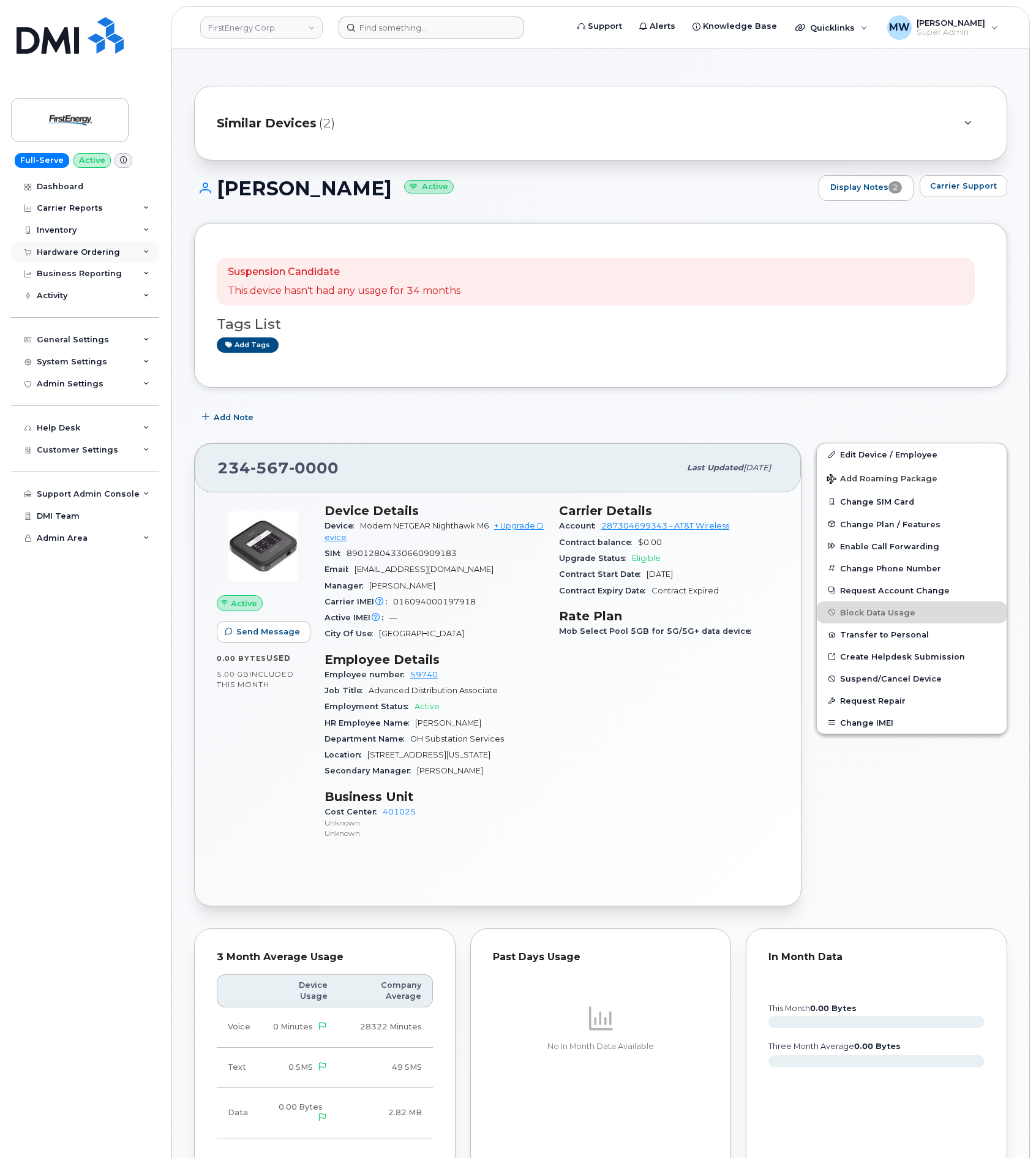
click at [76, 249] on div "Hardware Ordering" at bounding box center [78, 252] width 83 height 10
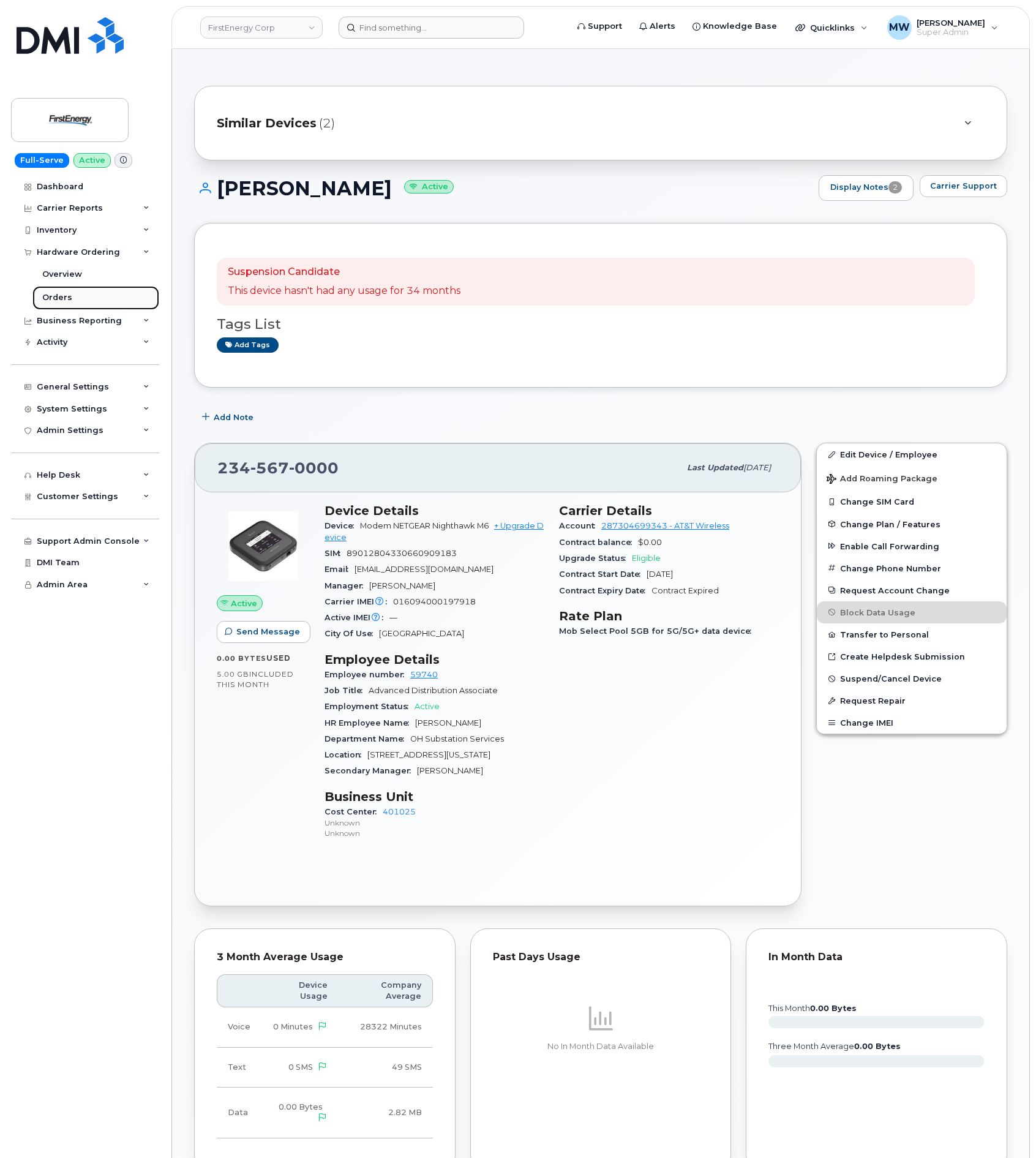
click at [74, 298] on link "Orders" at bounding box center [96, 297] width 126 height 23
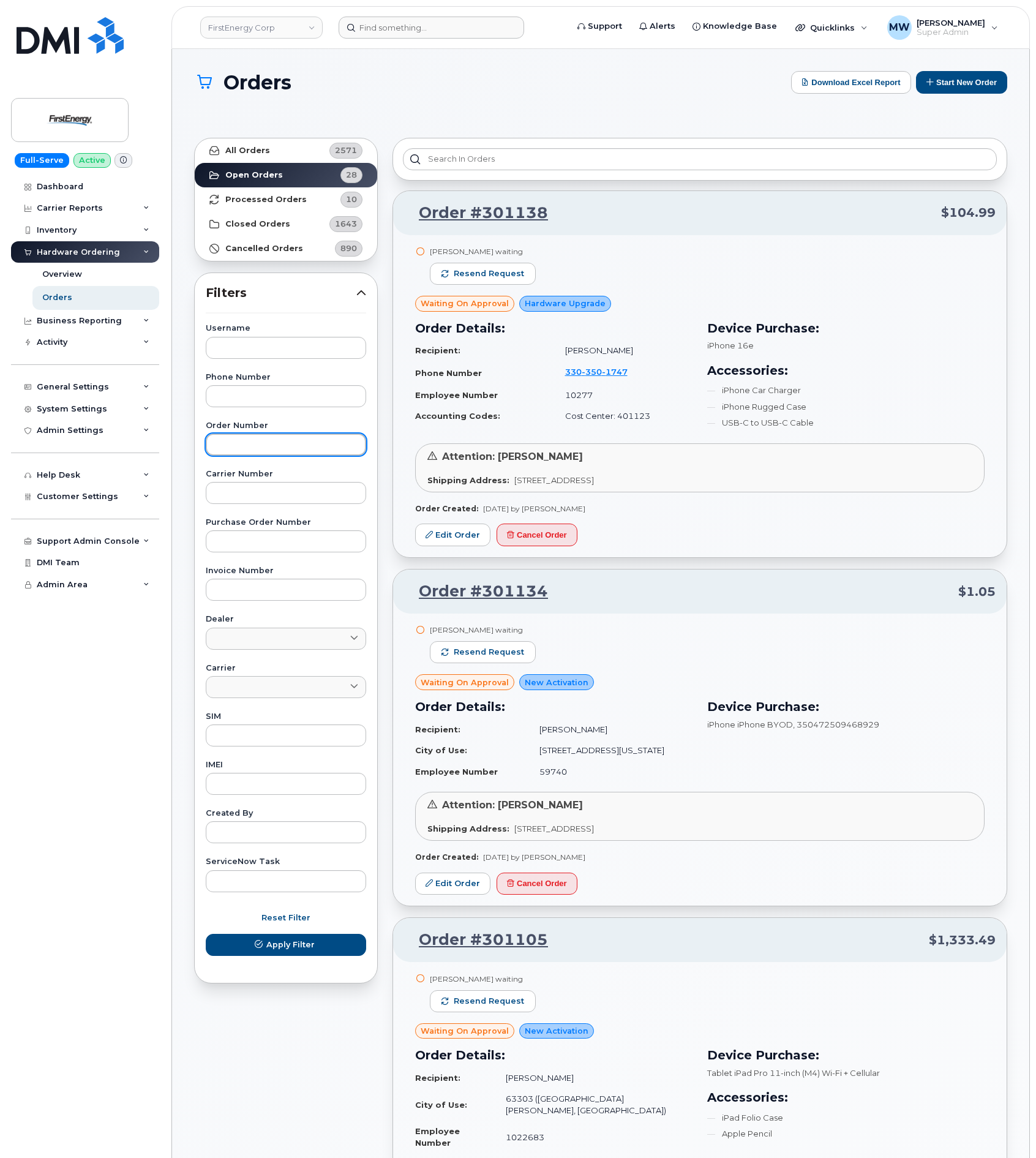
drag, startPoint x: 276, startPoint y: 439, endPoint x: 276, endPoint y: 430, distance: 9.0
click at [276, 432] on div "Order Number" at bounding box center [286, 439] width 160 height 34
paste input "301134"
type input "301134"
click at [206, 934] on button "Apply Filter" at bounding box center [286, 944] width 160 height 22
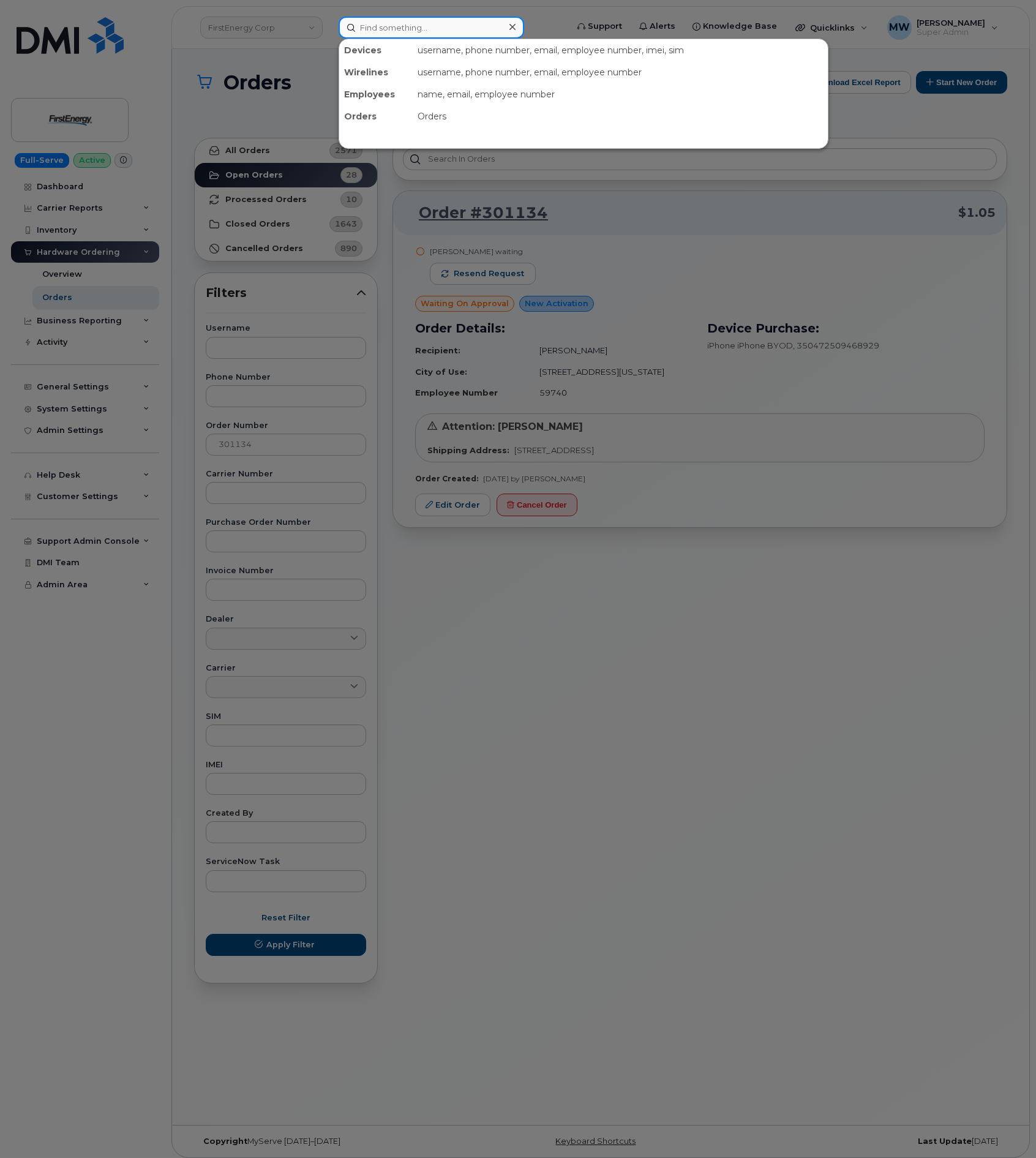
click at [438, 32] on input at bounding box center [431, 27] width 186 height 22
paste input "7404578327"
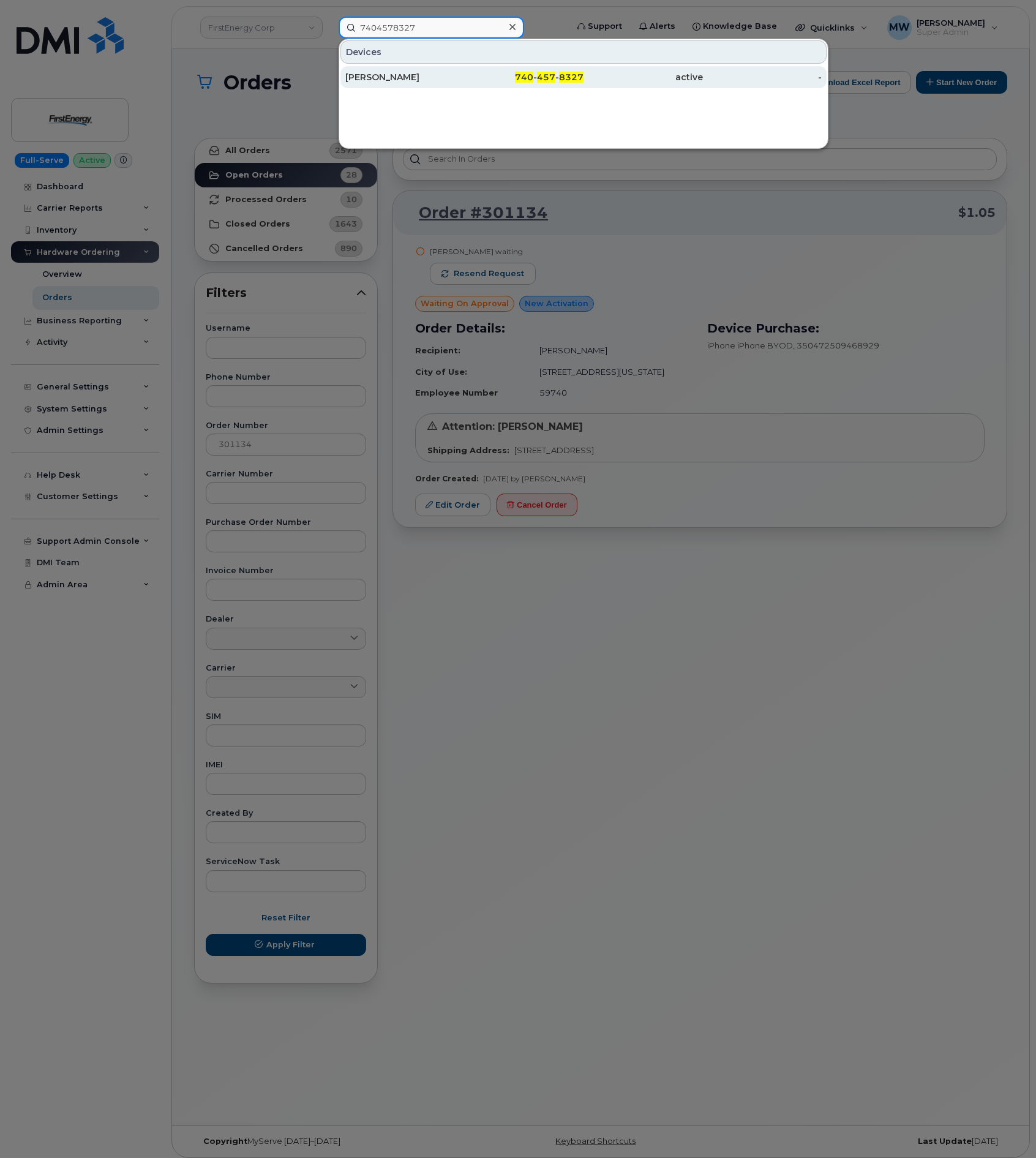
type input "7404578327"
click at [685, 74] on div "active" at bounding box center [643, 77] width 119 height 12
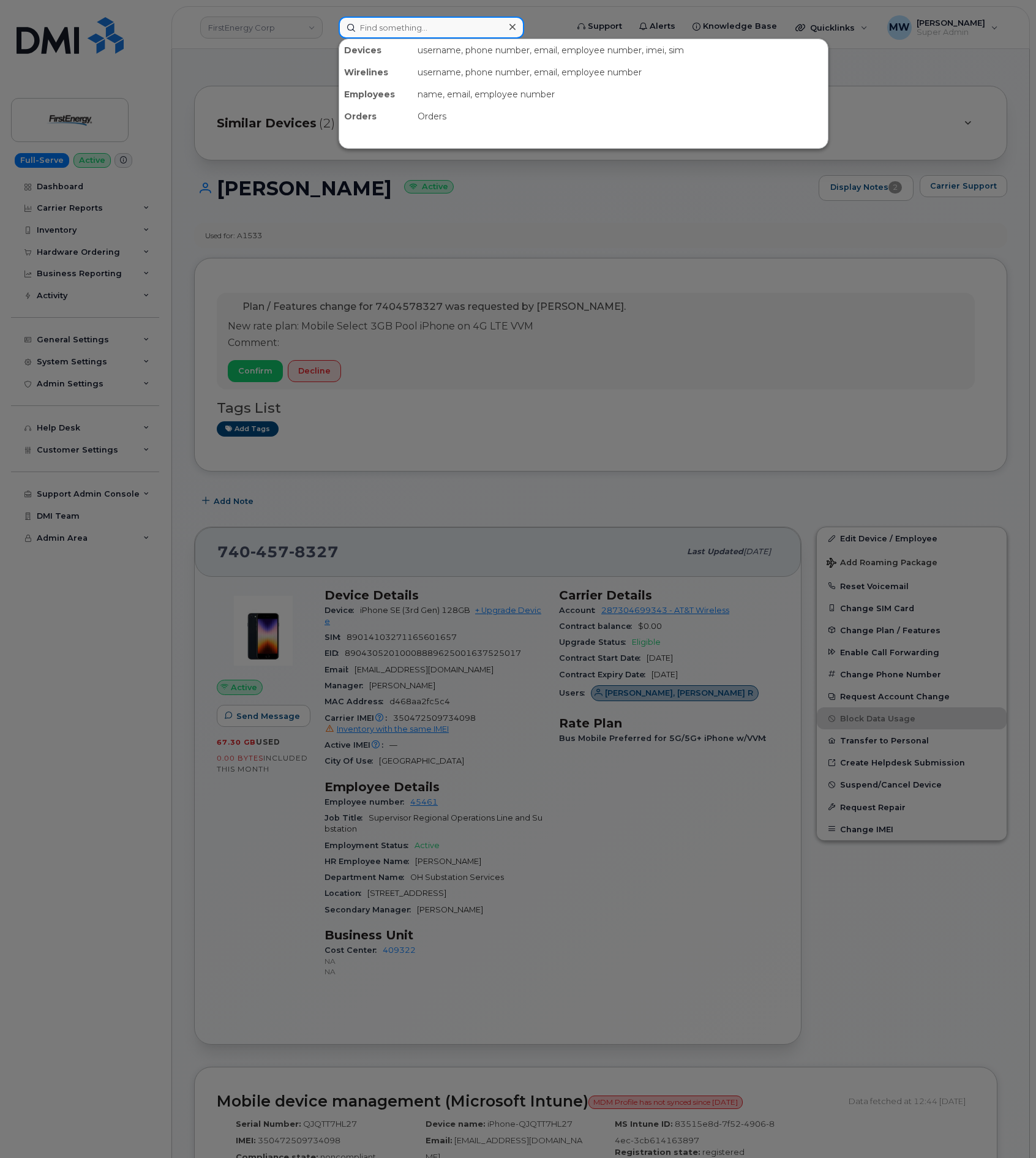
click at [490, 25] on input at bounding box center [431, 27] width 186 height 22
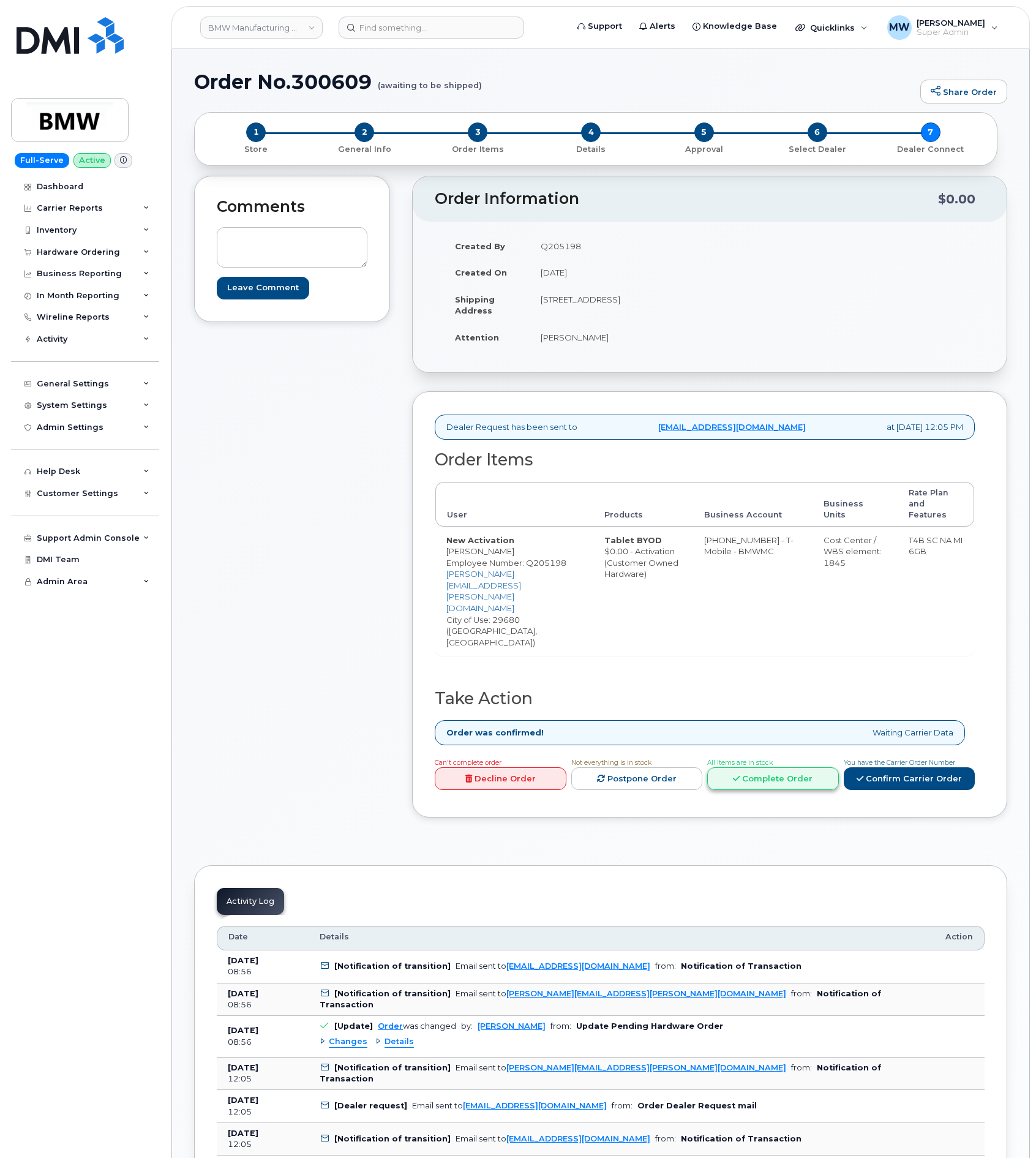
click at [796, 768] on link "Complete Order" at bounding box center [773, 779] width 131 height 23
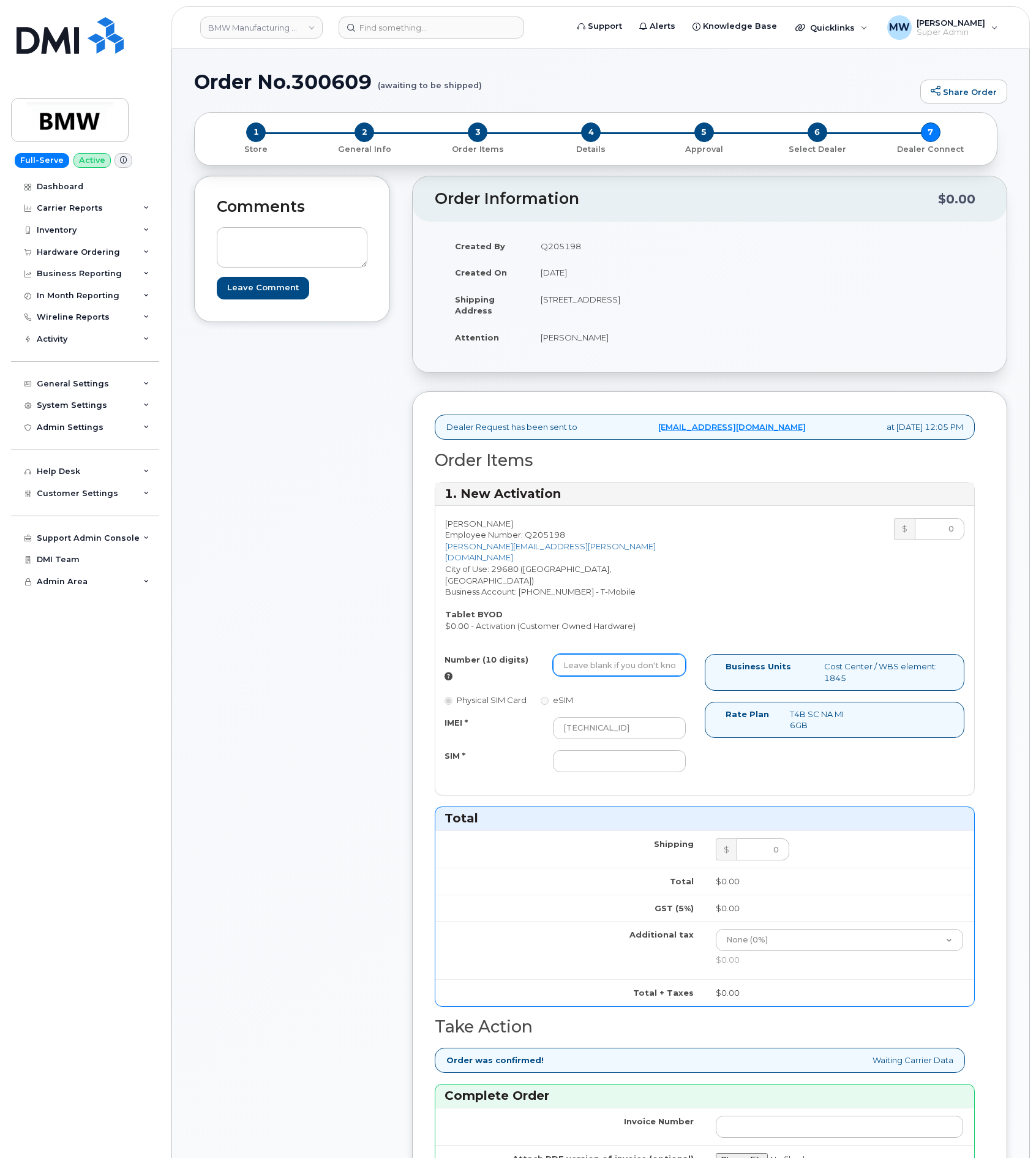
click at [671, 655] on input "Number (10 digits)" at bounding box center [620, 665] width 133 height 22
paste input "8647485925"
type input "8647485925"
click at [621, 751] on input "SIM *" at bounding box center [620, 761] width 133 height 22
paste input "8901260128730352999"
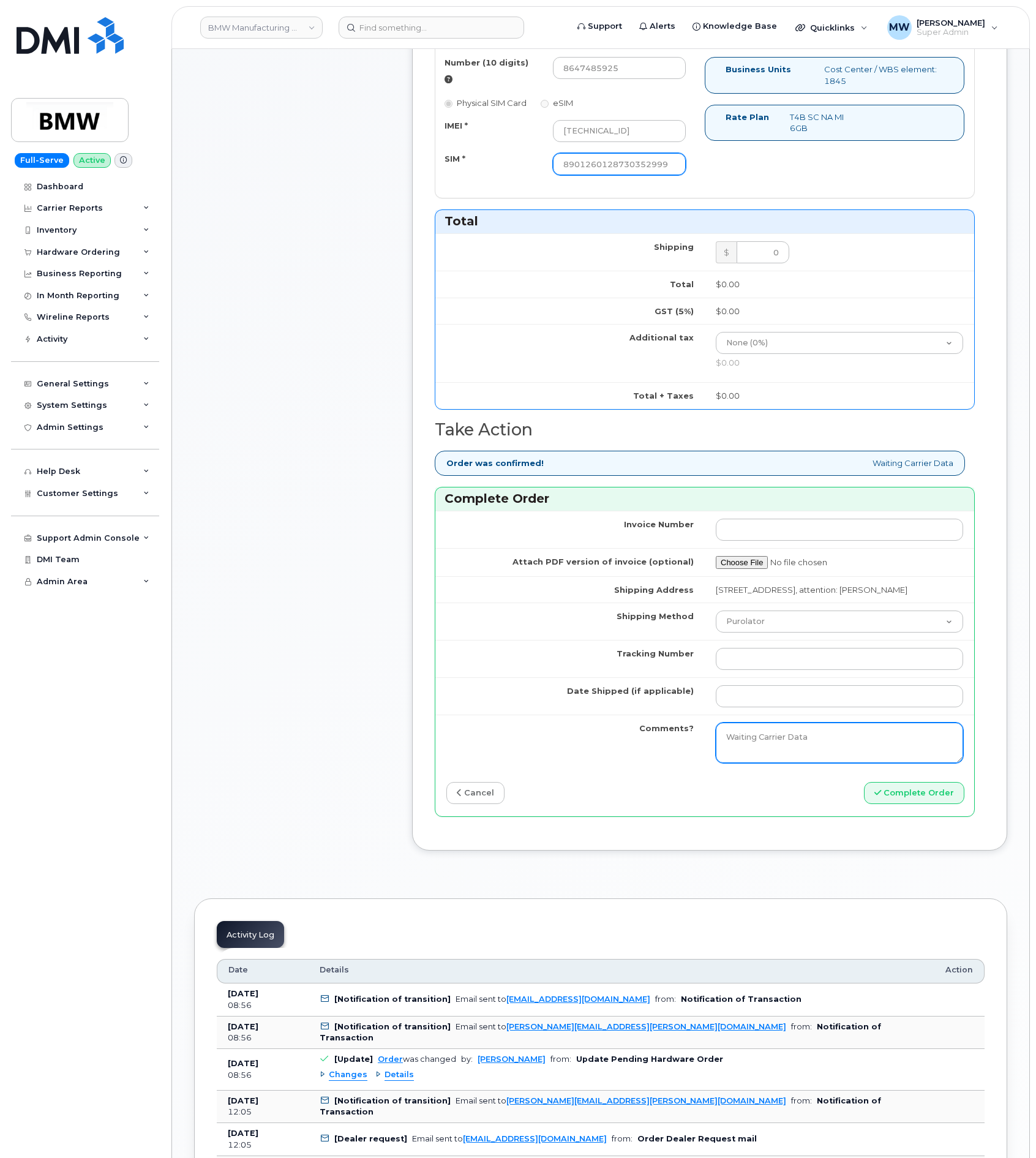
scroll to position [643, 0]
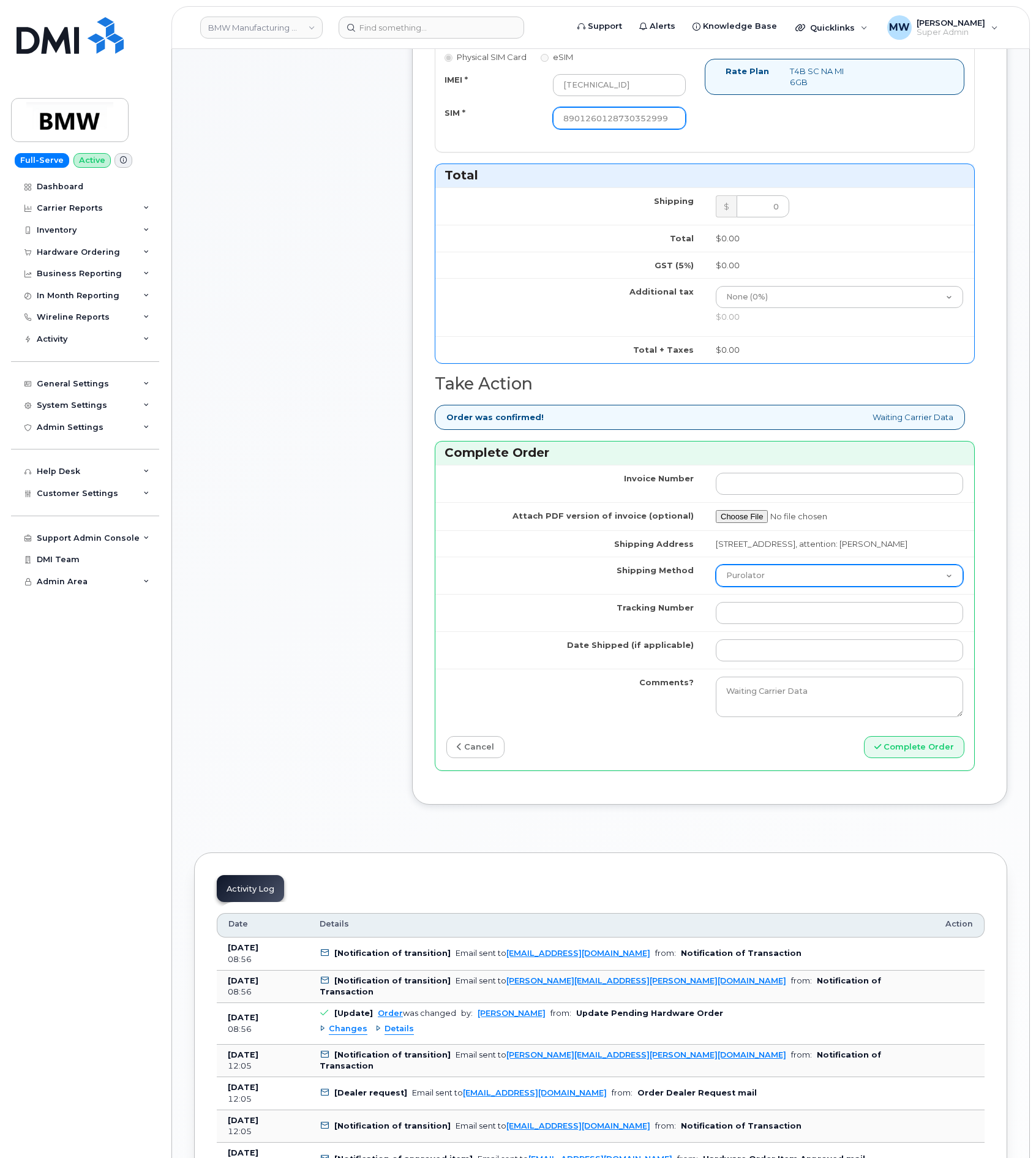
type input "8901260128730352999"
click at [763, 565] on select "Purolator UPS FedEx Canada Post Courier Other Drop Off Pick Up" at bounding box center [839, 576] width 247 height 22
select select "UPS"
click at [716, 565] on select "Purolator UPS FedEx Canada Post Courier Other Drop Off Pick Up" at bounding box center [839, 576] width 247 height 22
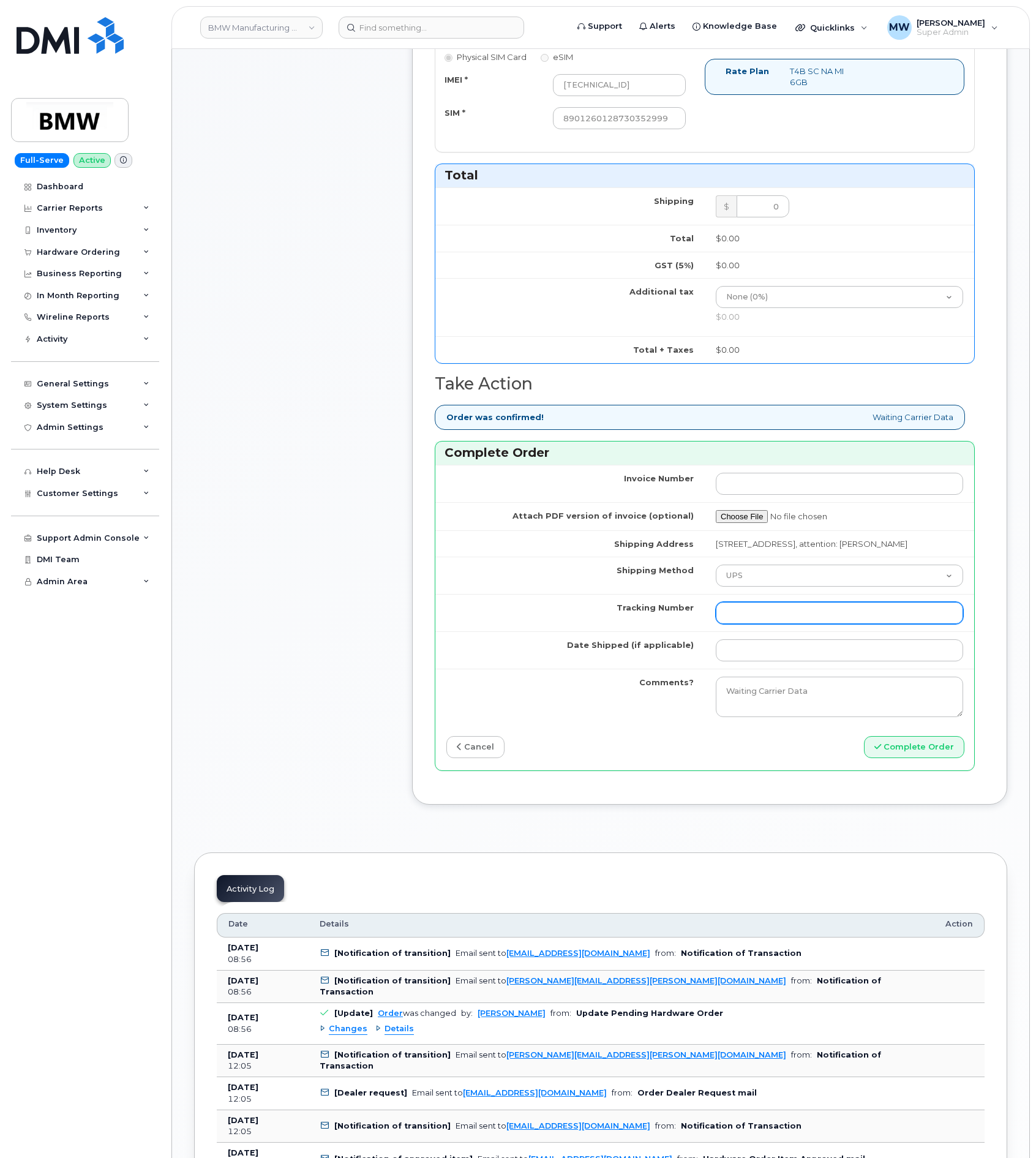
click at [772, 609] on input "Tracking Number" at bounding box center [839, 613] width 247 height 22
drag, startPoint x: 800, startPoint y: 635, endPoint x: 818, endPoint y: 637, distance: 18.1
click at [801, 640] on input "Date Shipped (if applicable)" at bounding box center [839, 650] width 247 height 22
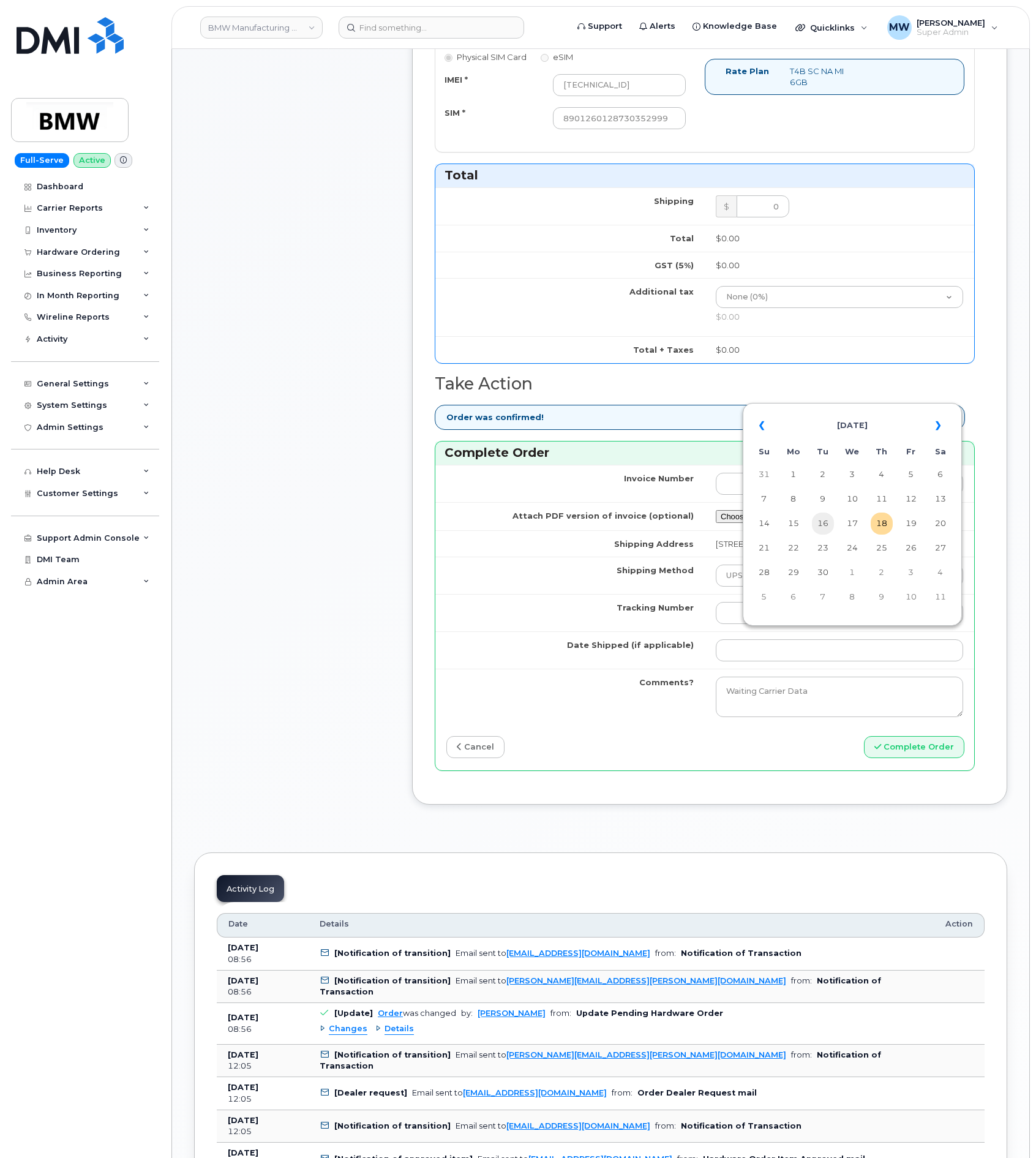
click at [818, 527] on td "16" at bounding box center [823, 523] width 22 height 22
type input "[DATE]"
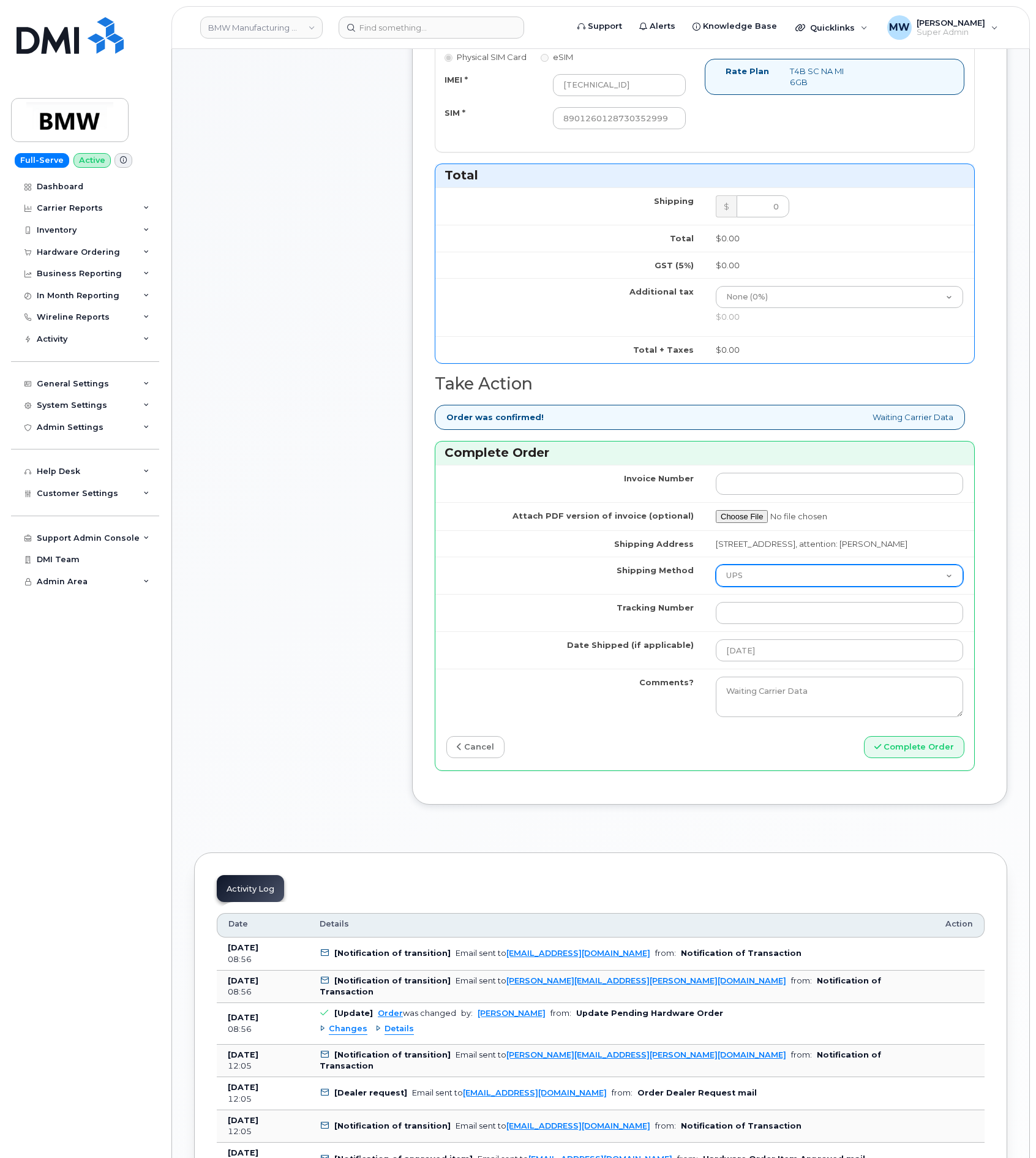
click at [791, 568] on select "Purolator UPS FedEx Canada Post Courier Other Drop Off Pick Up" at bounding box center [839, 576] width 247 height 22
click at [716, 565] on select "Purolator UPS FedEx Canada Post Courier Other Drop Off Pick Up" at bounding box center [839, 576] width 247 height 22
click at [830, 611] on input "Tracking Number" at bounding box center [839, 613] width 247 height 22
type input "1"
click at [900, 742] on button "Complete Order" at bounding box center [914, 748] width 100 height 23
